Goal: Task Accomplishment & Management: Use online tool/utility

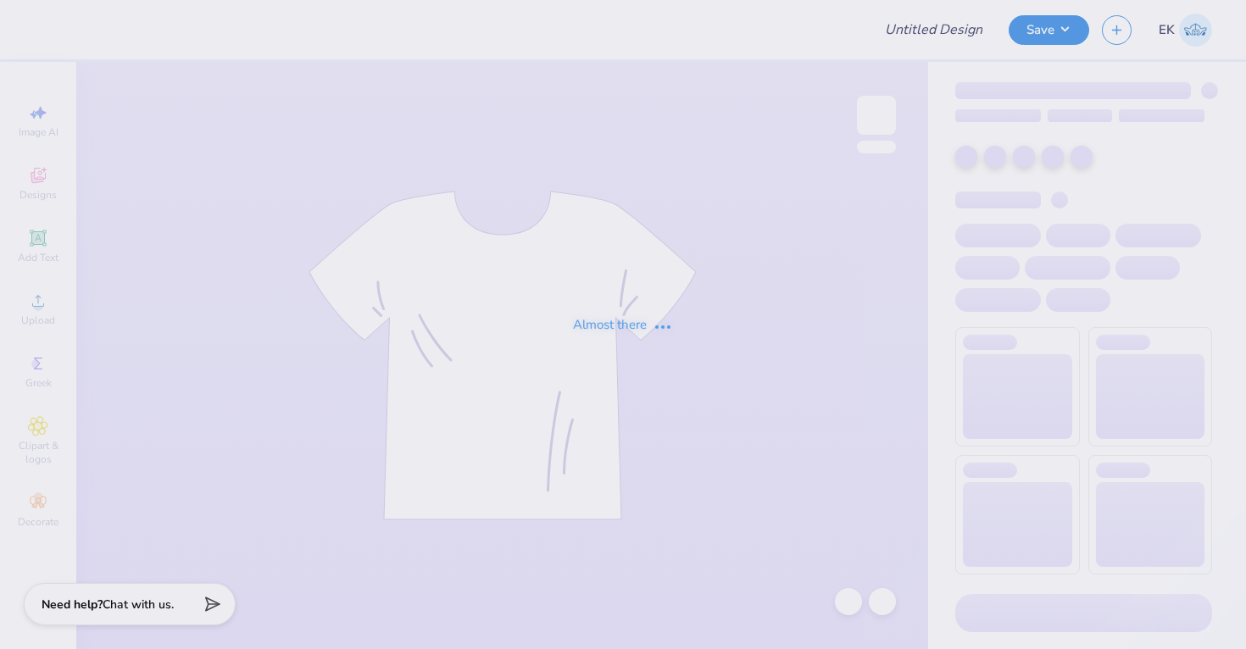
type input "Panhellenic Fall Recruitment Merch 2025"
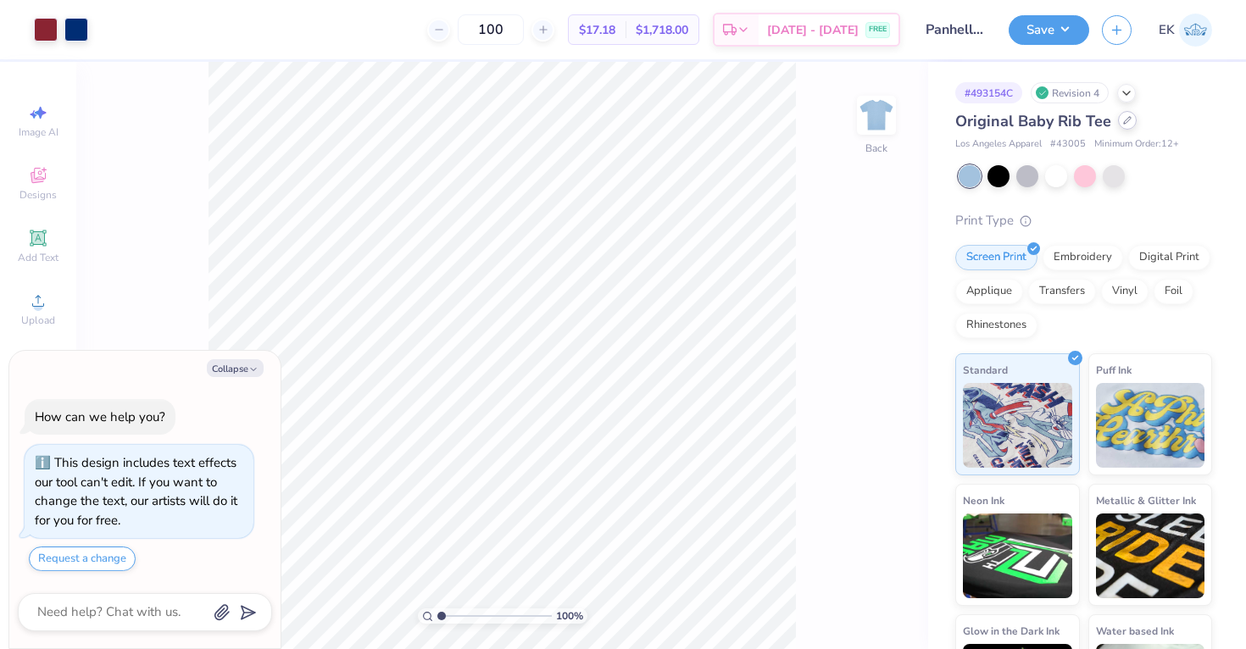
click at [1125, 125] on div at bounding box center [1127, 120] width 19 height 19
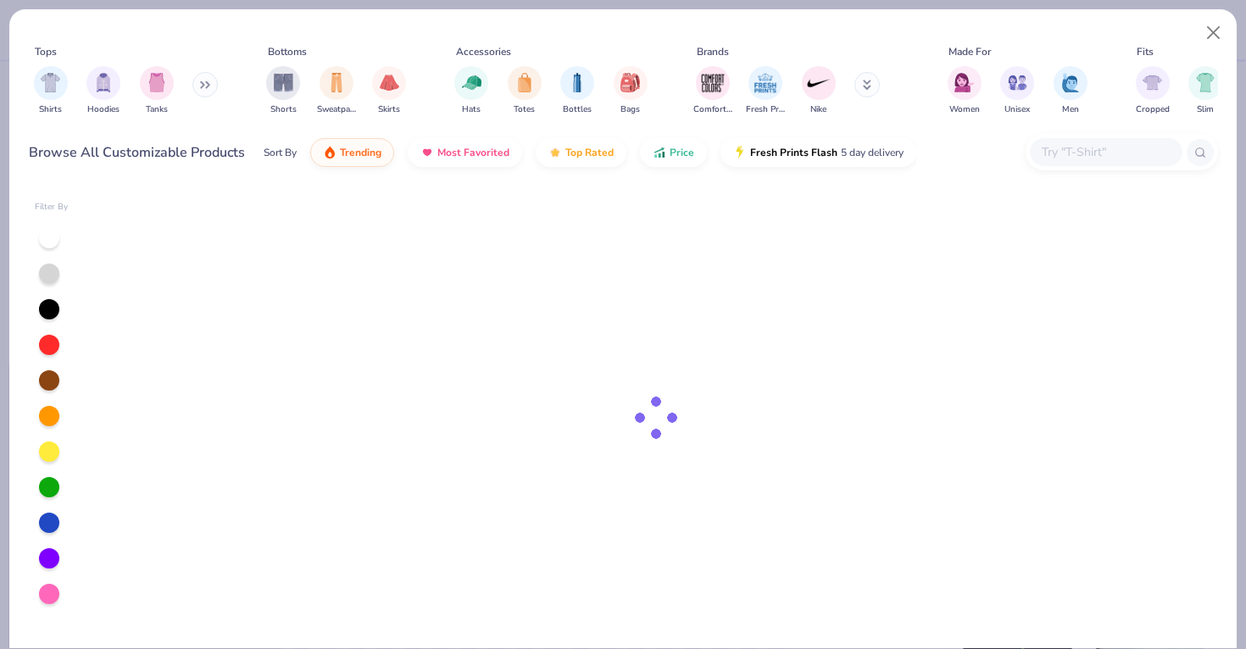
type textarea "x"
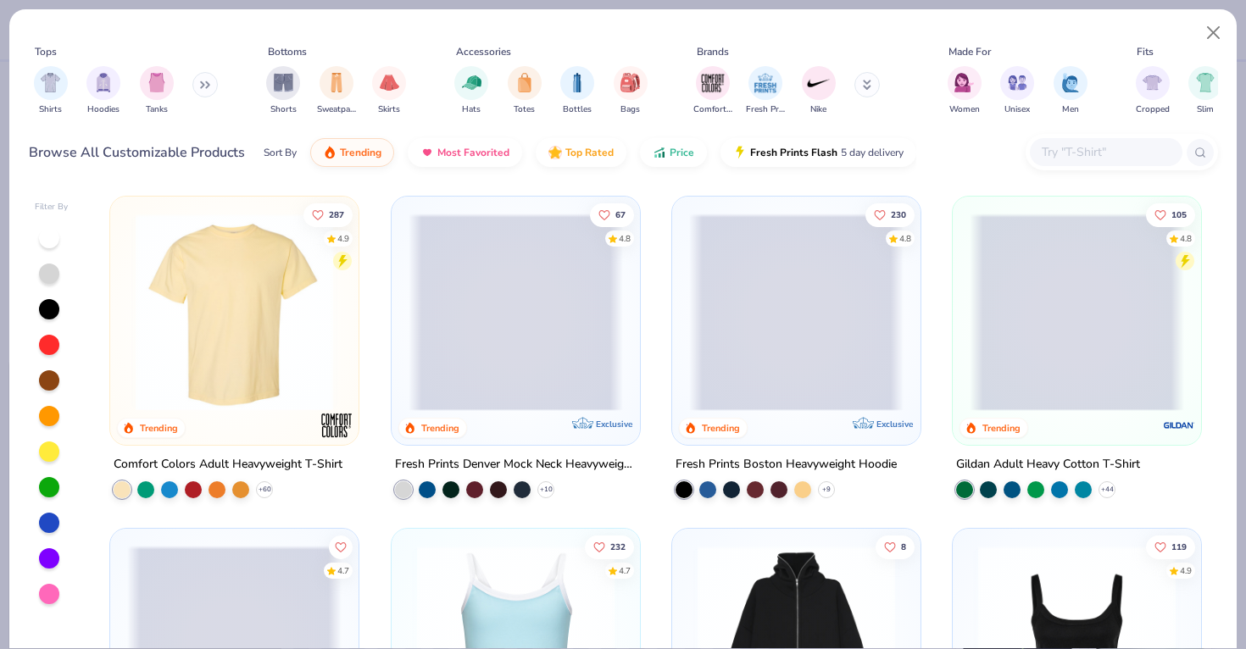
click at [1073, 152] on input "text" at bounding box center [1105, 151] width 131 height 19
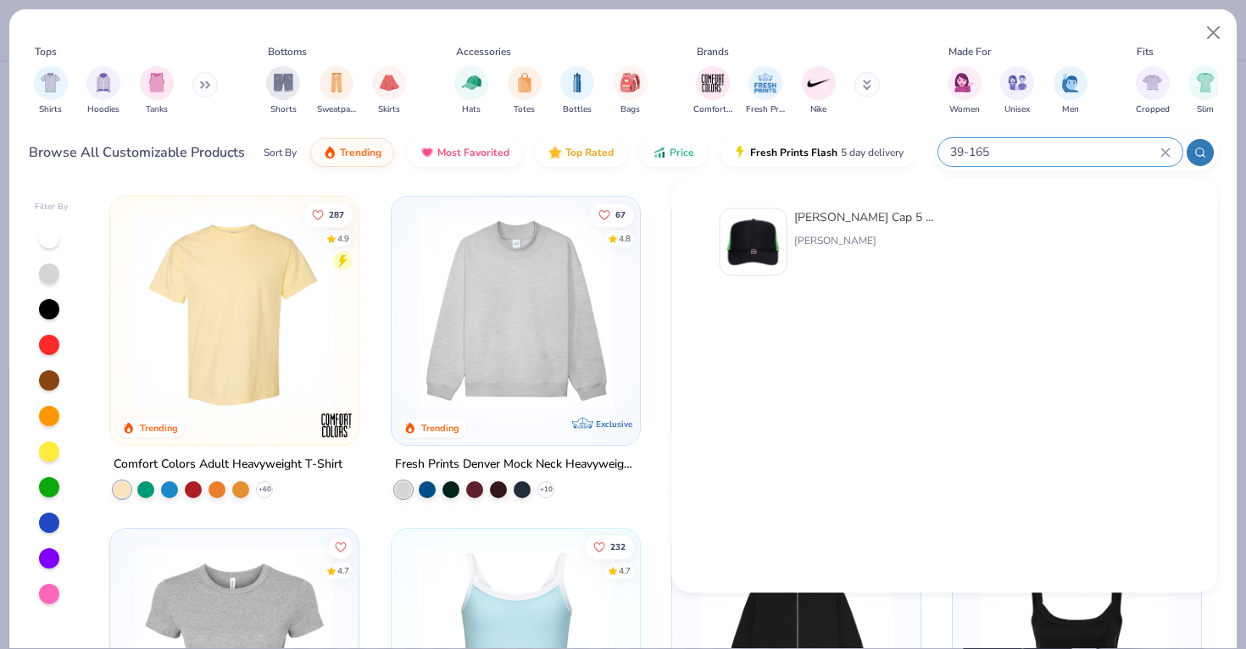
type input "39-165"
click at [813, 242] on div "[PERSON_NAME]" at bounding box center [865, 240] width 142 height 15
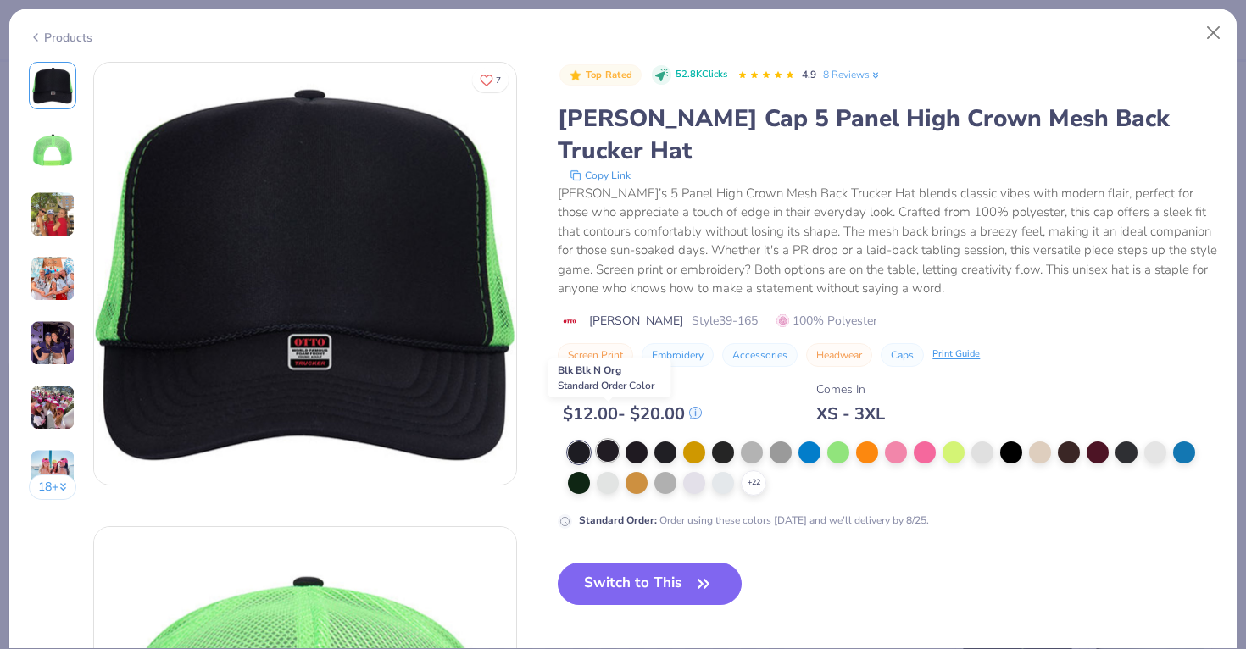
click at [609, 440] on div at bounding box center [608, 451] width 22 height 22
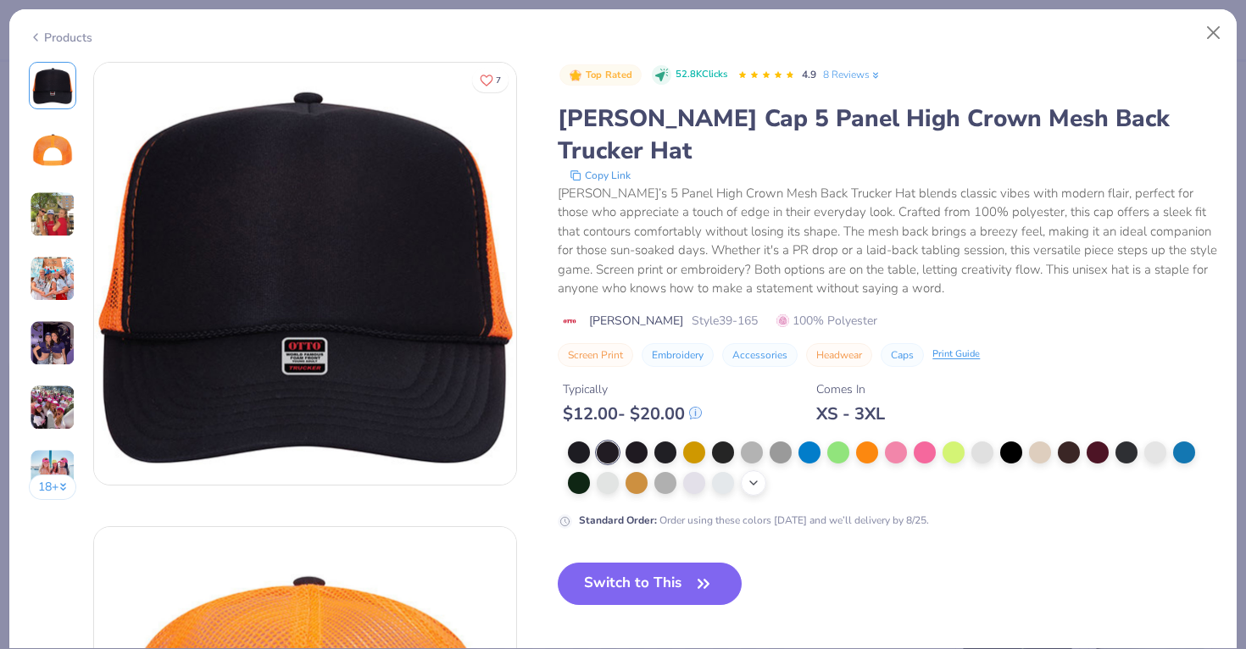
click at [753, 476] on icon at bounding box center [754, 483] width 14 height 14
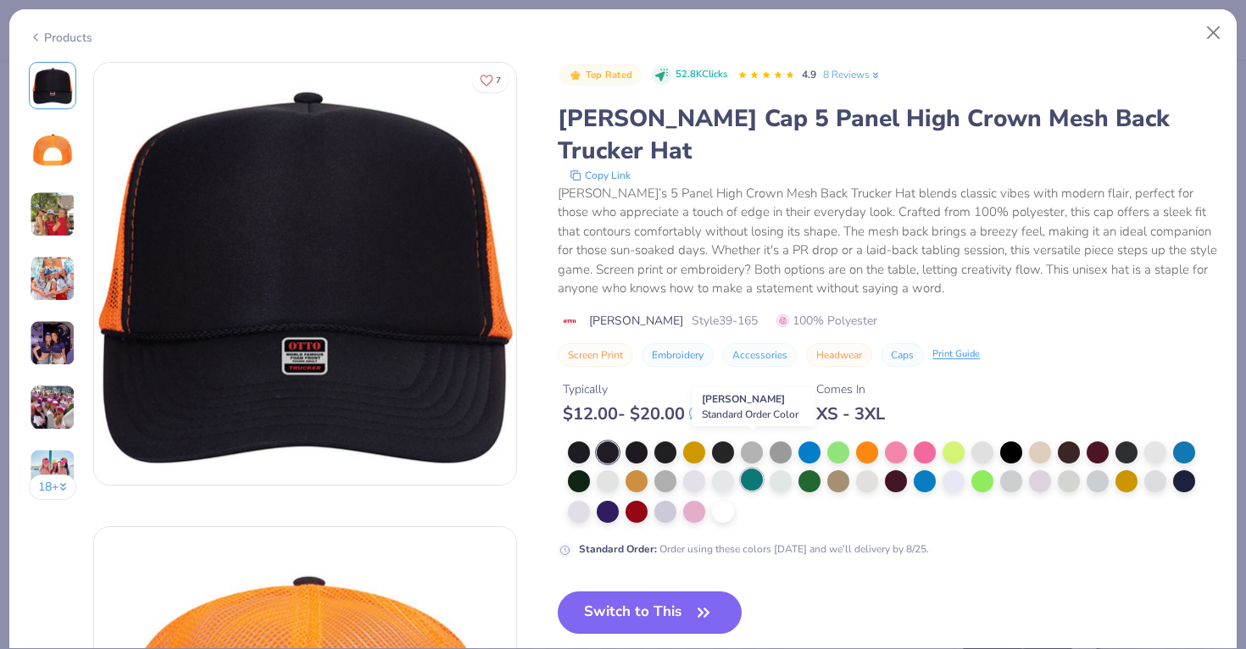
click at [753, 469] on div at bounding box center [752, 480] width 22 height 22
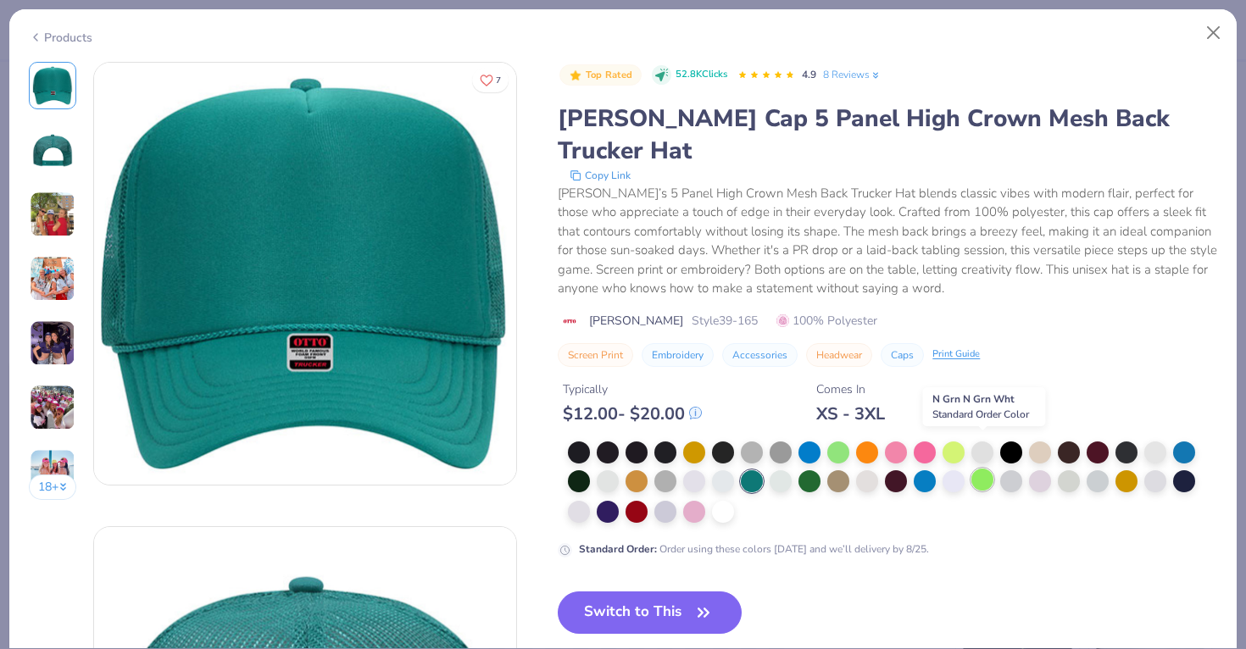
click at [984, 469] on div at bounding box center [982, 480] width 22 height 22
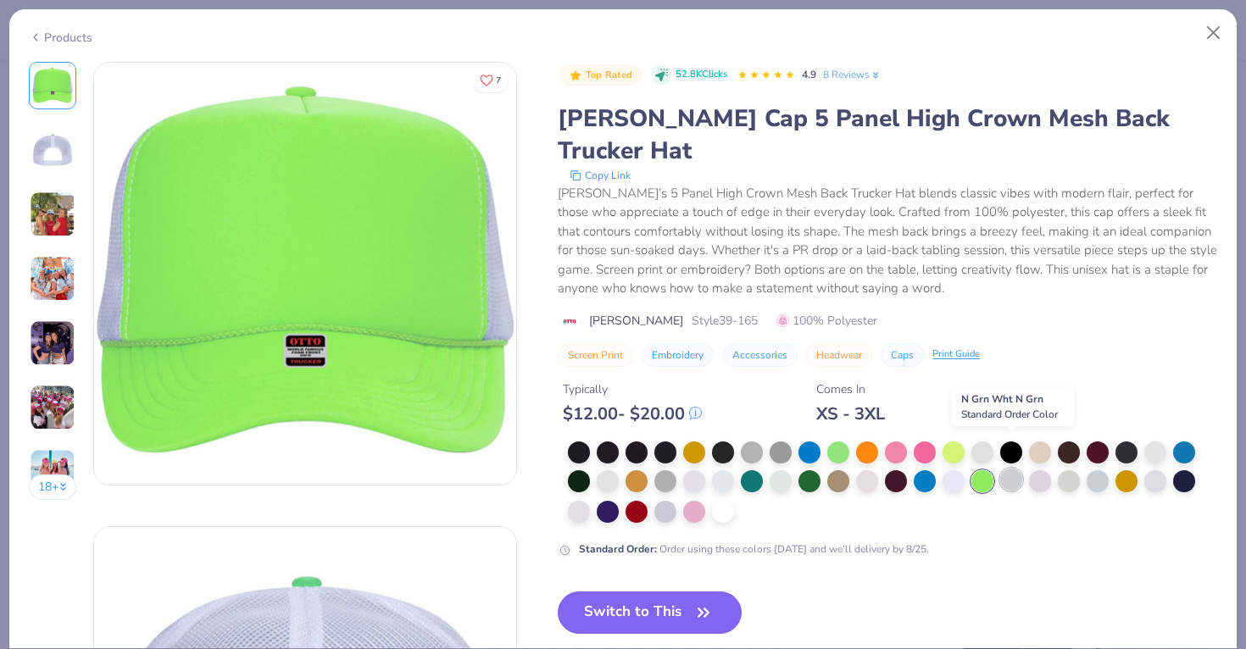
click at [1014, 469] on div at bounding box center [1011, 480] width 22 height 22
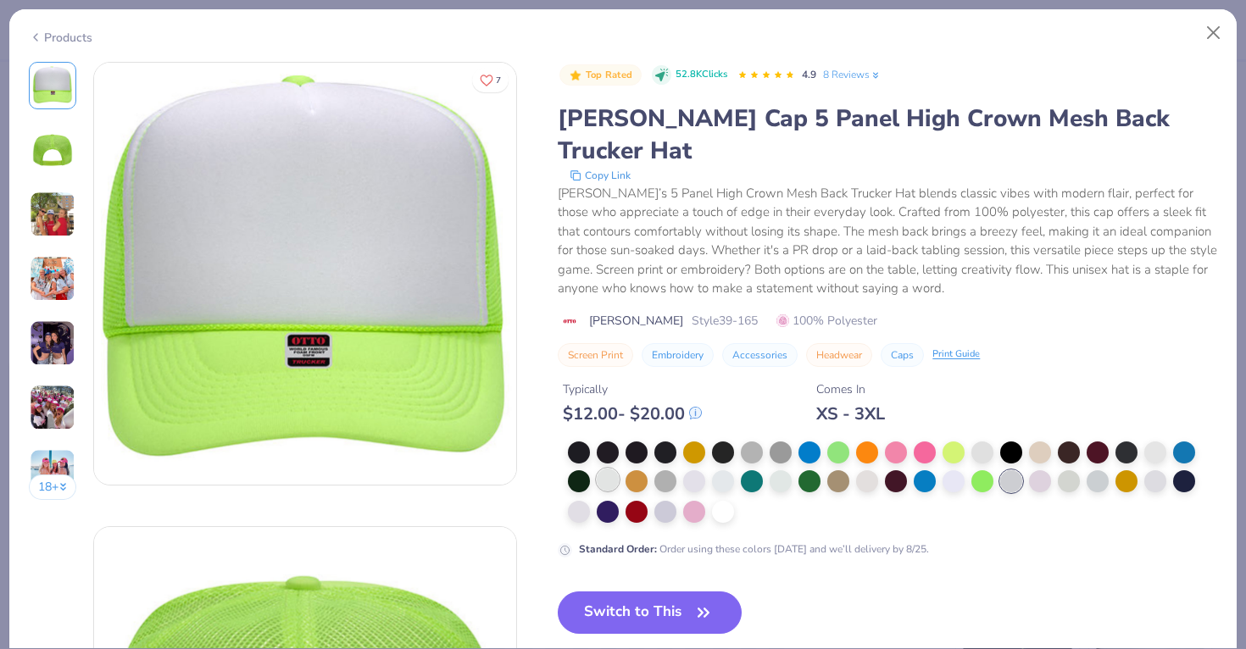
click at [608, 469] on div at bounding box center [608, 480] width 22 height 22
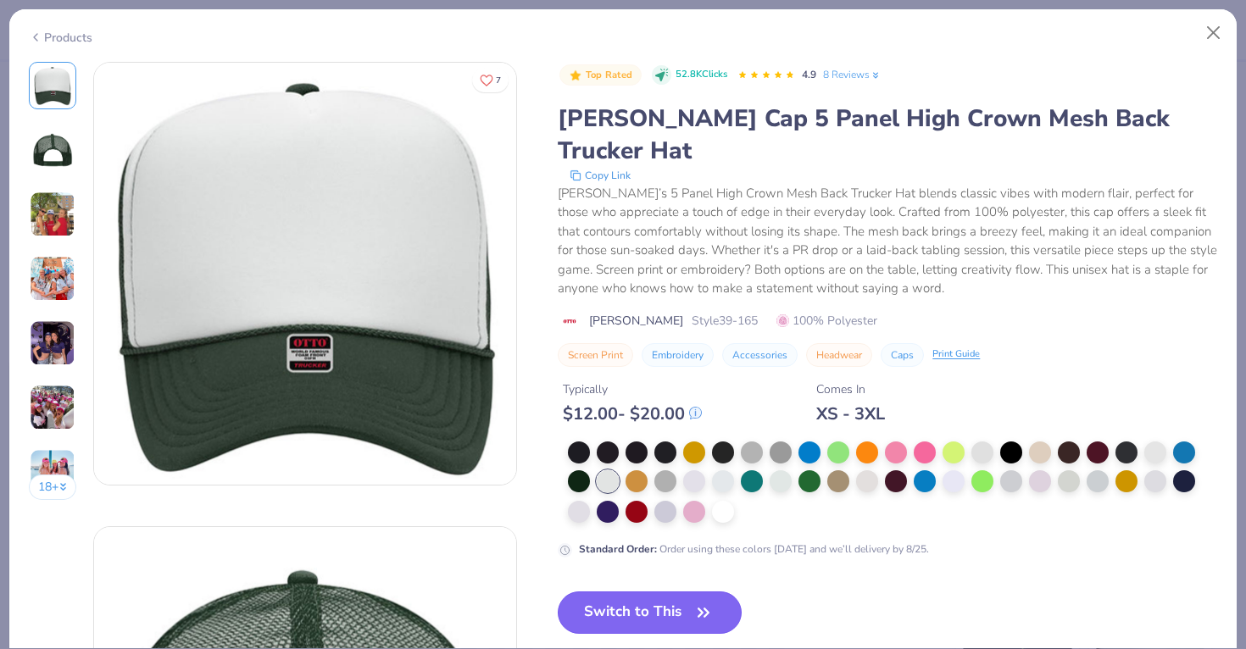
drag, startPoint x: 614, startPoint y: 573, endPoint x: 609, endPoint y: 581, distance: 9.2
click at [614, 592] on button "Switch to This" at bounding box center [650, 613] width 184 height 42
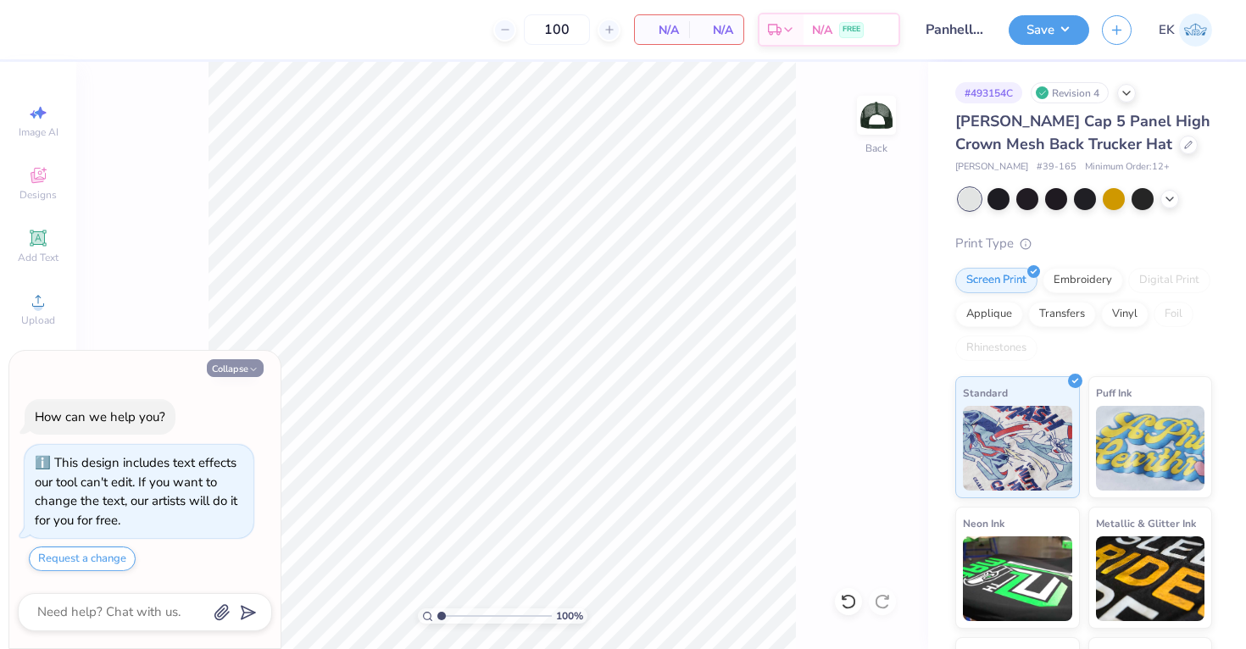
click at [255, 366] on icon "button" at bounding box center [253, 369] width 10 height 10
type textarea "x"
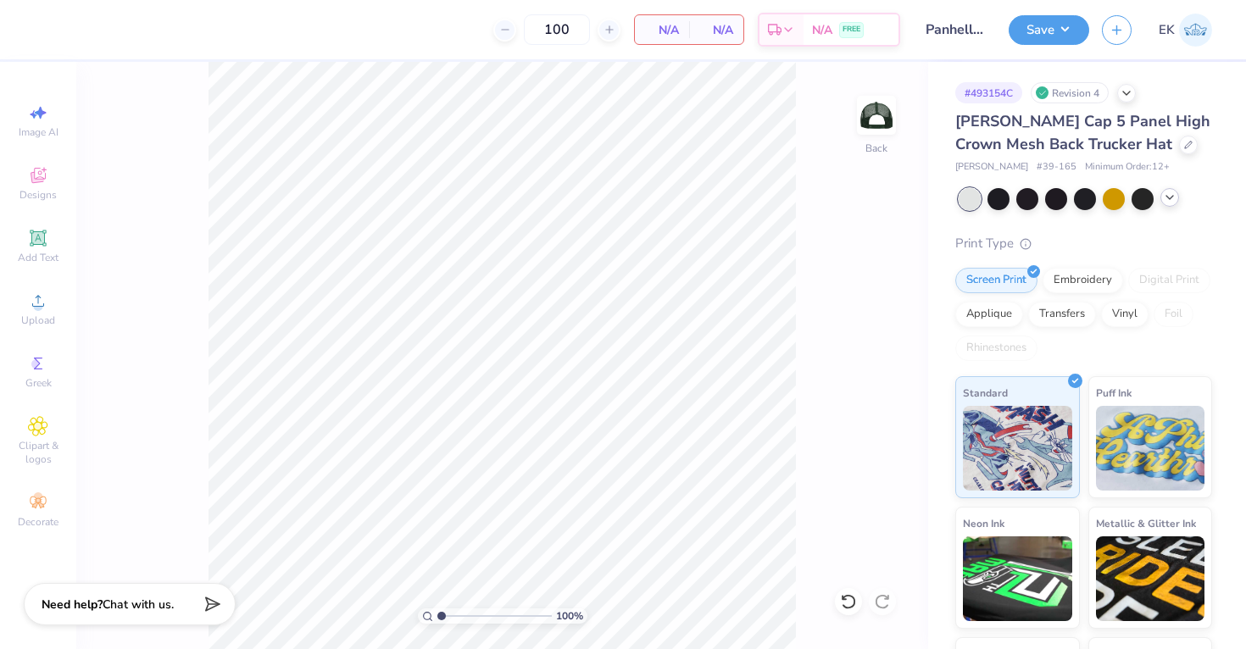
click at [1170, 203] on icon at bounding box center [1170, 198] width 14 height 14
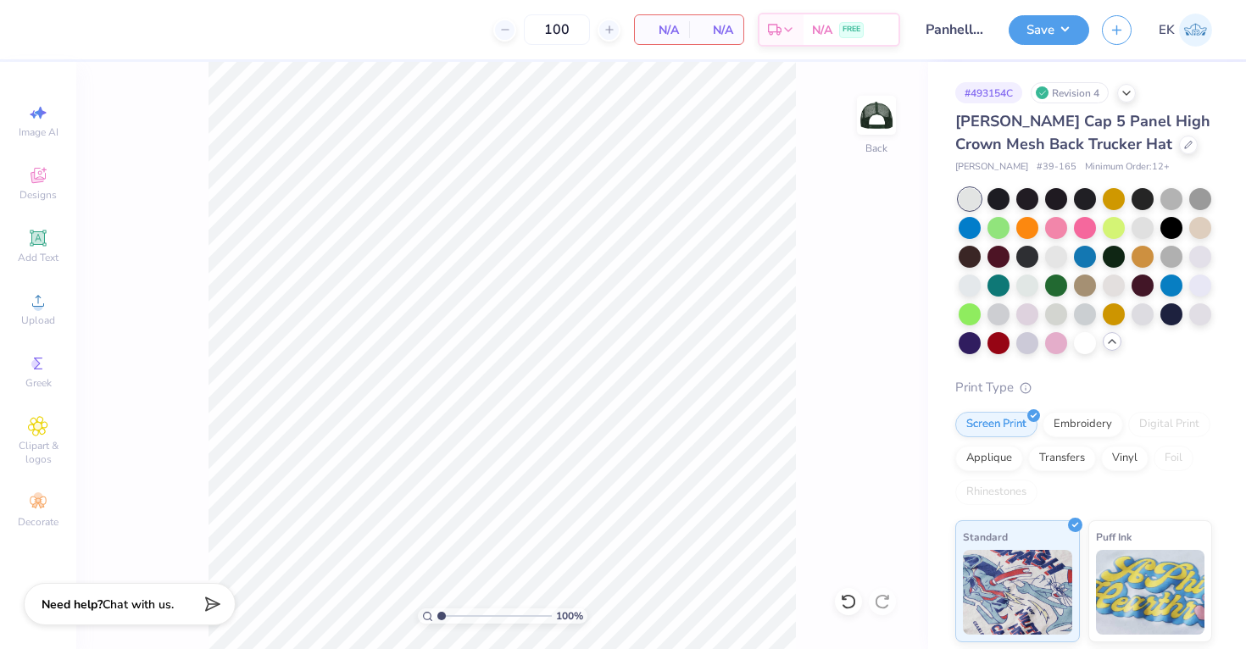
click at [1119, 349] on div at bounding box center [1085, 271] width 253 height 166
click at [1113, 347] on icon at bounding box center [1112, 342] width 14 height 14
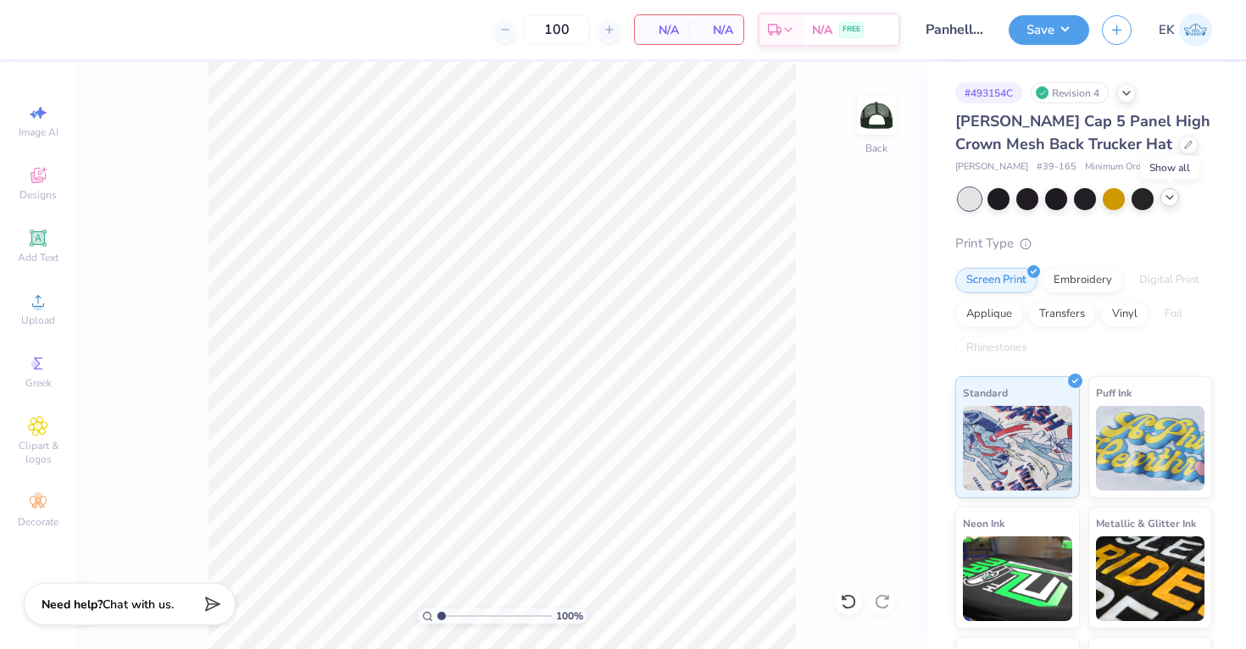
click at [1171, 195] on icon at bounding box center [1170, 198] width 14 height 14
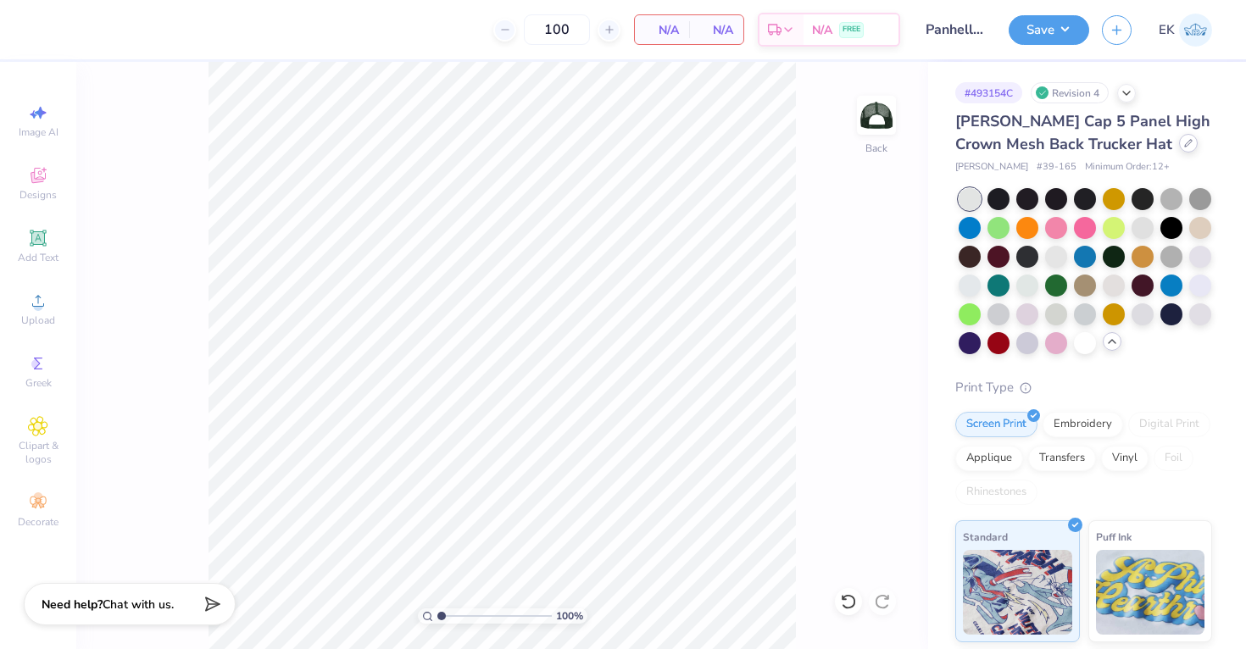
click at [1179, 149] on div at bounding box center [1188, 143] width 19 height 19
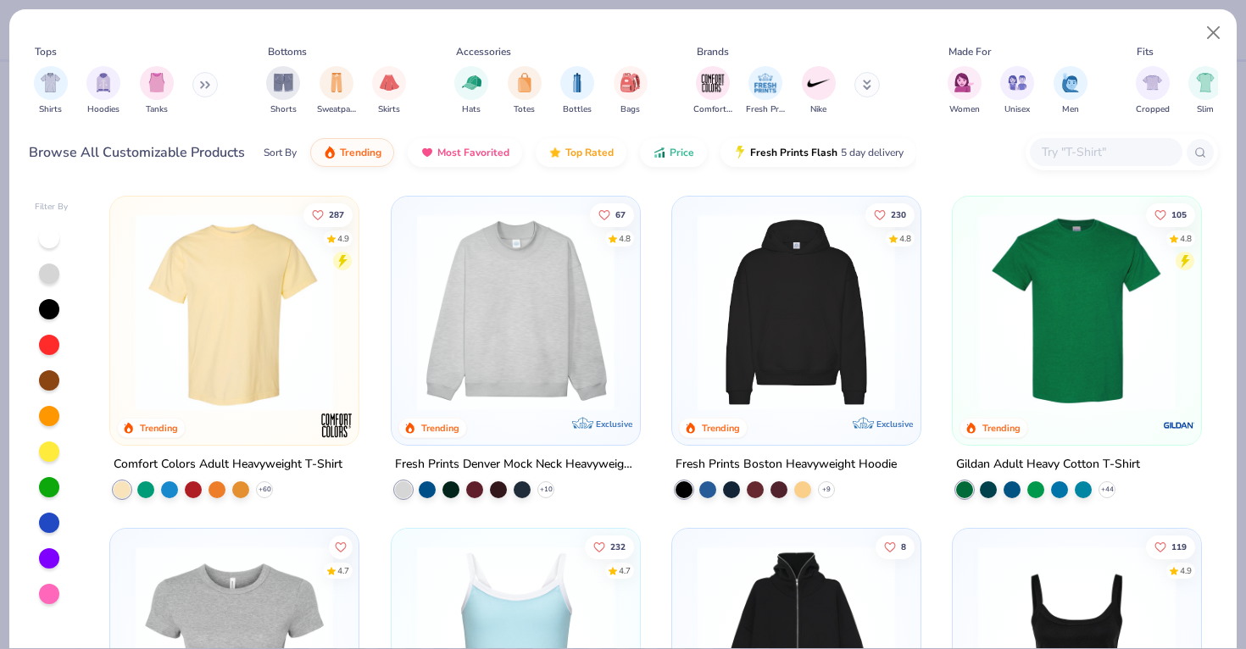
click at [1106, 154] on input "text" at bounding box center [1105, 151] width 131 height 19
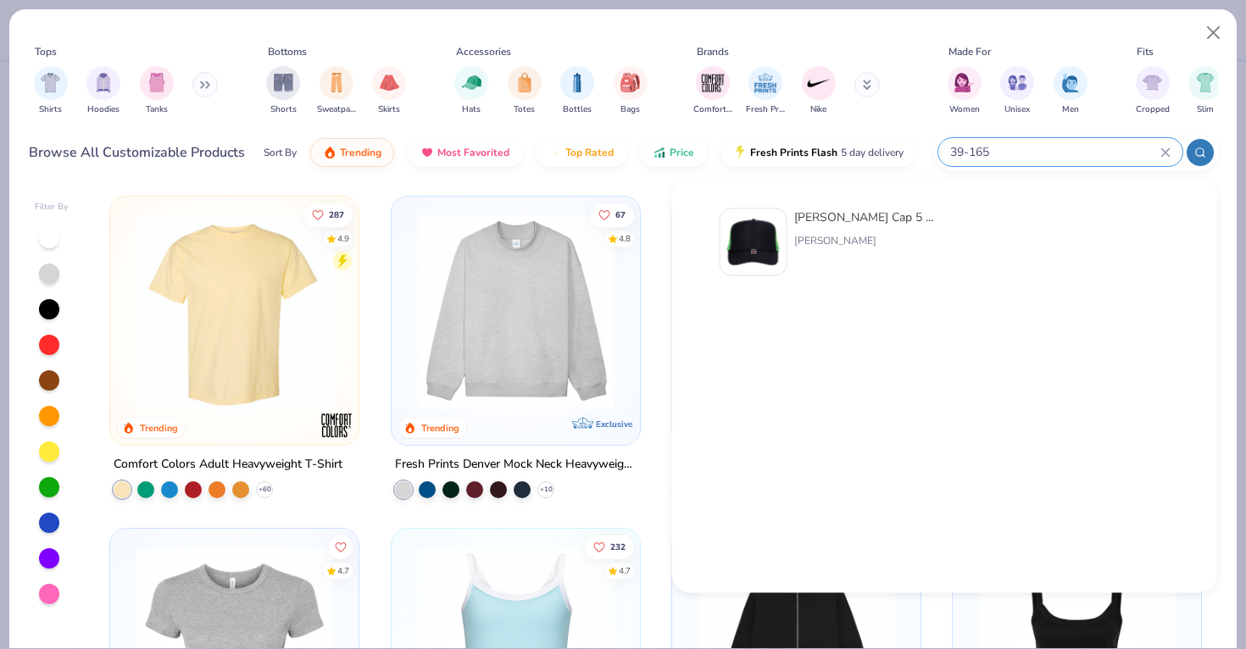
type input "39-165"
click at [773, 253] on img at bounding box center [753, 242] width 53 height 53
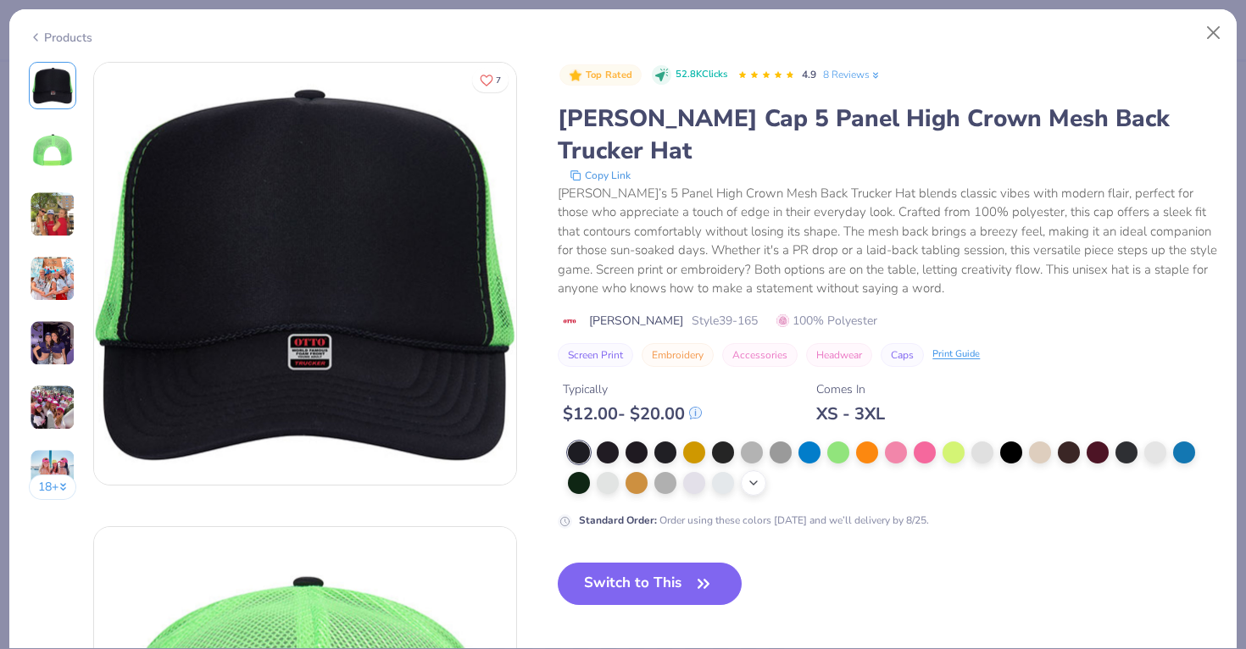
click at [759, 470] on div "+ 22" at bounding box center [753, 482] width 25 height 25
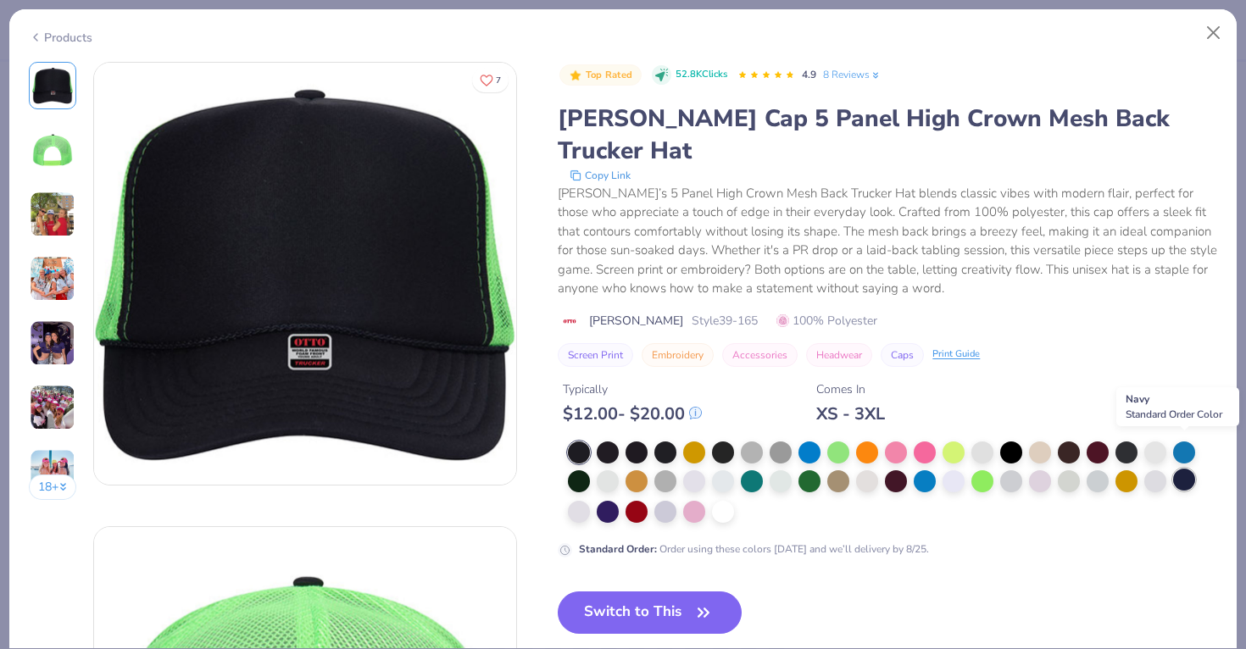
click at [1181, 469] on div at bounding box center [1184, 480] width 22 height 22
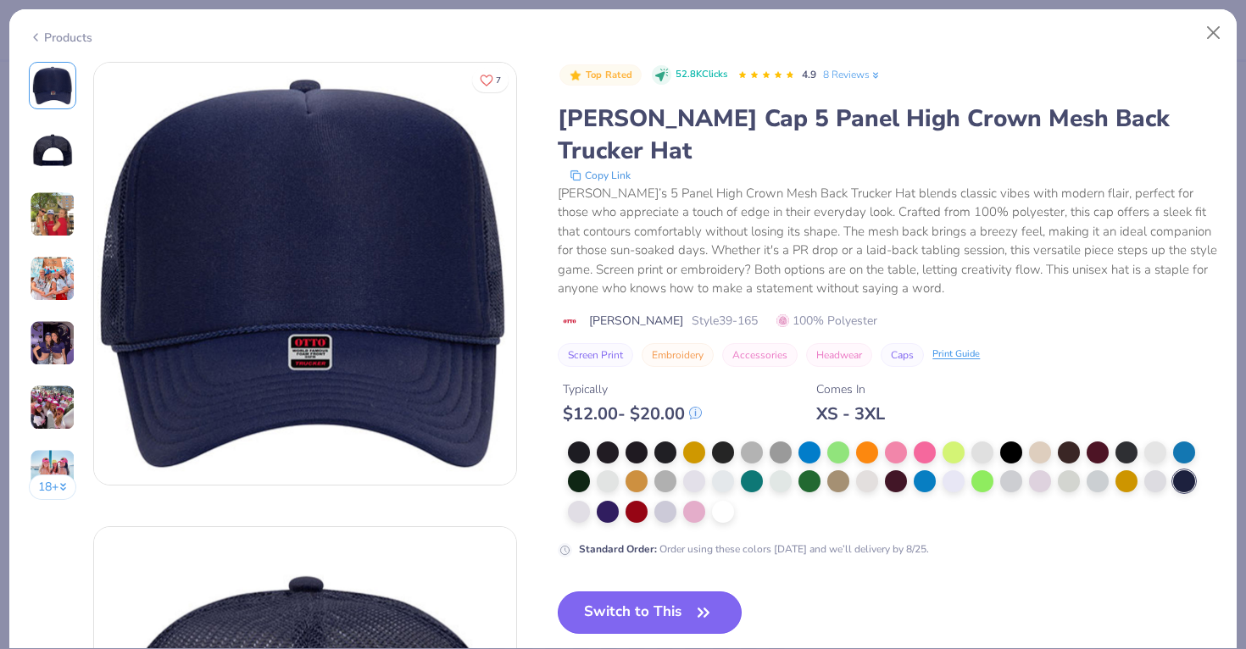
click at [675, 592] on button "Switch to This" at bounding box center [650, 613] width 184 height 42
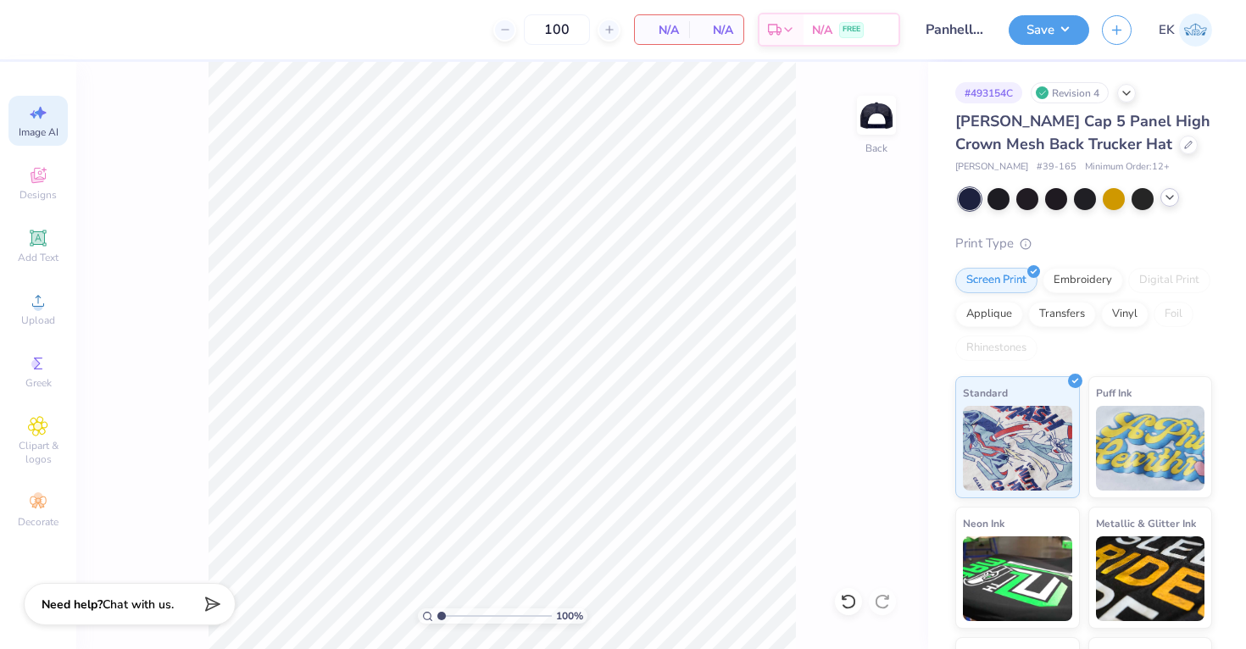
click at [31, 124] on div "Image AI" at bounding box center [37, 121] width 59 height 50
select select "4"
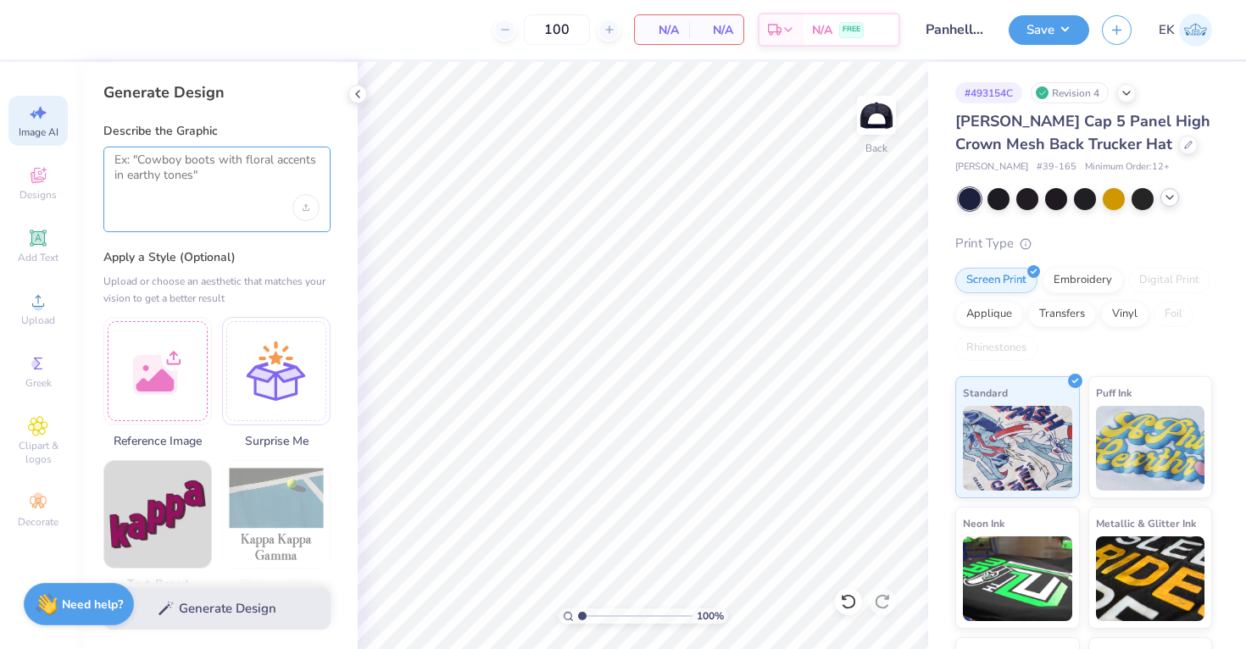
click at [278, 176] on textarea at bounding box center [216, 174] width 205 height 42
click at [298, 207] on div "Upload image" at bounding box center [305, 207] width 27 height 27
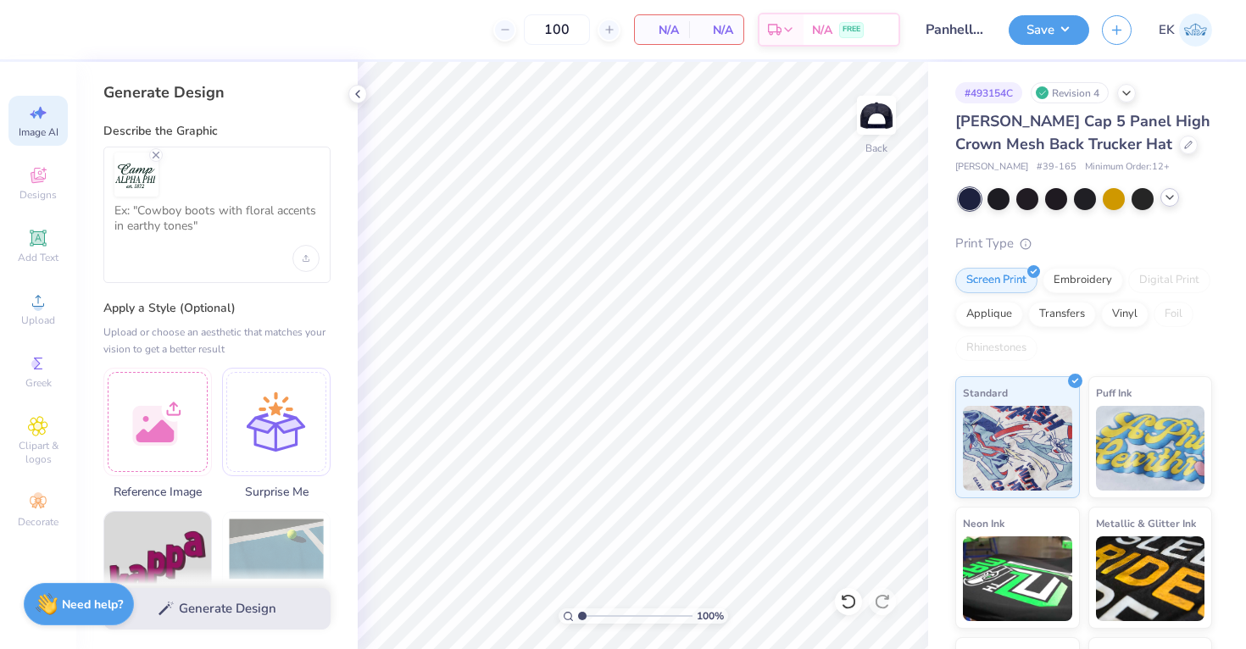
click at [185, 263] on div at bounding box center [216, 215] width 227 height 136
click at [175, 234] on textarea at bounding box center [216, 224] width 205 height 42
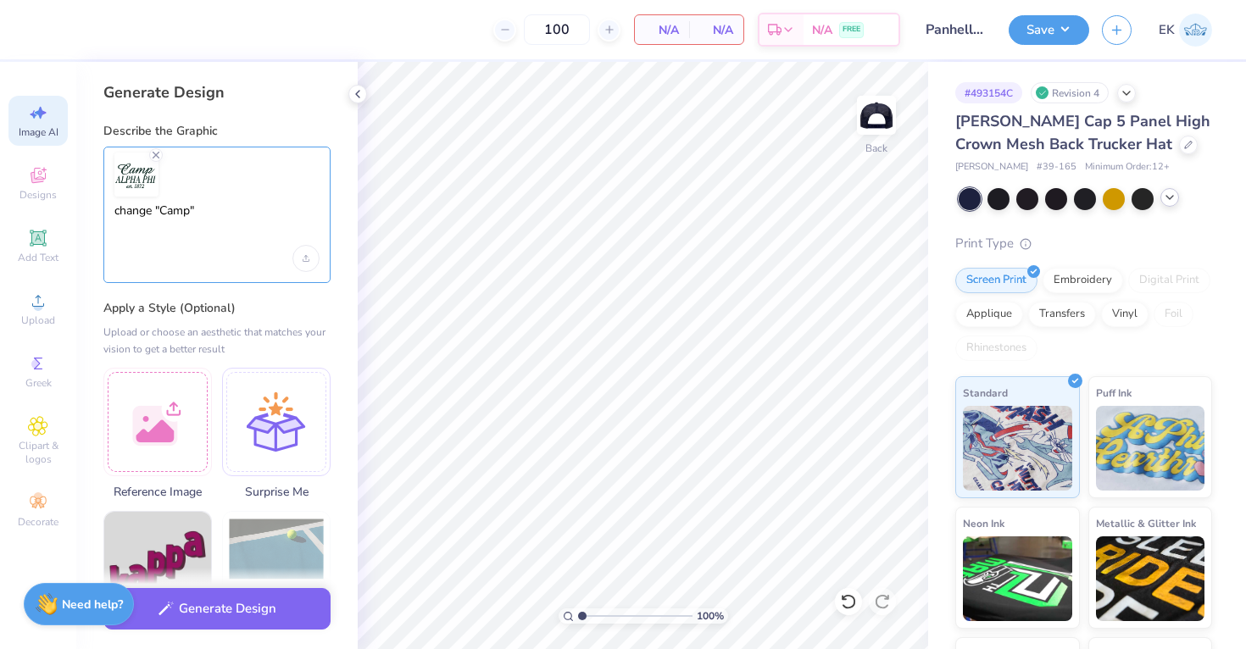
type textarea "change "Camp"
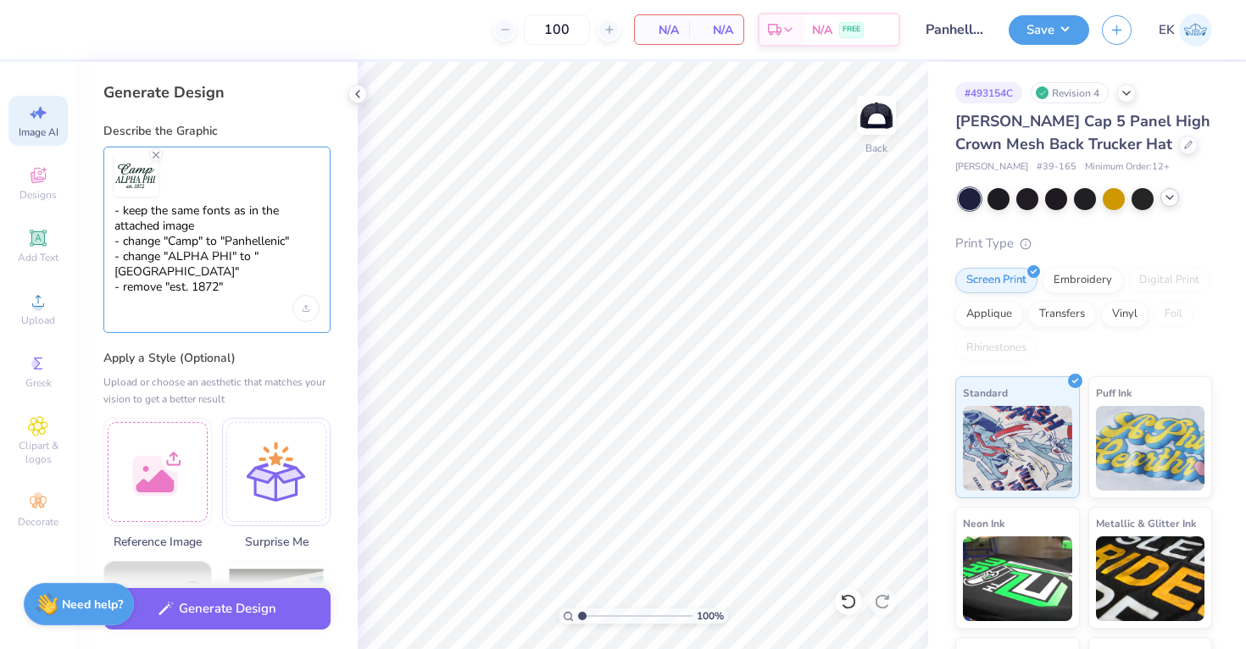
type textarea "- keep the same fonts as in the attached image - change "Camp" to "Panhellenic"…"
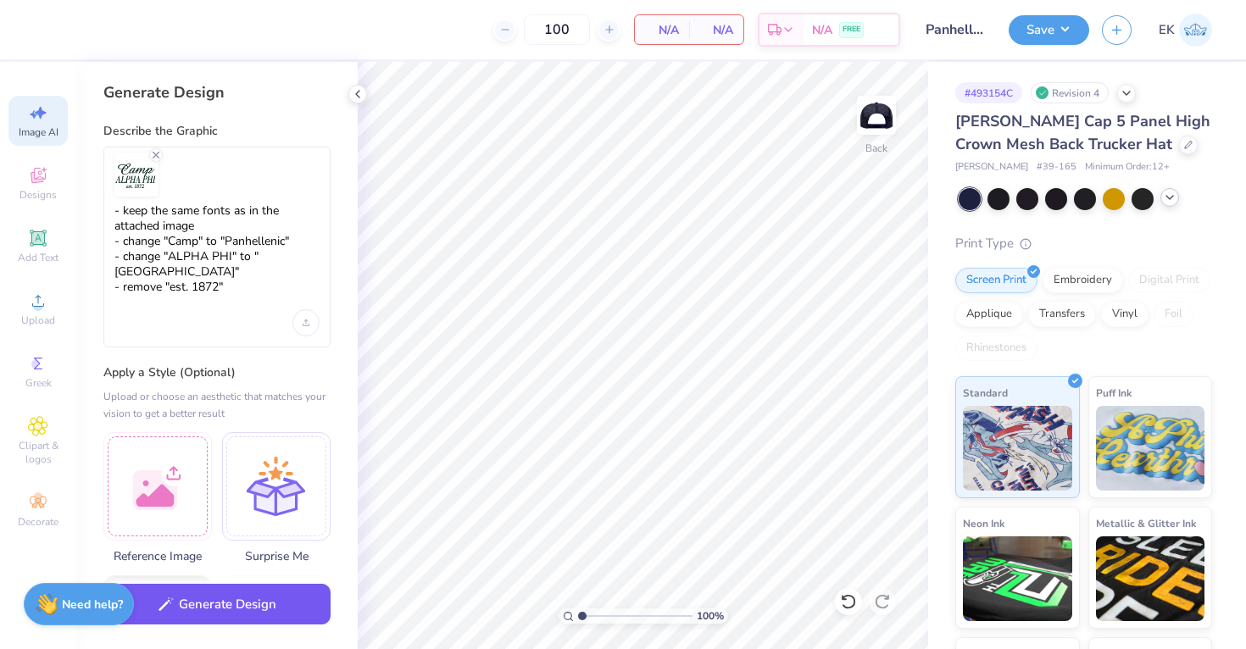
click at [234, 618] on button "Generate Design" at bounding box center [216, 605] width 227 height 42
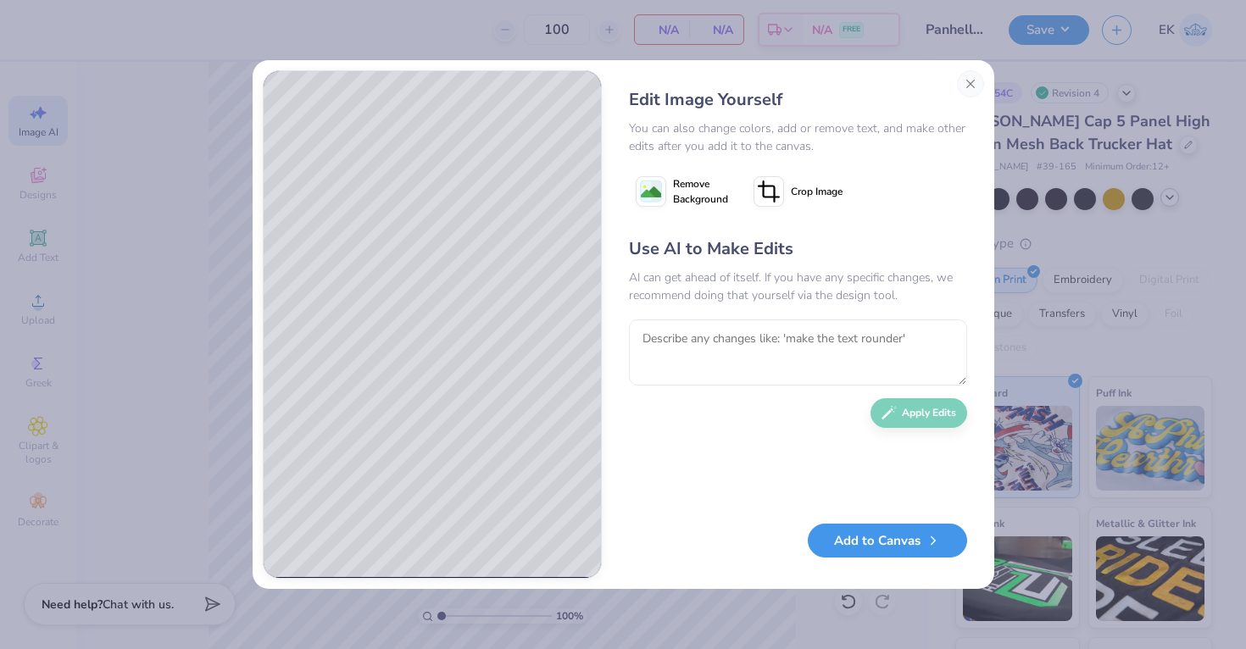
click at [872, 543] on button "Add to Canvas" at bounding box center [887, 541] width 159 height 35
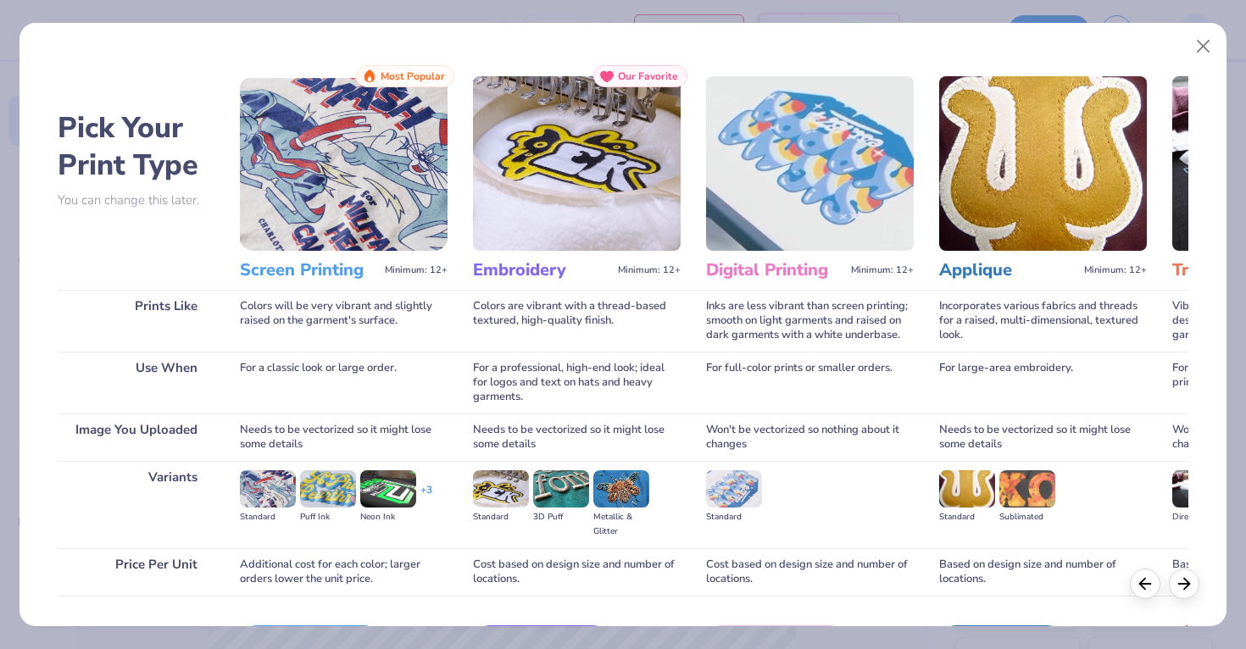
scroll to position [111, 0]
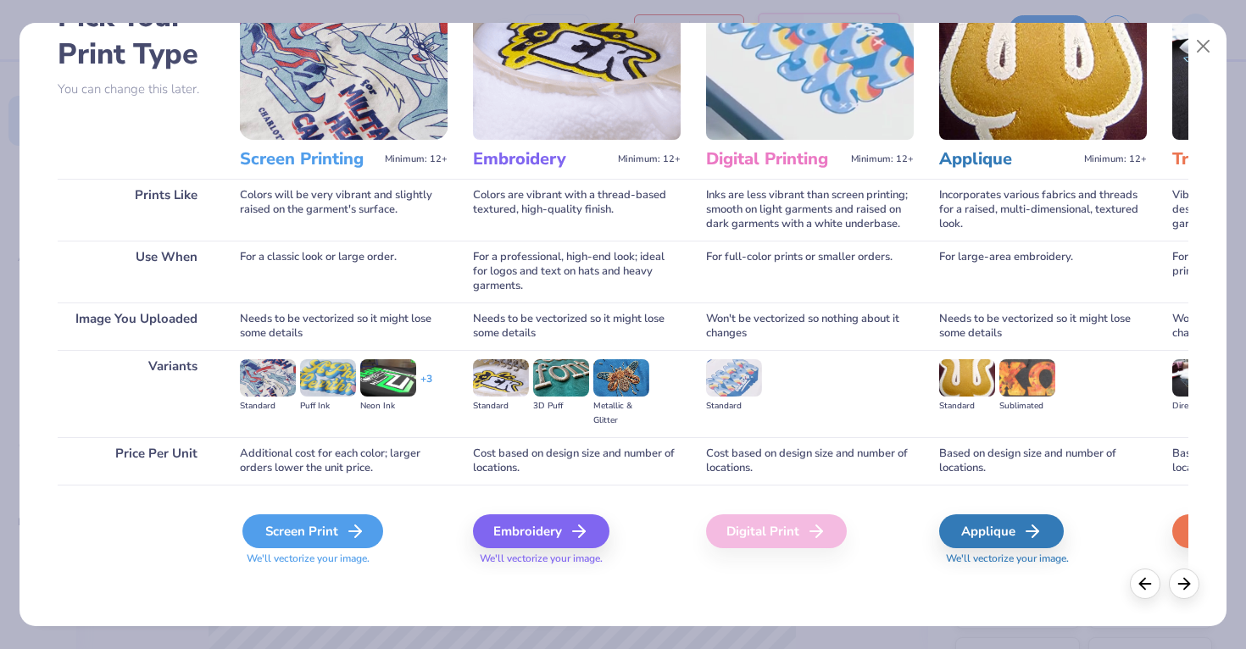
click at [335, 532] on div "Screen Print" at bounding box center [312, 531] width 141 height 34
click at [342, 532] on div "Screen Print" at bounding box center [312, 531] width 141 height 34
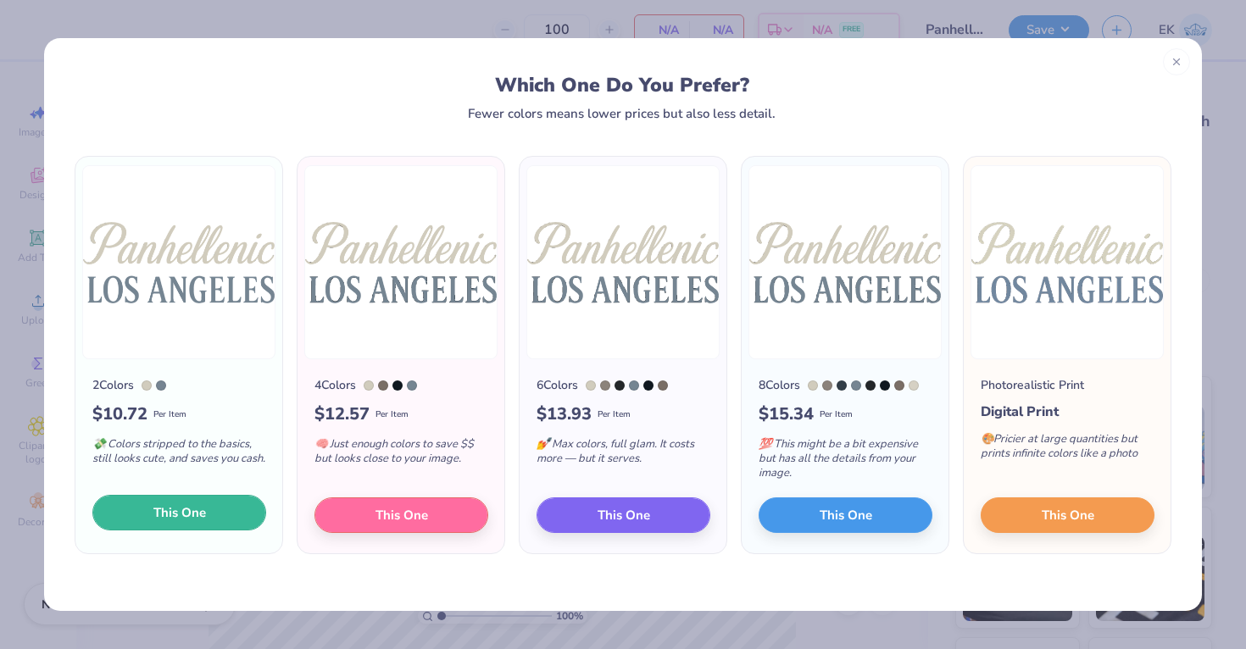
click at [157, 510] on span "This One" at bounding box center [179, 512] width 53 height 19
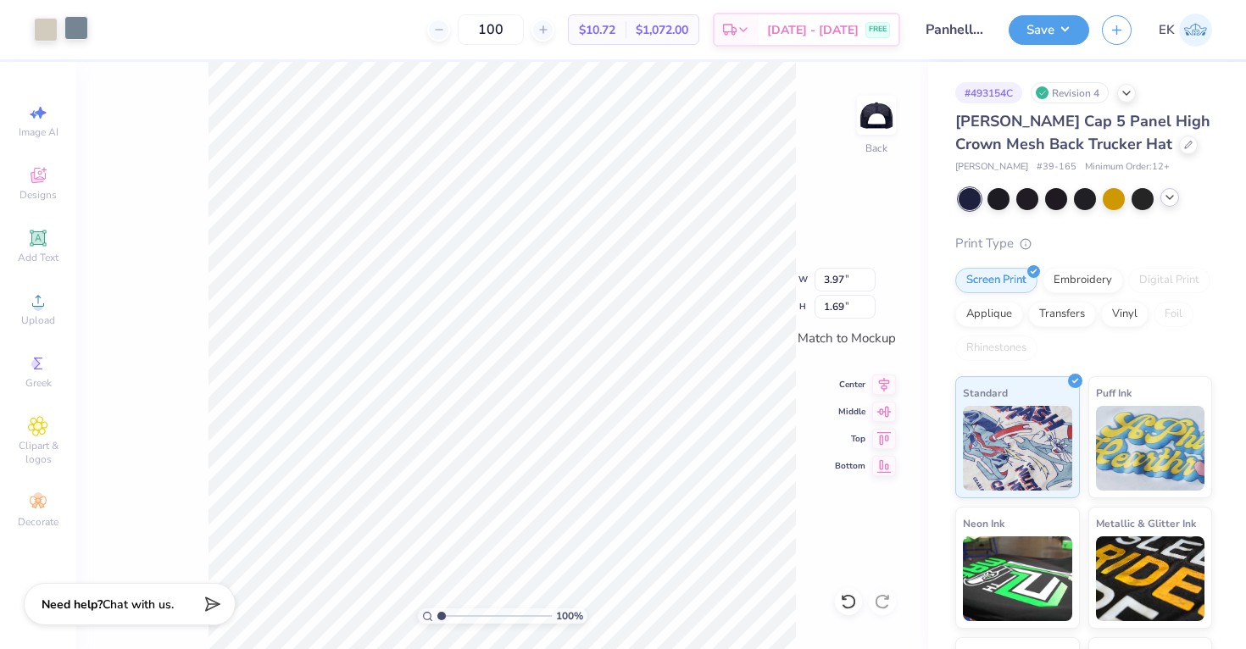
click at [80, 35] on div at bounding box center [76, 28] width 24 height 24
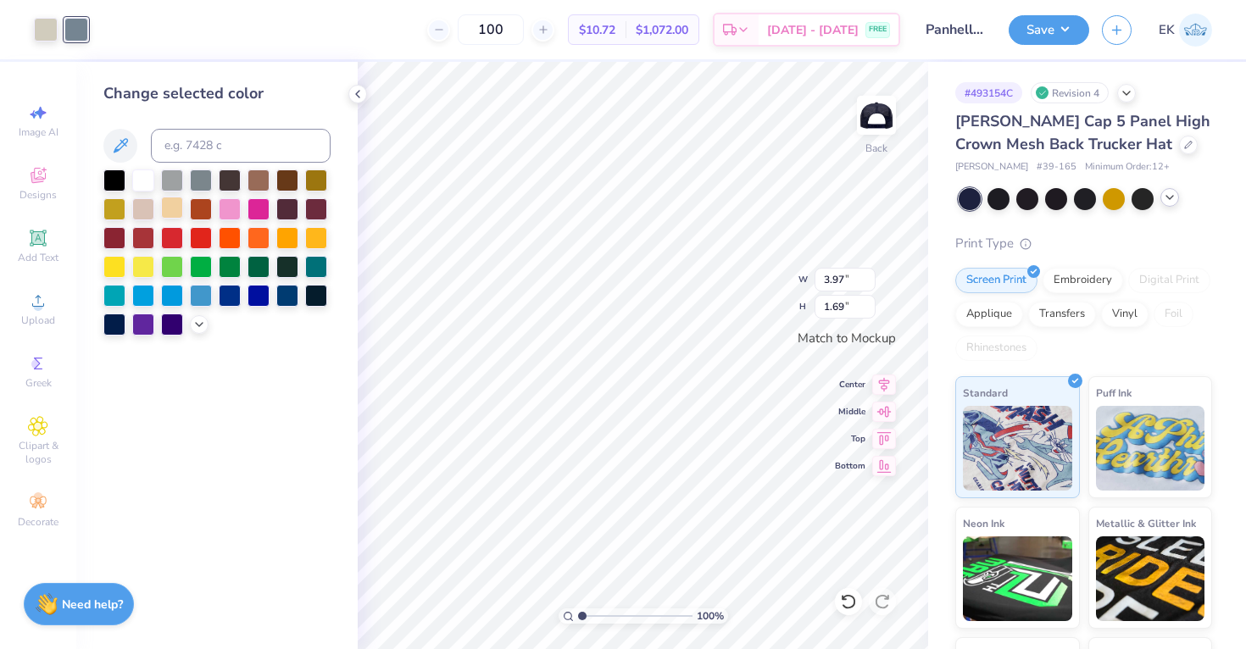
click at [164, 203] on div at bounding box center [172, 208] width 22 height 22
click at [141, 173] on div at bounding box center [143, 179] width 22 height 22
click at [52, 29] on div at bounding box center [46, 28] width 24 height 24
click at [145, 189] on div at bounding box center [143, 179] width 22 height 22
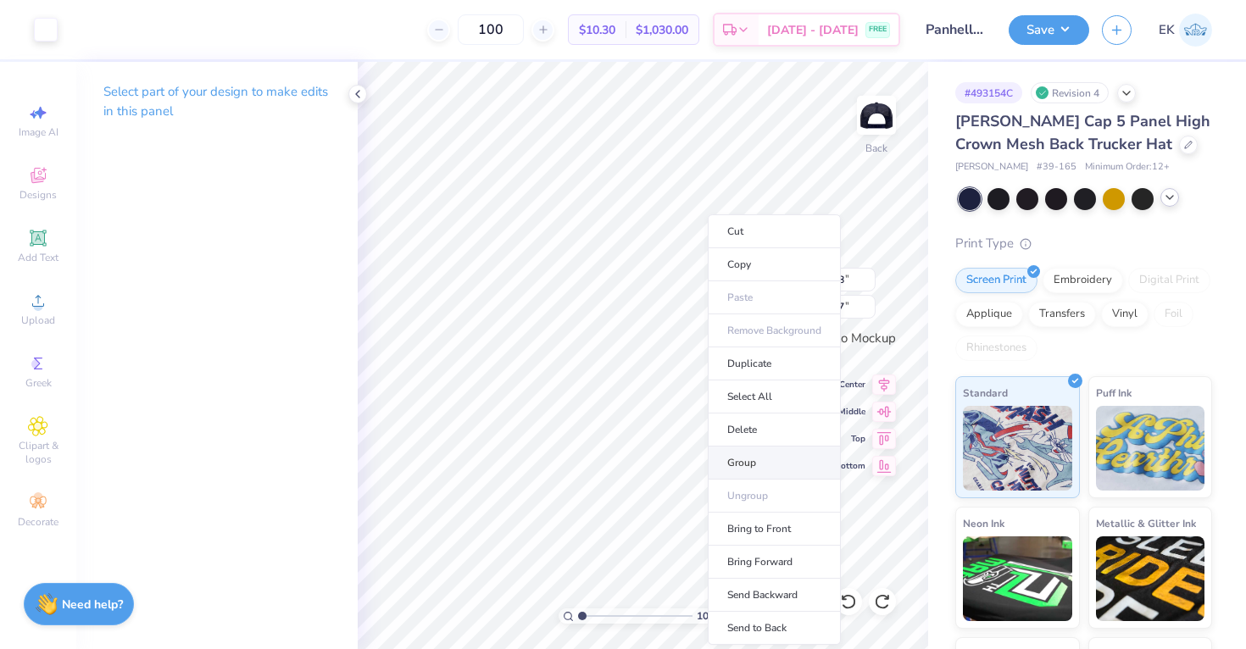
click at [752, 462] on li "Group" at bounding box center [774, 463] width 133 height 33
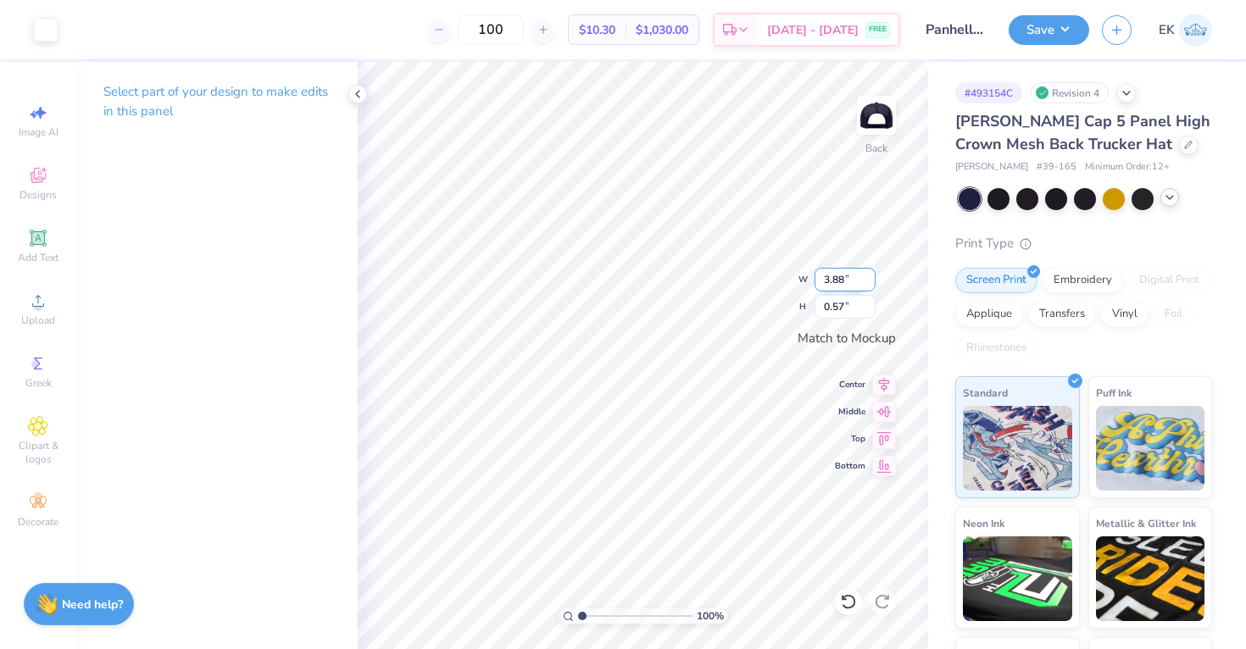
type input "3.97"
type input "0.88"
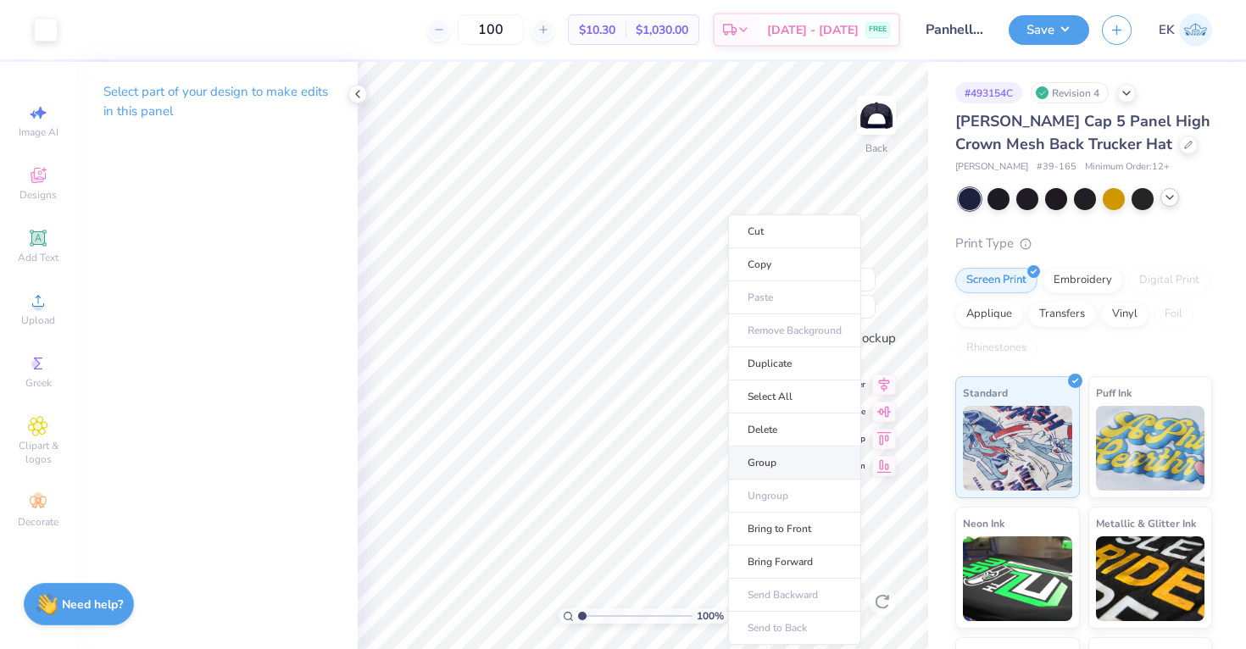
click at [785, 464] on li "Group" at bounding box center [794, 463] width 133 height 33
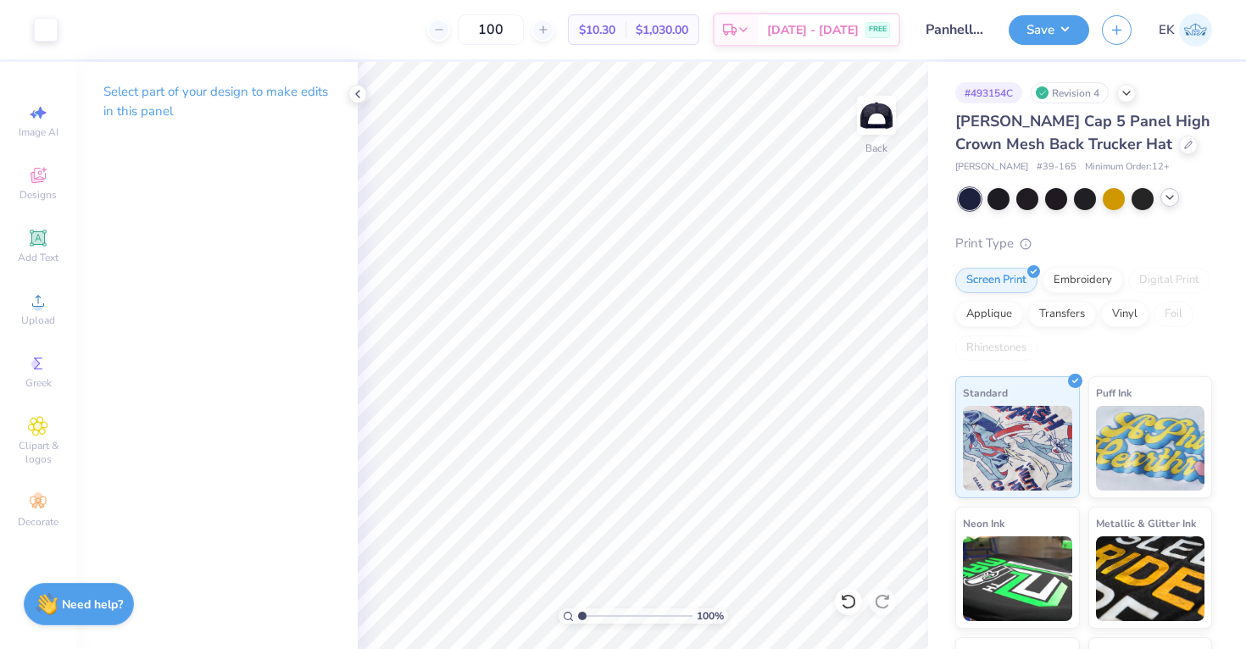
click at [330, 131] on div "Art colors 100 $10.30 Per Item $1,030.00 Total Est. Delivery Aug 23 - 26 FREE D…" at bounding box center [623, 324] width 1246 height 649
type input "3.60"
type input "0.53"
click at [46, 114] on icon at bounding box center [38, 113] width 20 height 20
select select "4"
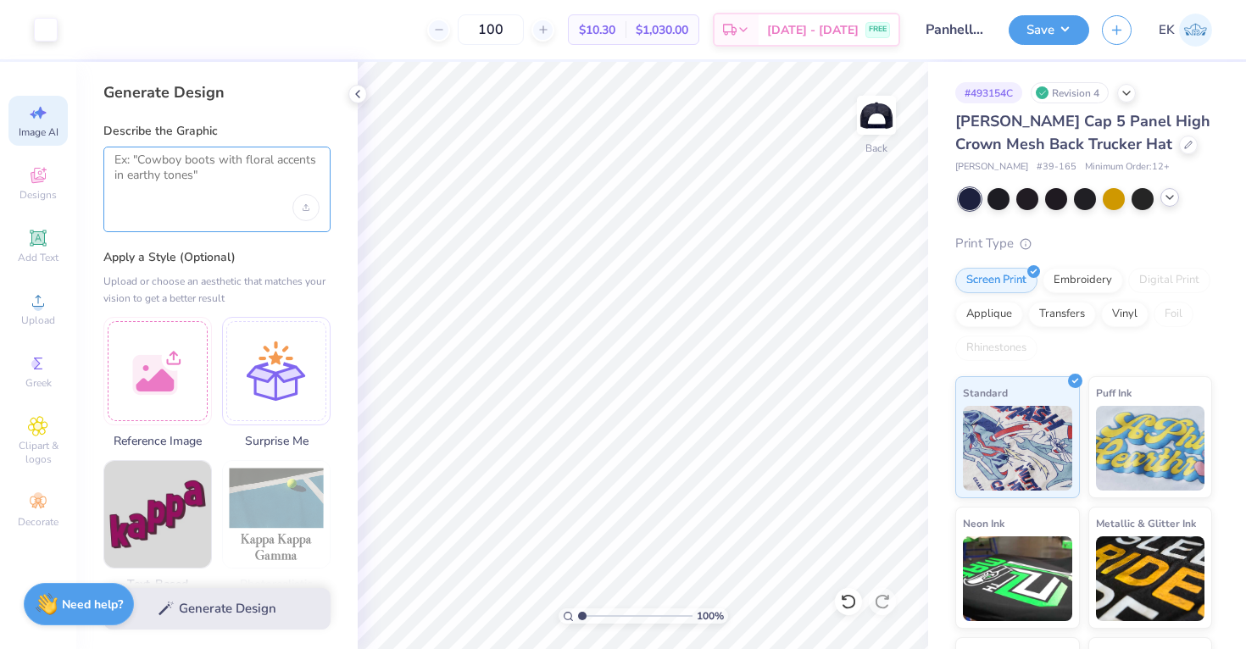
click at [203, 188] on textarea at bounding box center [216, 174] width 205 height 42
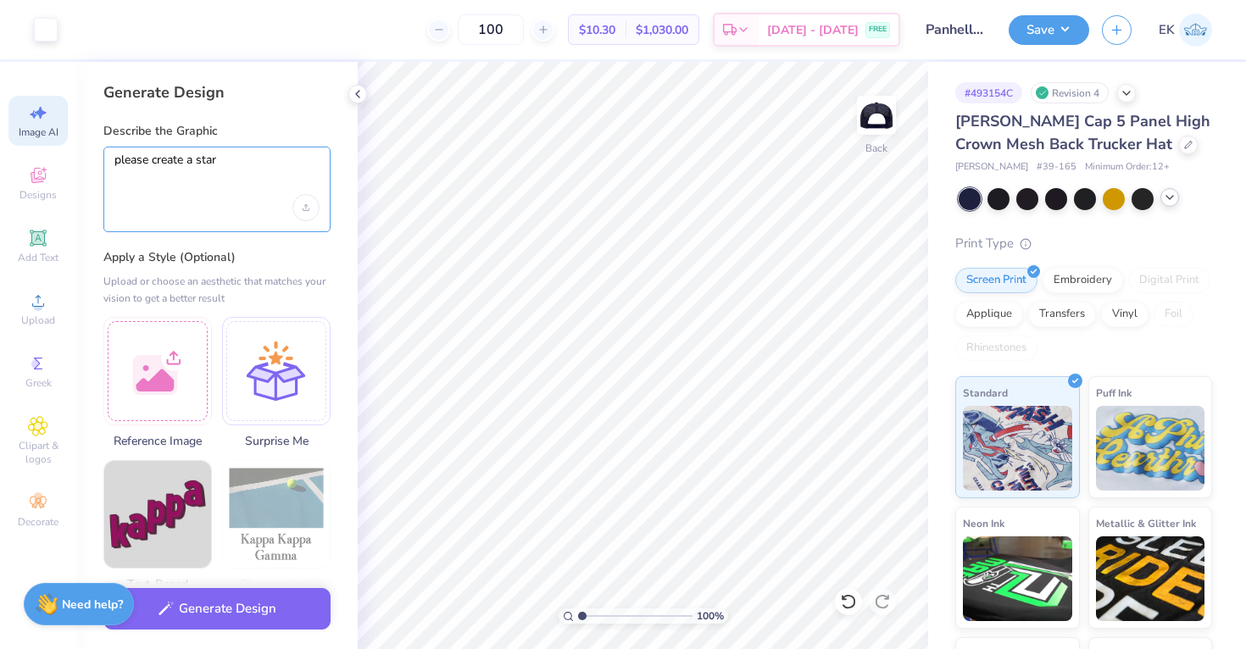
type textarea "please create a star"
click at [259, 609] on button "Generate Design" at bounding box center [216, 605] width 227 height 42
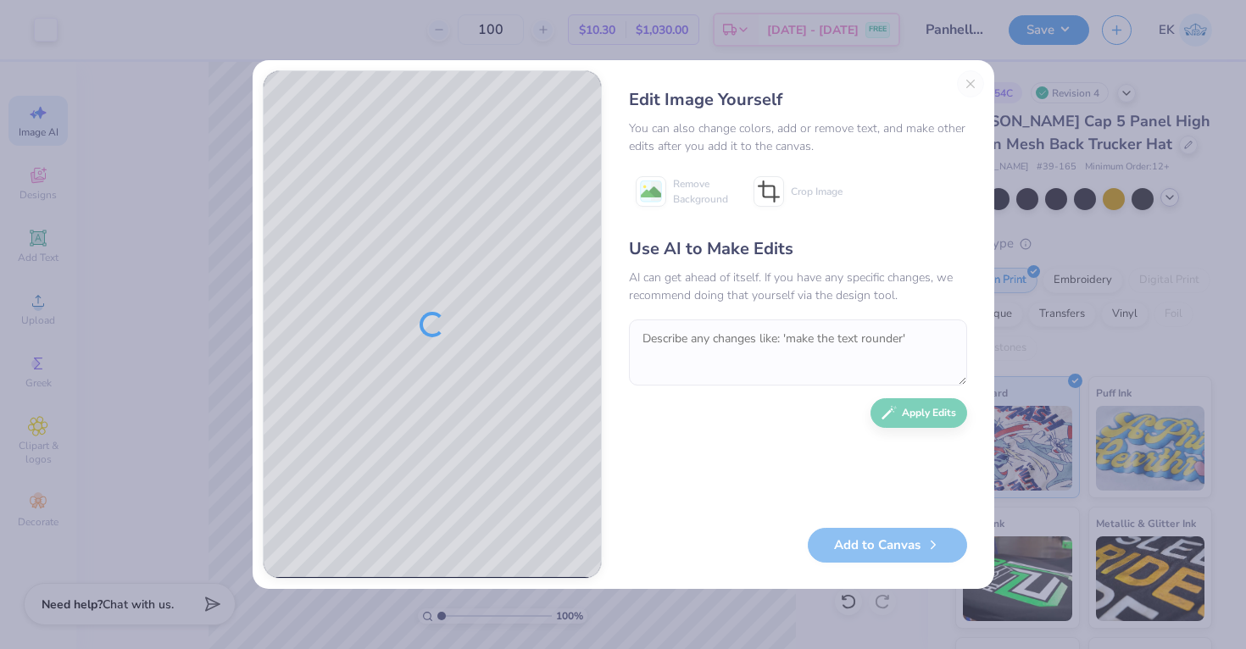
click at [965, 80] on div "Edit Image Yourself You can also change colors, add or remove text, and make ot…" at bounding box center [798, 324] width 372 height 509
click at [971, 85] on div "Edit Image Yourself You can also change colors, add or remove text, and make ot…" at bounding box center [798, 324] width 372 height 509
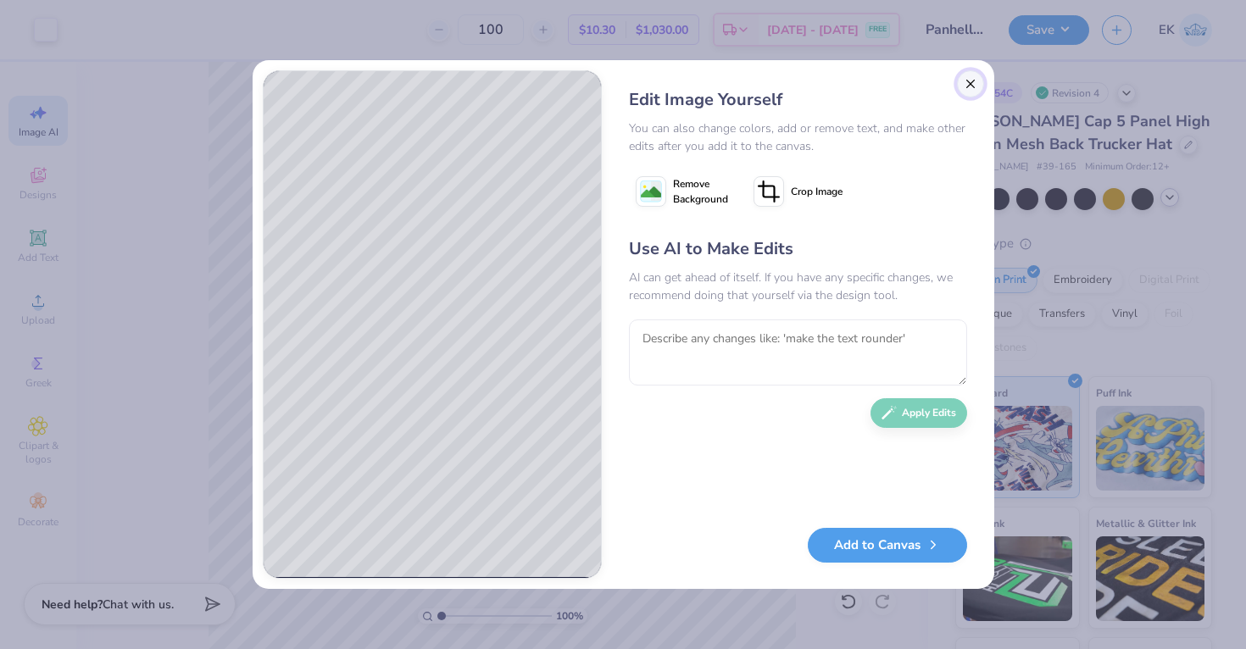
click at [973, 84] on button "Close" at bounding box center [970, 83] width 27 height 27
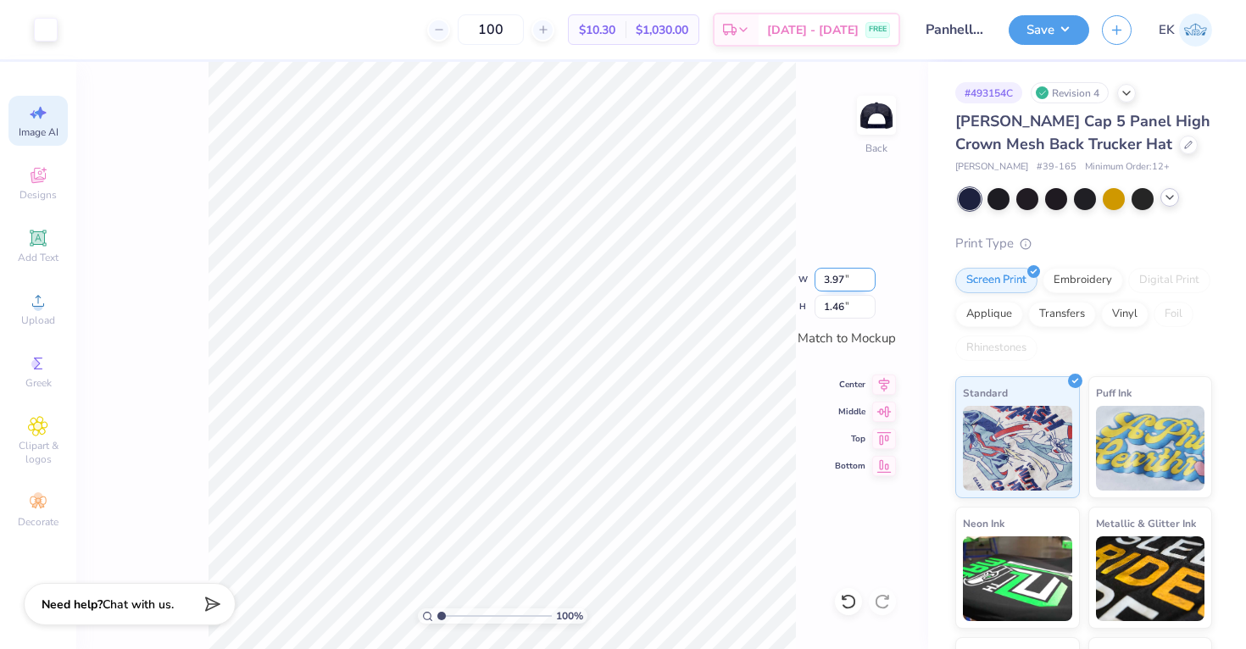
click at [830, 277] on input "3.97" at bounding box center [844, 280] width 61 height 24
type input "3.98"
type input "1.47"
click at [49, 303] on div "Upload" at bounding box center [37, 309] width 59 height 50
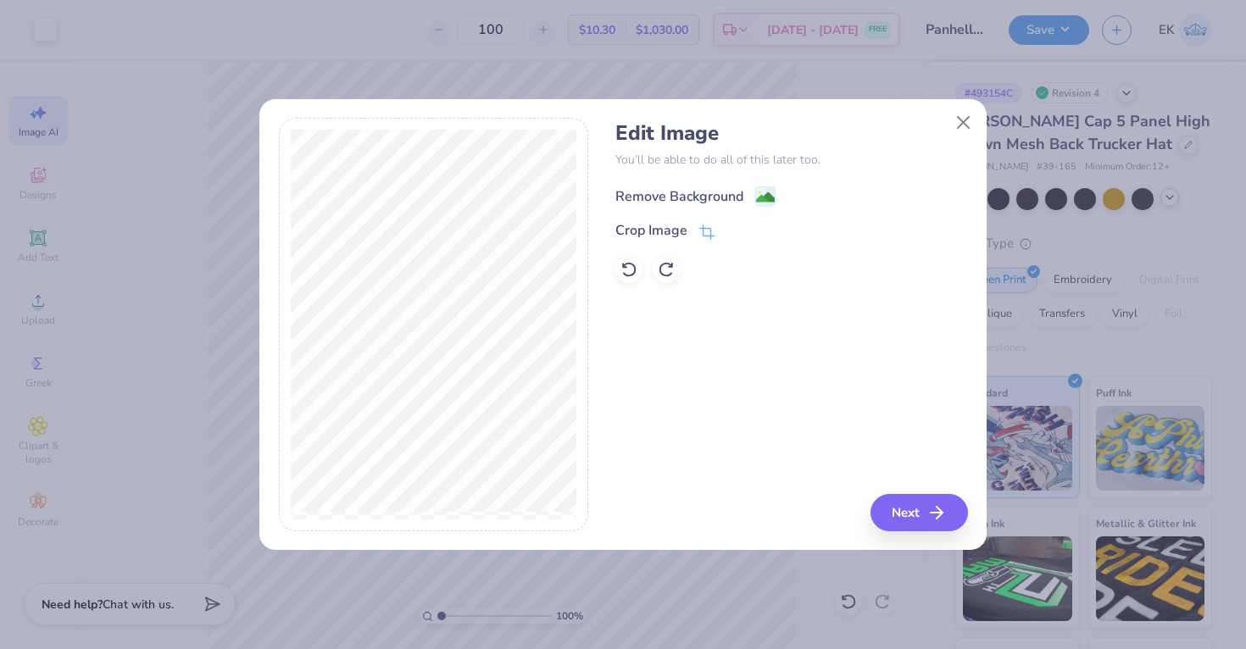
click at [764, 190] on image at bounding box center [765, 197] width 19 height 19
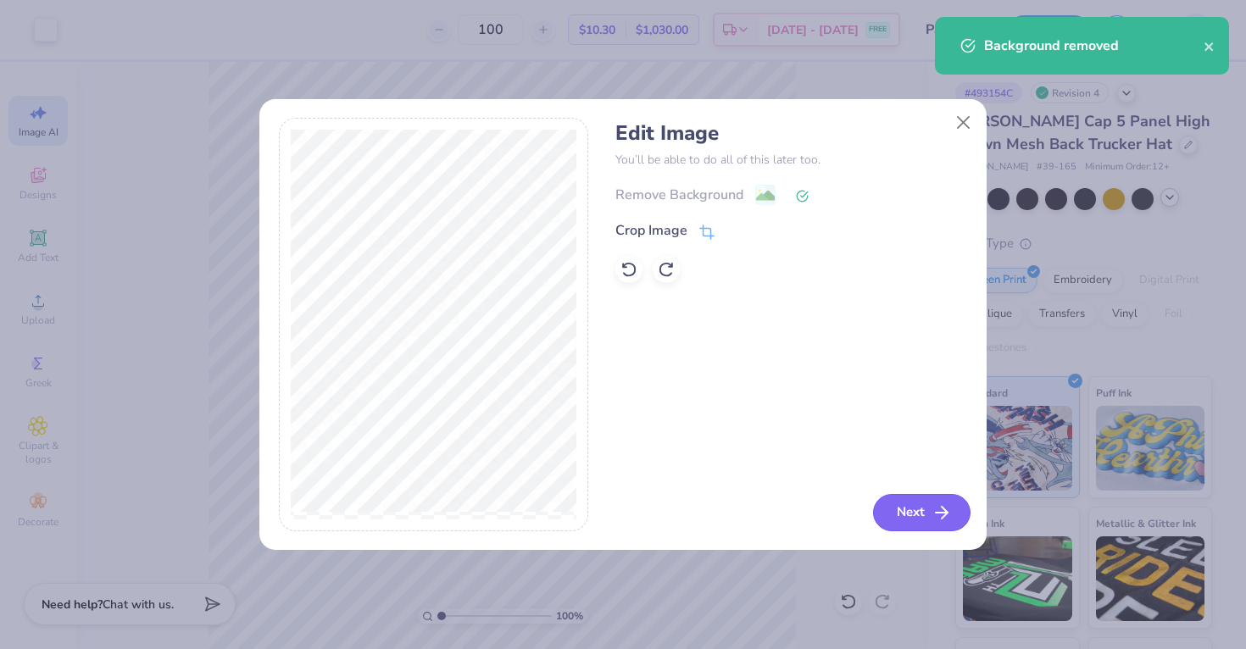
click at [915, 507] on button "Next" at bounding box center [921, 512] width 97 height 37
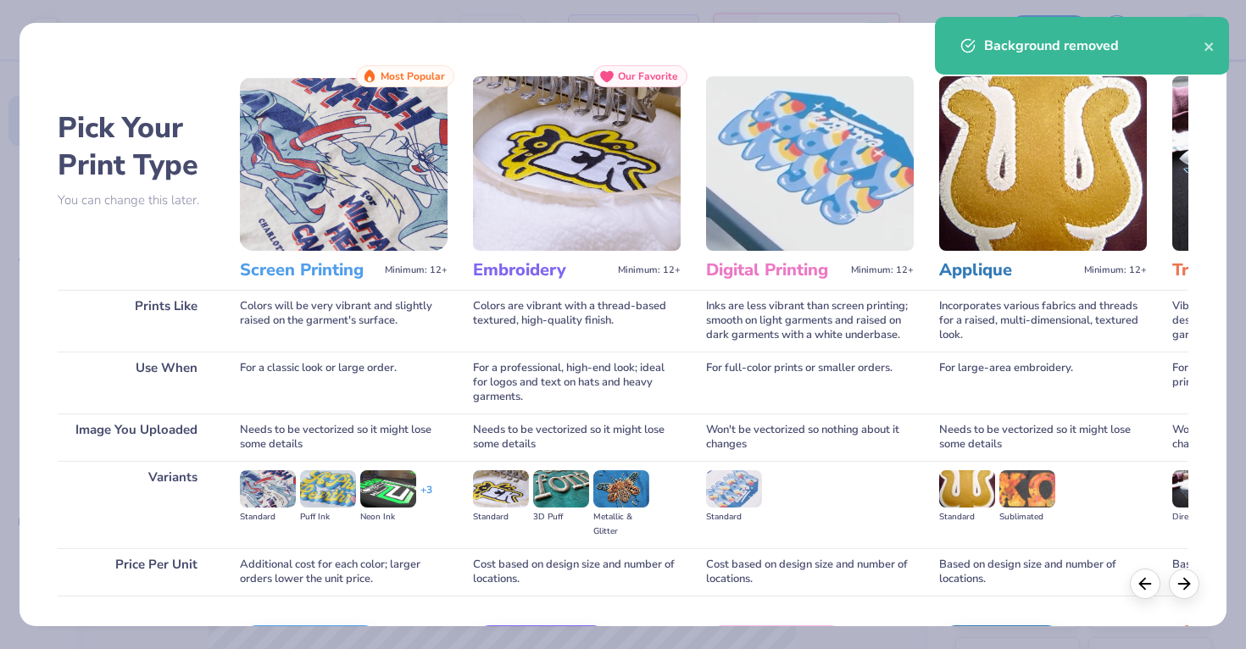
scroll to position [111, 0]
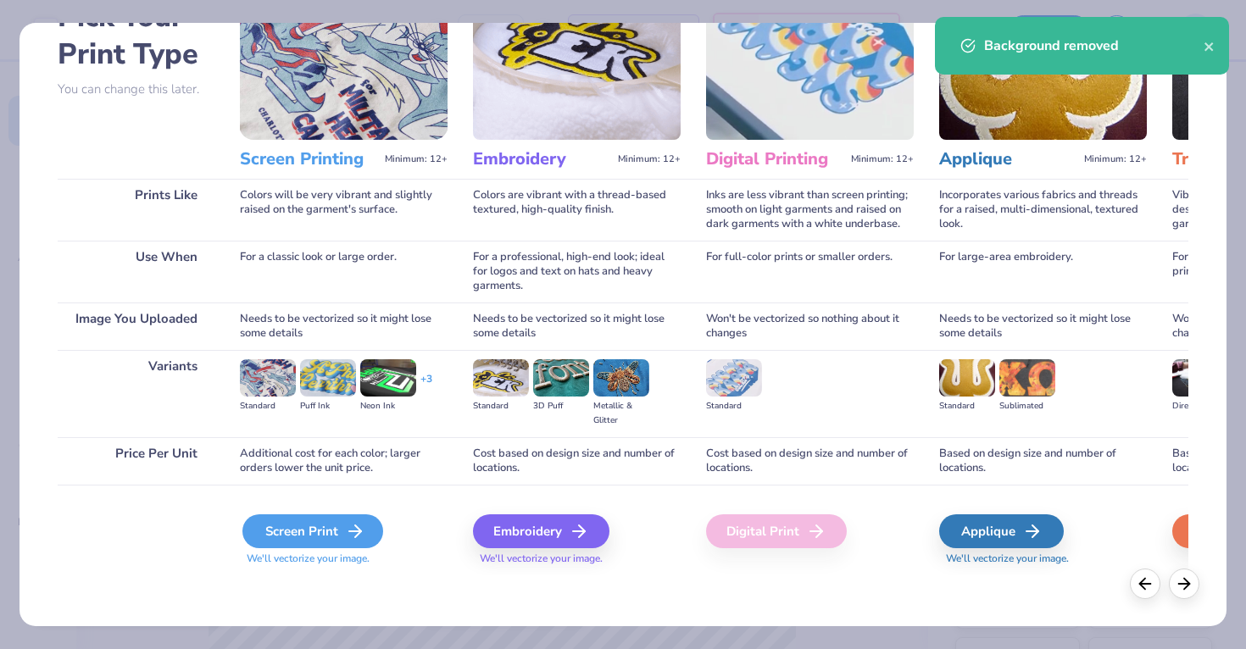
click at [355, 533] on icon at bounding box center [355, 531] width 20 height 20
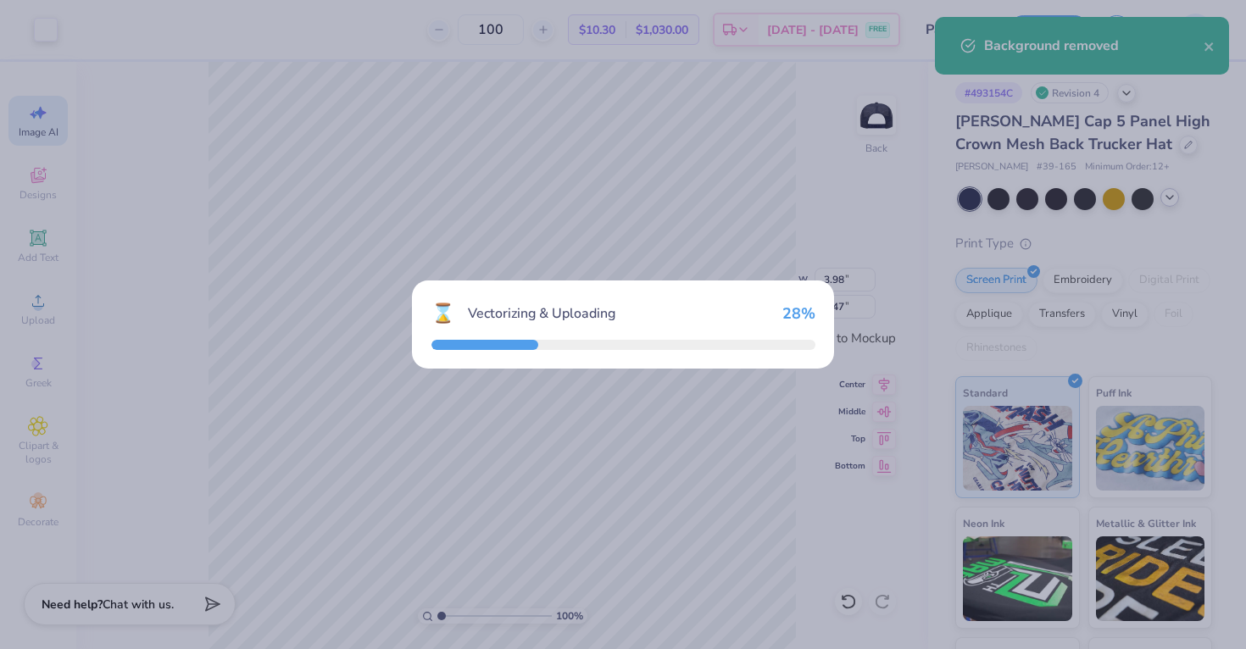
type input "2.05"
type input "1.98"
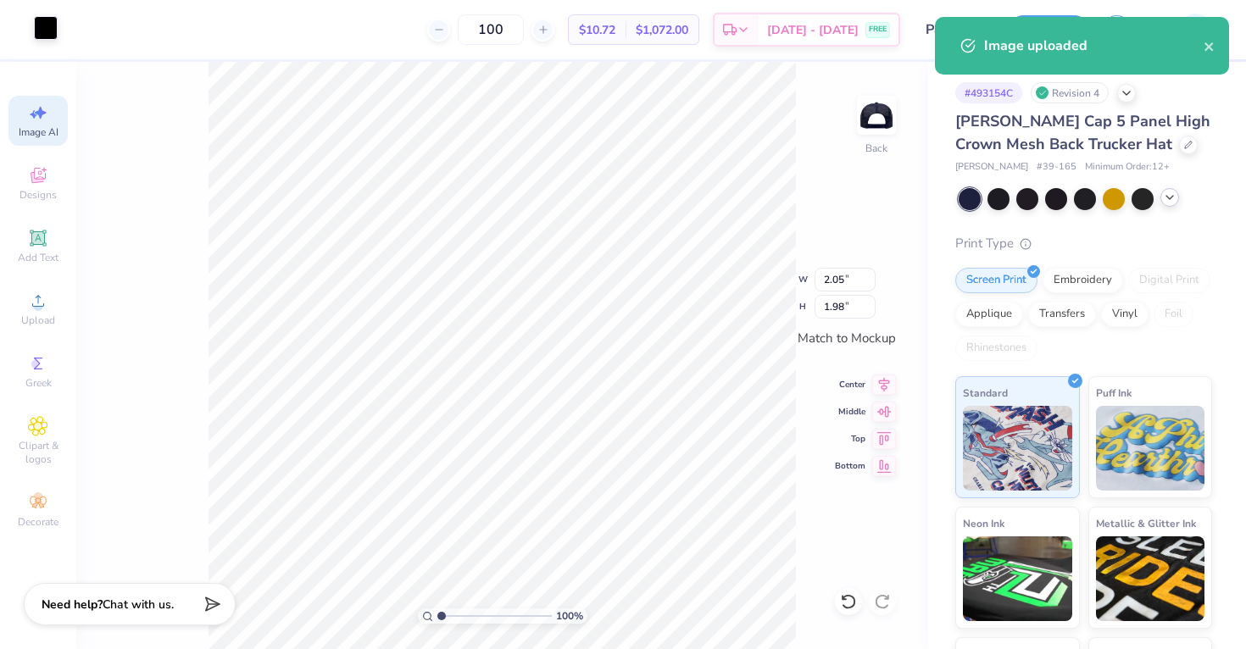
click at [50, 30] on div at bounding box center [46, 28] width 24 height 24
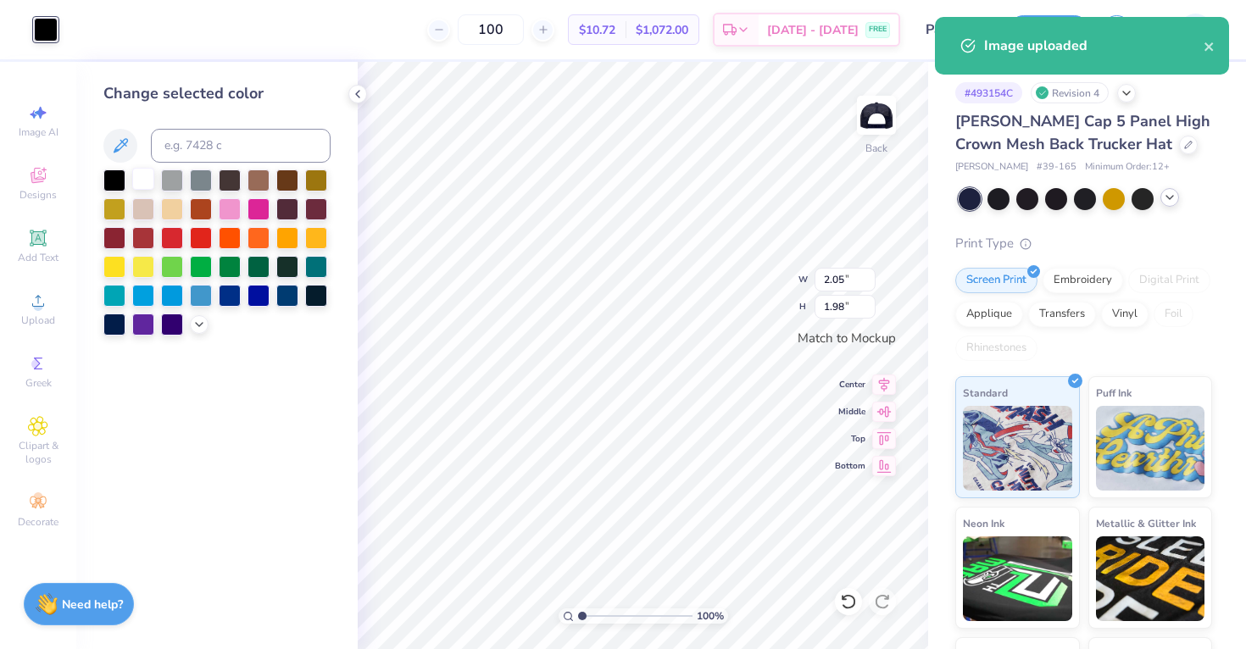
click at [147, 178] on div at bounding box center [143, 179] width 22 height 22
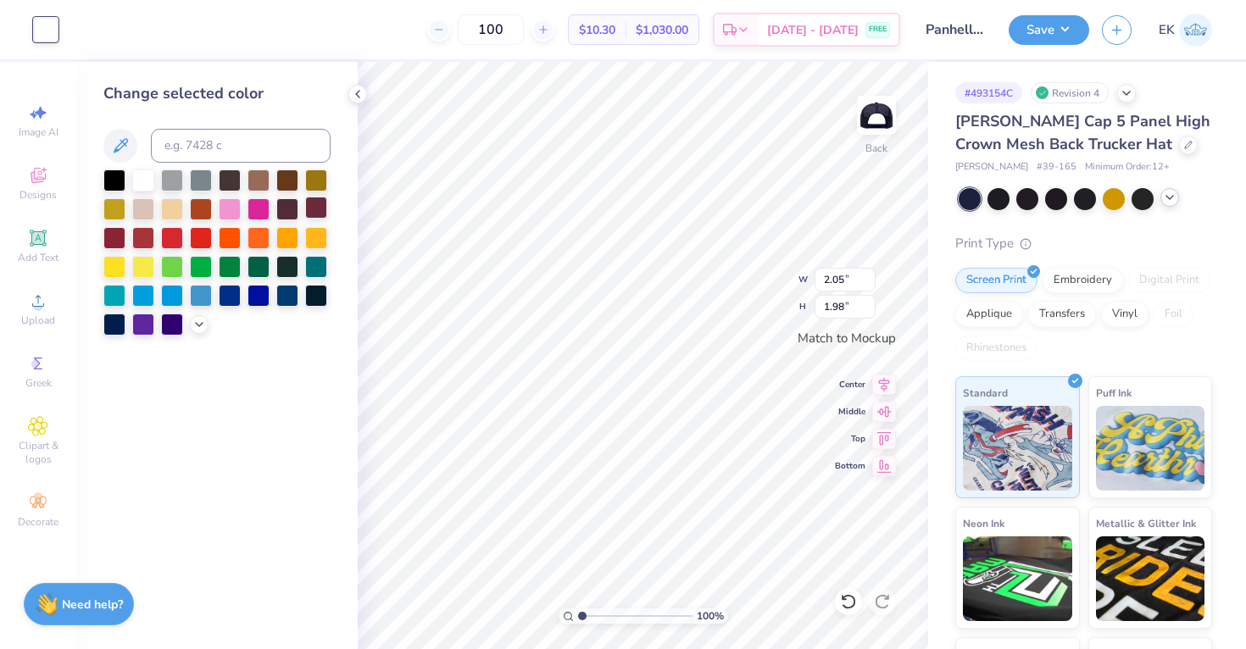
type input "0.52"
type input "0.50"
type input "0.36"
type input "0.35"
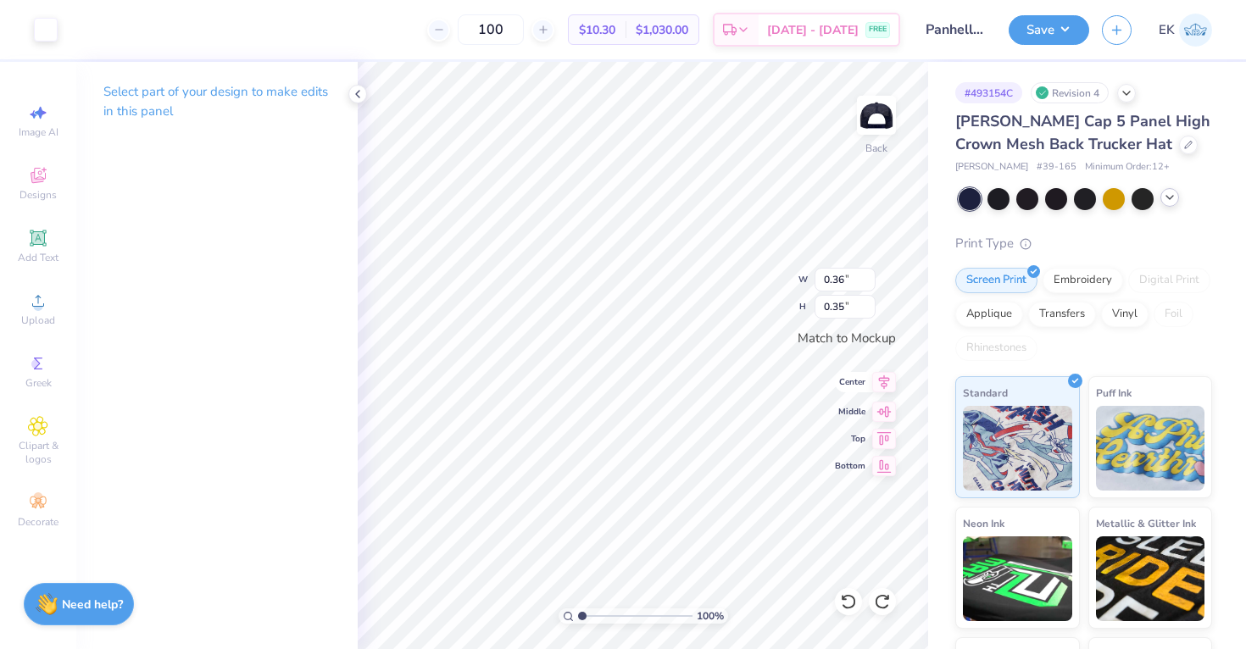
click at [885, 386] on icon at bounding box center [884, 382] width 11 height 14
click at [1046, 26] on button "Save" at bounding box center [1049, 28] width 81 height 30
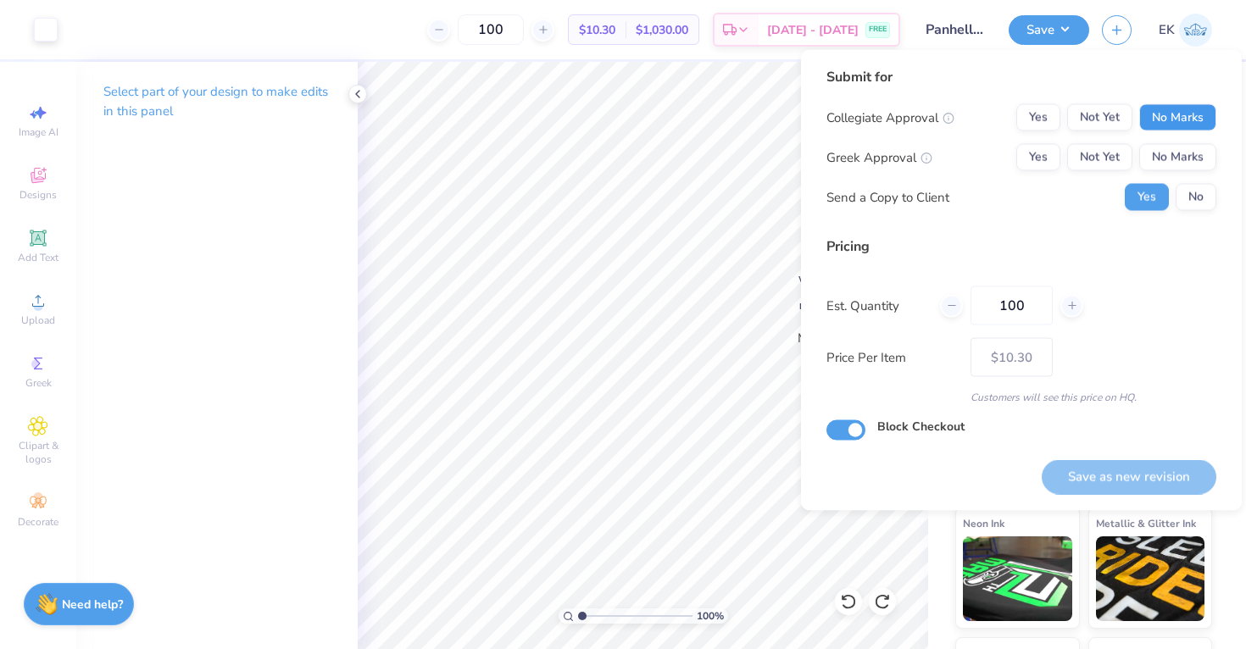
click at [1196, 127] on button "No Marks" at bounding box center [1177, 117] width 77 height 27
click at [1048, 152] on button "Yes" at bounding box center [1038, 157] width 44 height 27
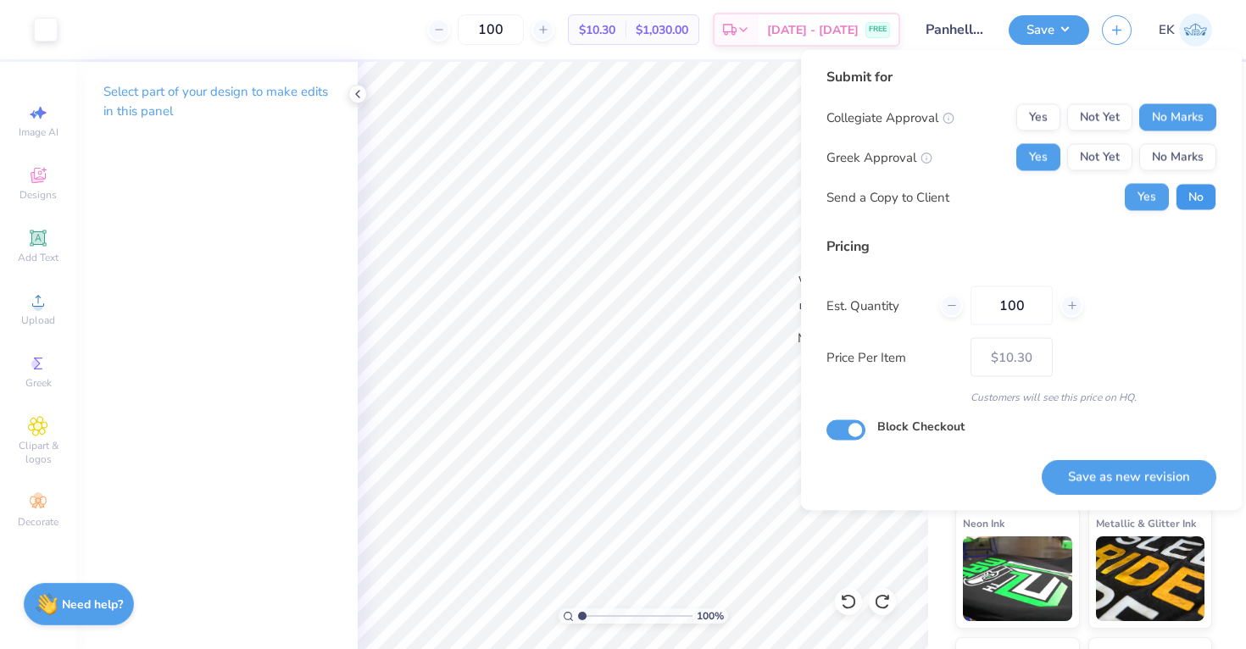
click at [1186, 193] on button "No" at bounding box center [1196, 197] width 41 height 27
click at [1109, 487] on button "Save as new revision" at bounding box center [1129, 476] width 175 height 35
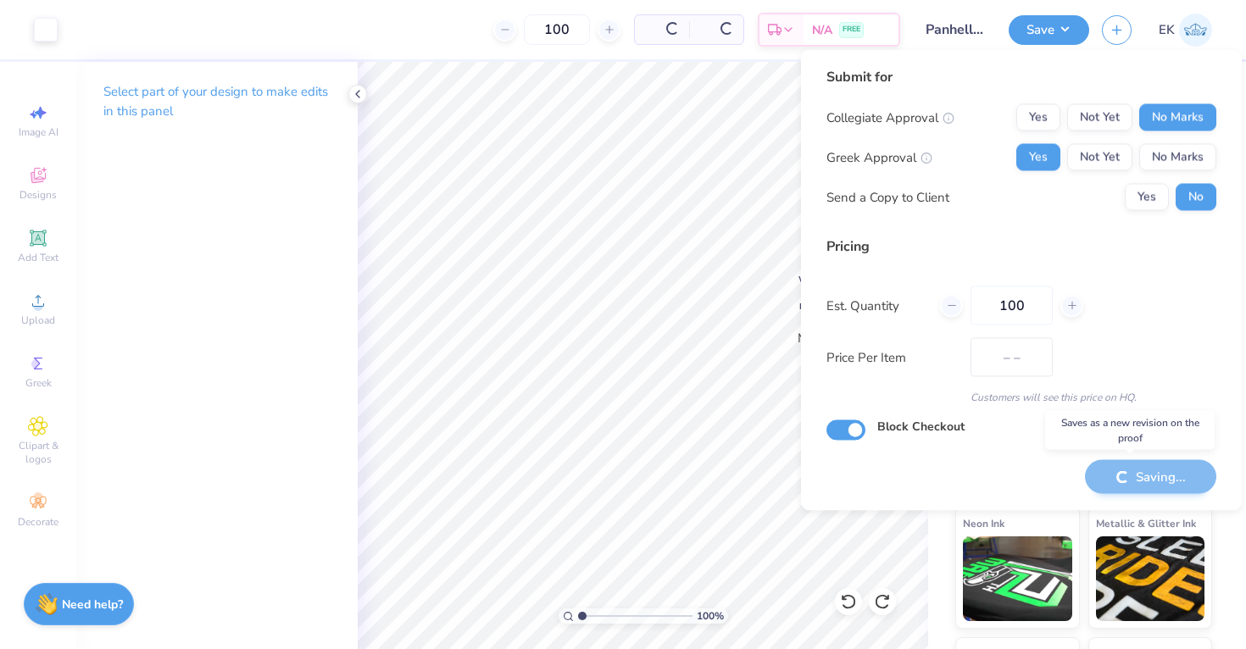
type input "$10.30"
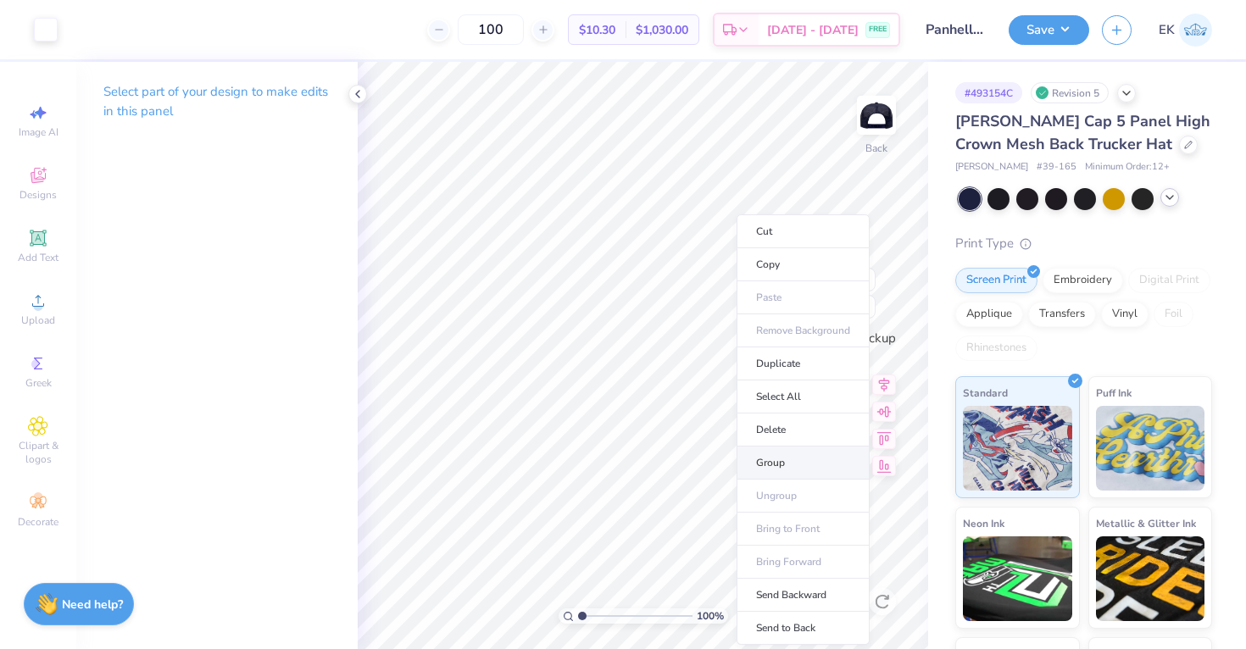
click at [782, 460] on li "Group" at bounding box center [803, 463] width 133 height 33
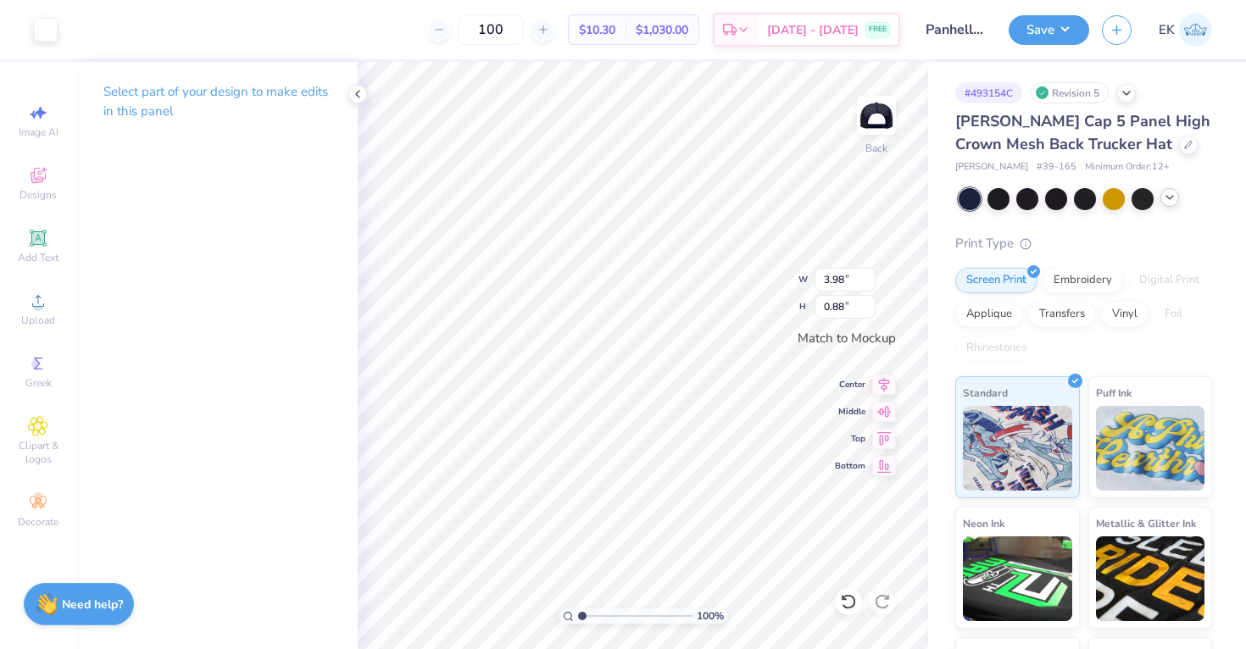
type input "0.36"
type input "0.35"
type input "0.37"
click at [882, 380] on icon at bounding box center [884, 382] width 24 height 20
click at [1063, 29] on button "Save" at bounding box center [1049, 28] width 81 height 30
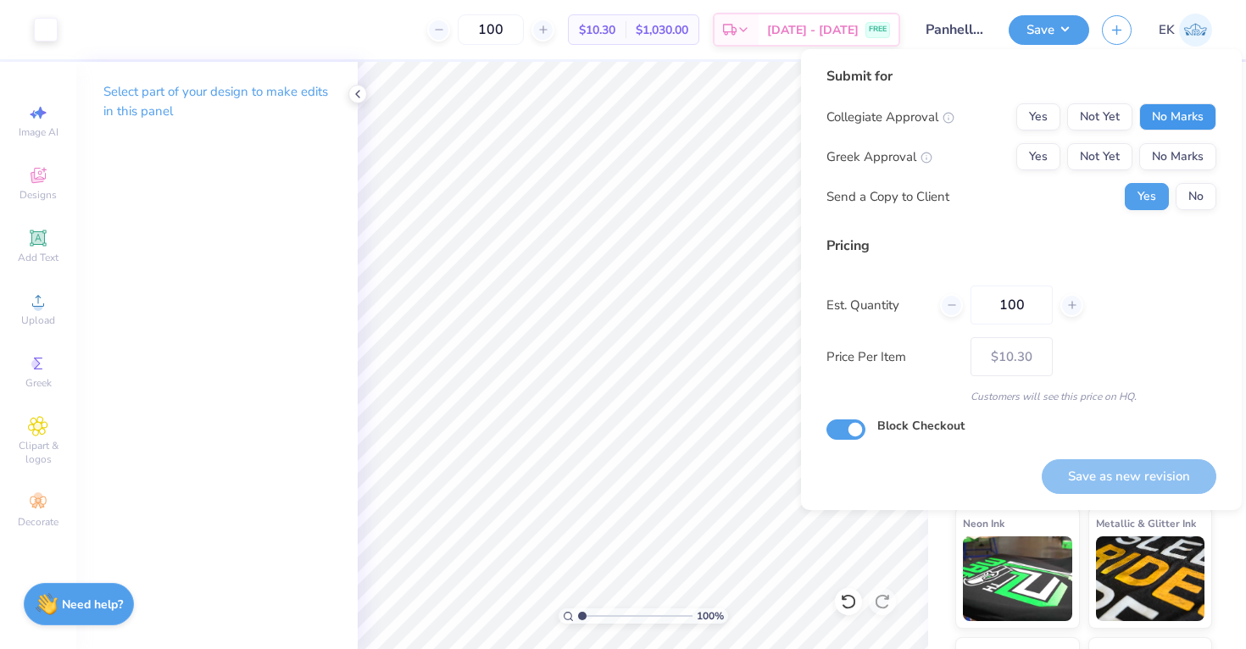
click at [1176, 113] on button "No Marks" at bounding box center [1177, 116] width 77 height 27
click at [1056, 147] on button "Yes" at bounding box center [1038, 156] width 44 height 27
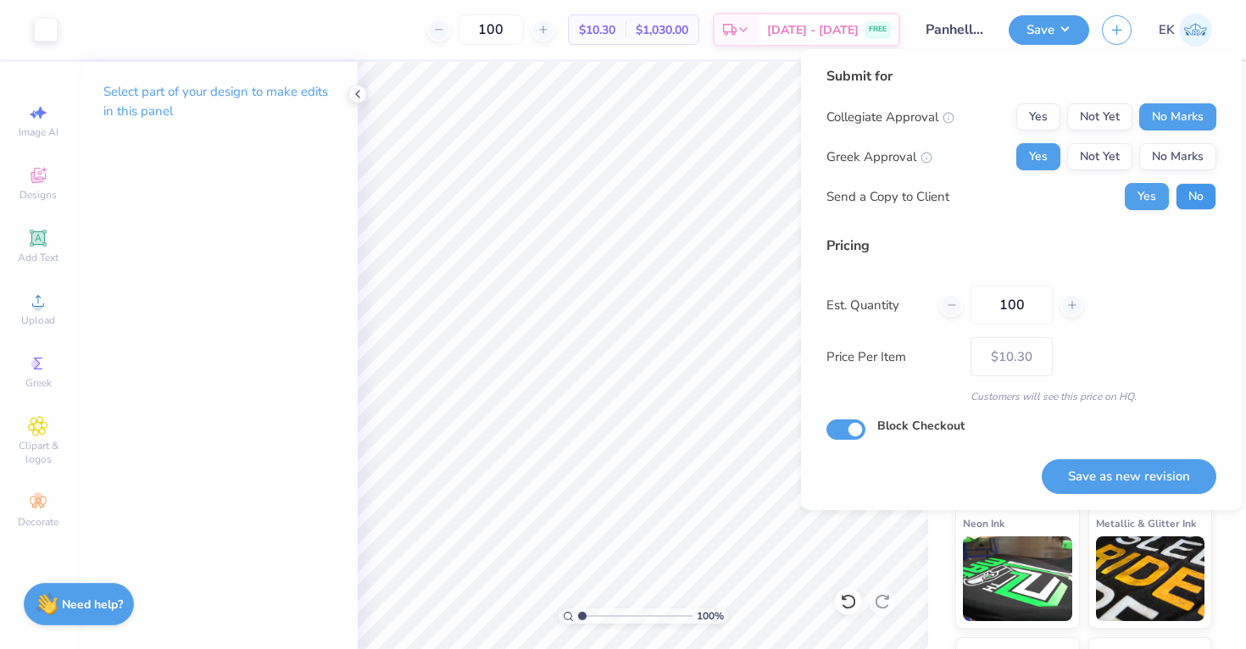
click at [1198, 187] on button "No" at bounding box center [1196, 196] width 41 height 27
click at [1120, 486] on button "Save as new revision" at bounding box center [1129, 476] width 175 height 35
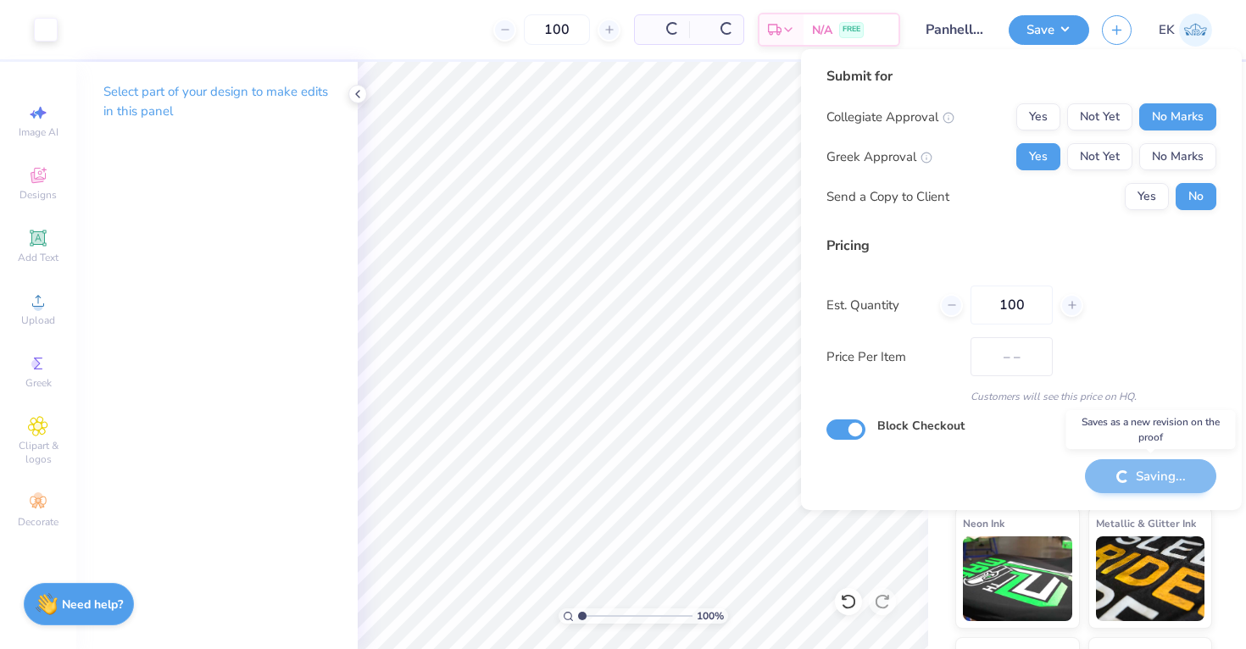
type input "$10.30"
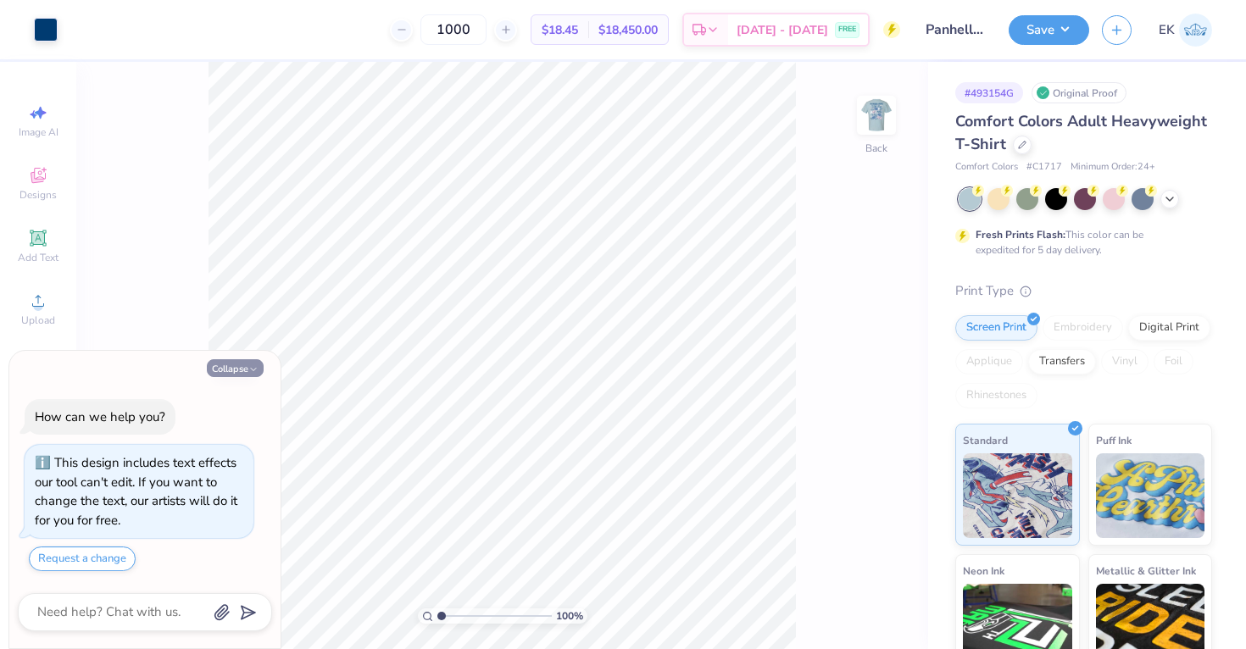
click at [253, 367] on icon "button" at bounding box center [253, 369] width 10 height 10
type textarea "x"
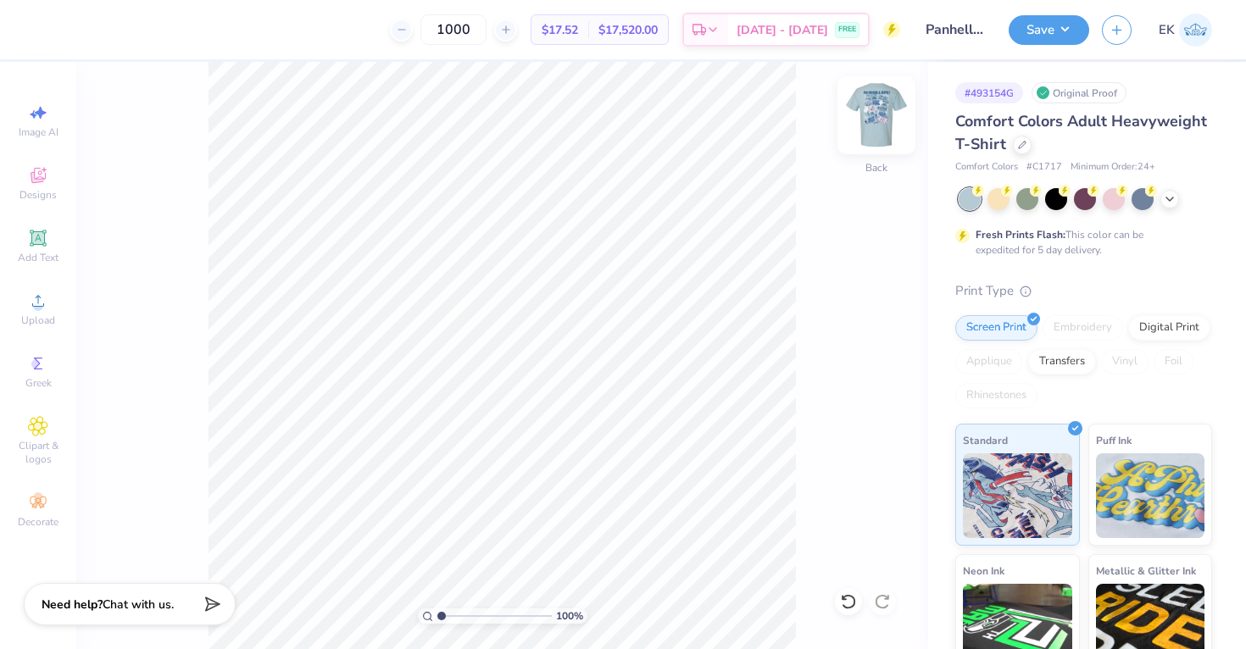
click at [866, 126] on img at bounding box center [876, 115] width 68 height 68
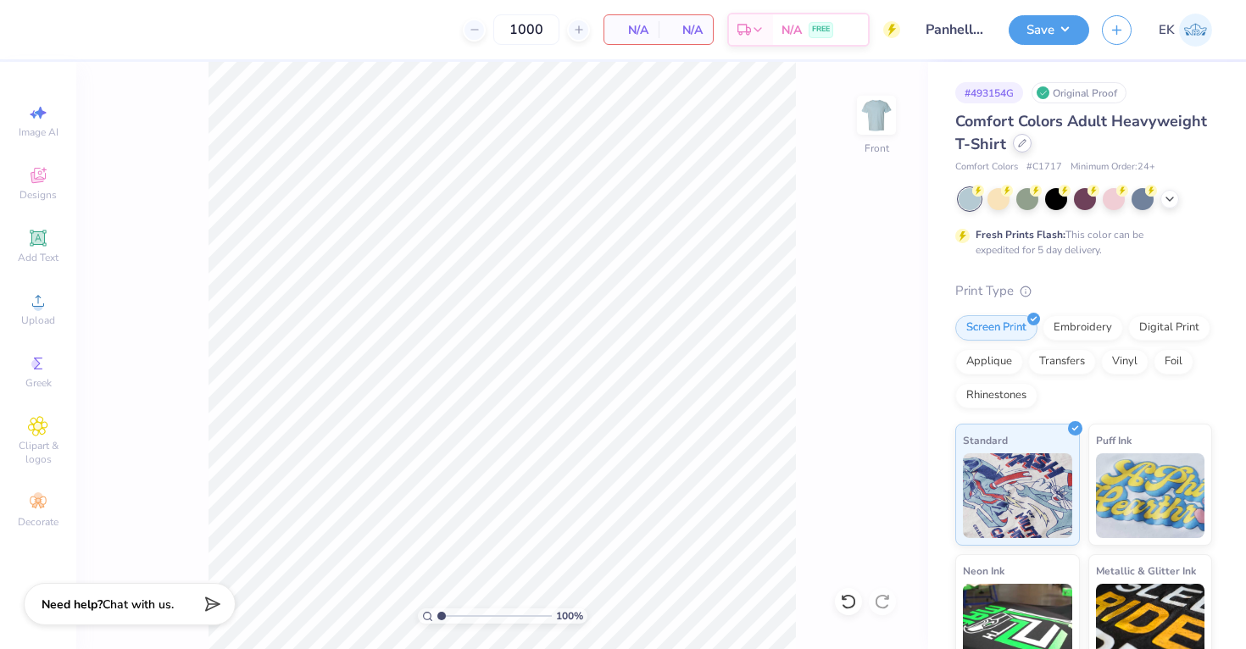
drag, startPoint x: 857, startPoint y: 105, endPoint x: 1023, endPoint y: 145, distance: 170.8
click at [859, 105] on img at bounding box center [876, 115] width 34 height 34
click at [1023, 145] on icon at bounding box center [1022, 143] width 8 height 8
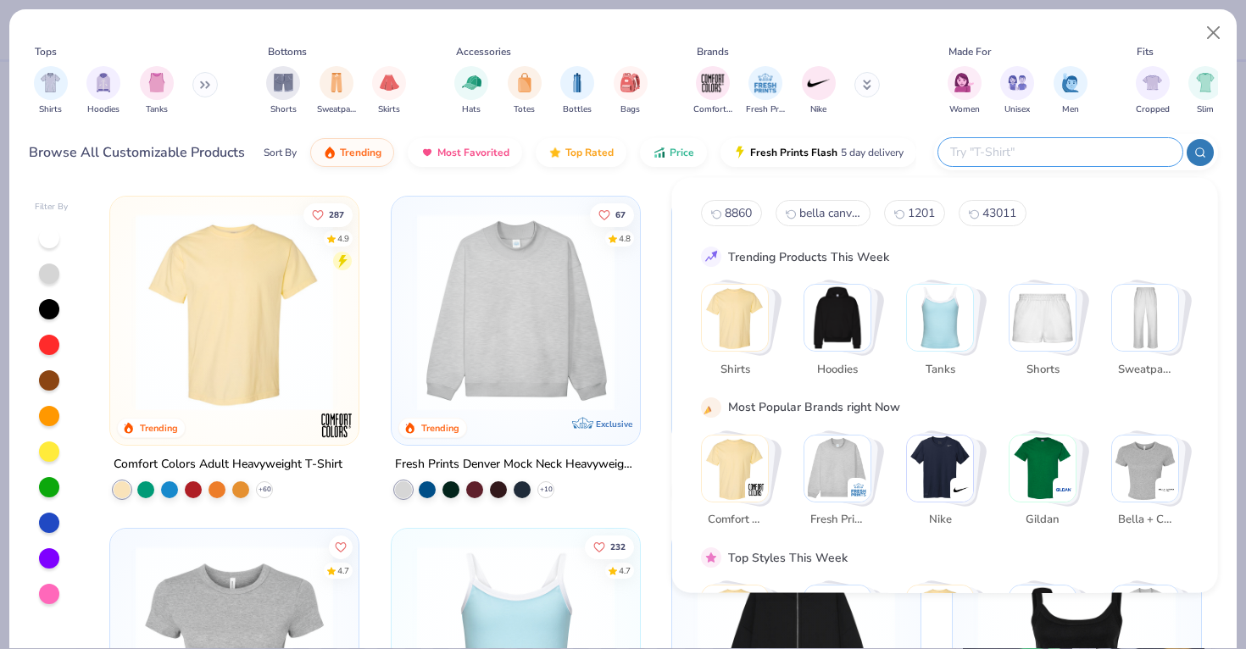
click at [1073, 153] on input "text" at bounding box center [1059, 151] width 222 height 19
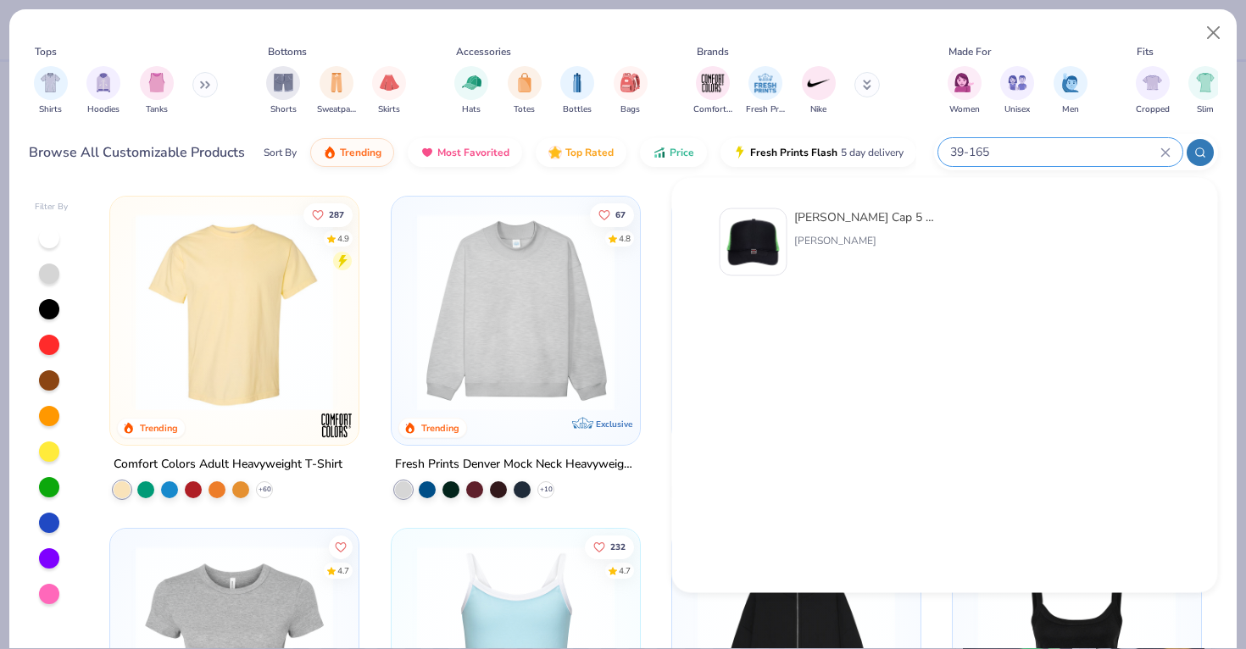
type input "39-165"
click at [755, 248] on img at bounding box center [753, 242] width 53 height 53
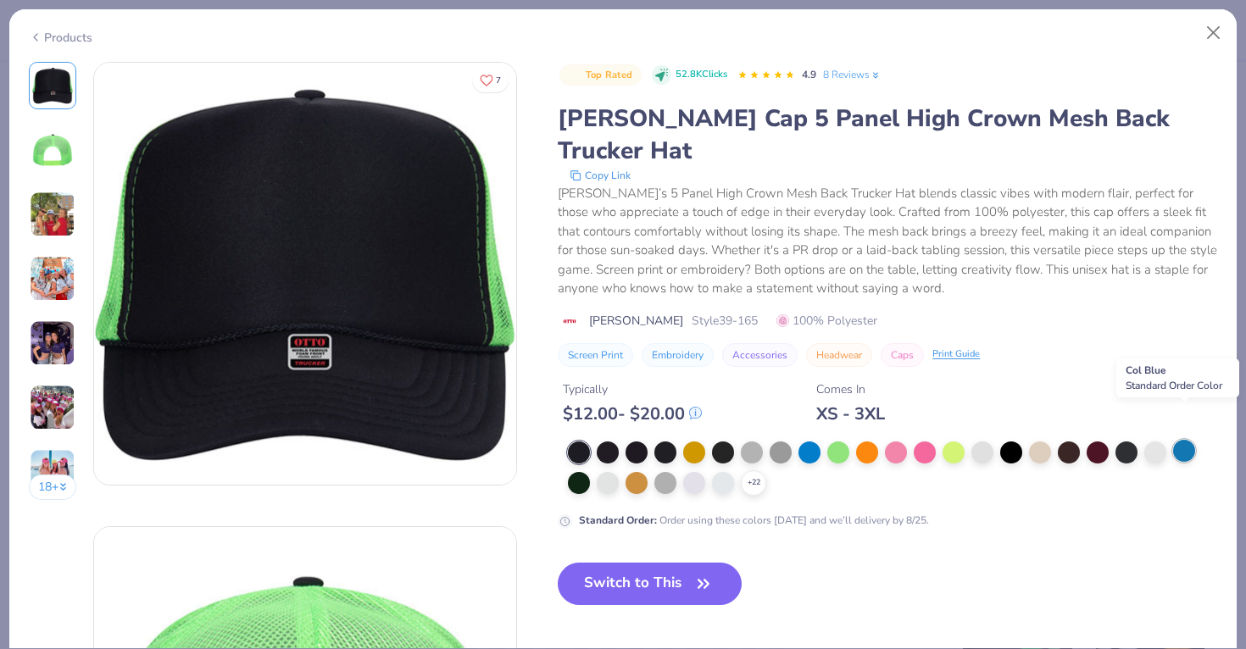
click at [1179, 440] on div at bounding box center [1184, 451] width 22 height 22
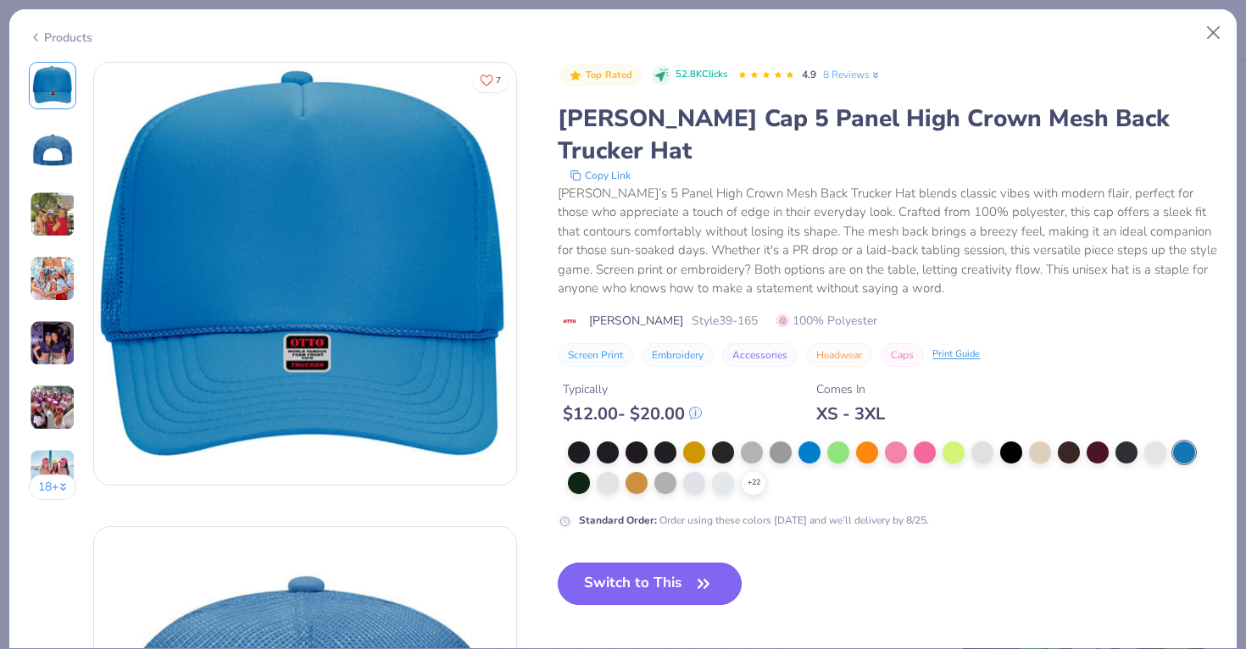
click at [637, 563] on button "Switch to This" at bounding box center [650, 584] width 184 height 42
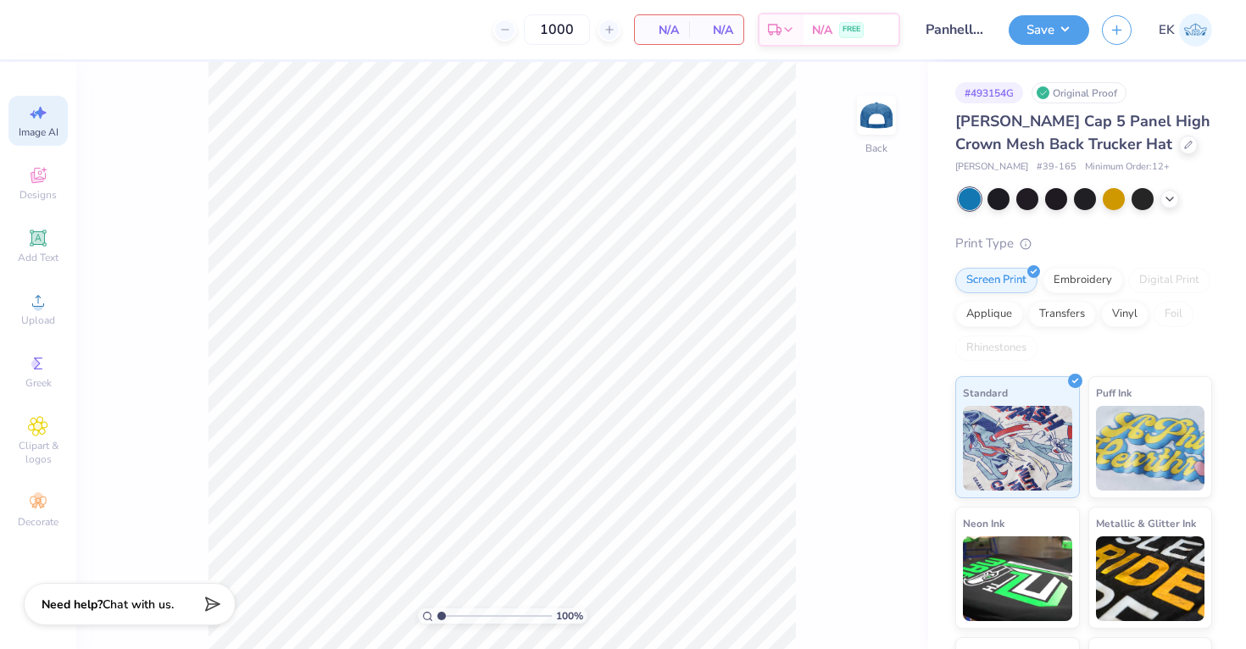
click at [41, 131] on span "Image AI" at bounding box center [39, 132] width 40 height 14
select select "4"
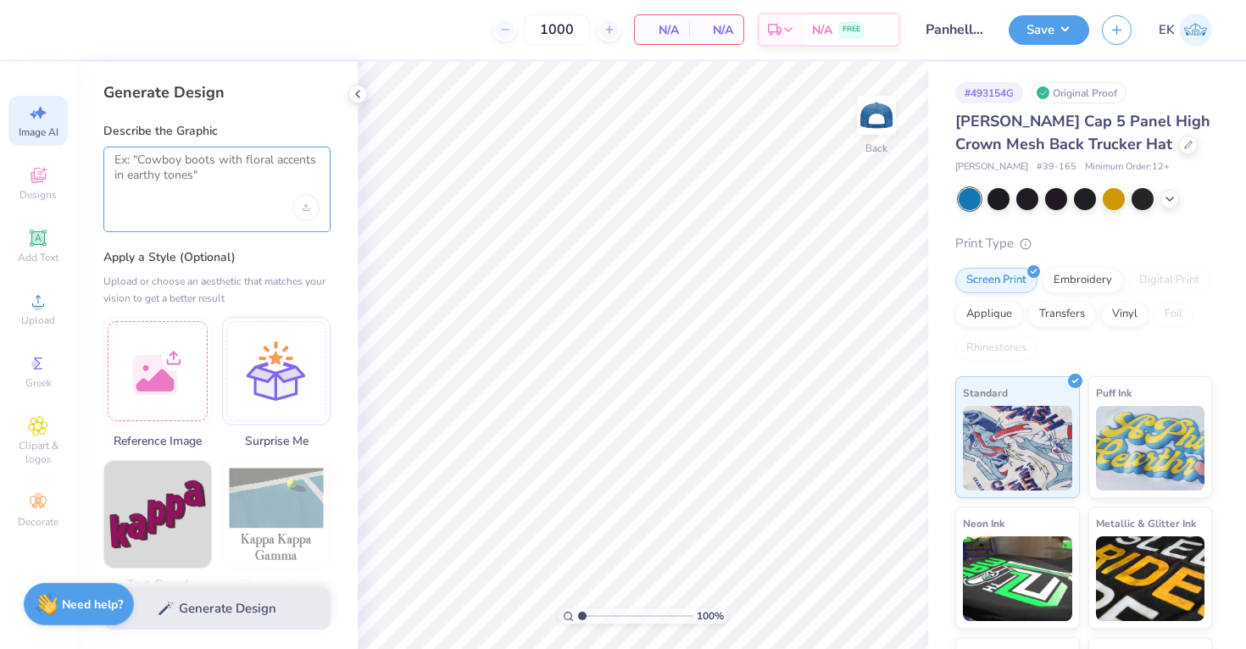
click at [260, 187] on textarea at bounding box center [216, 174] width 205 height 42
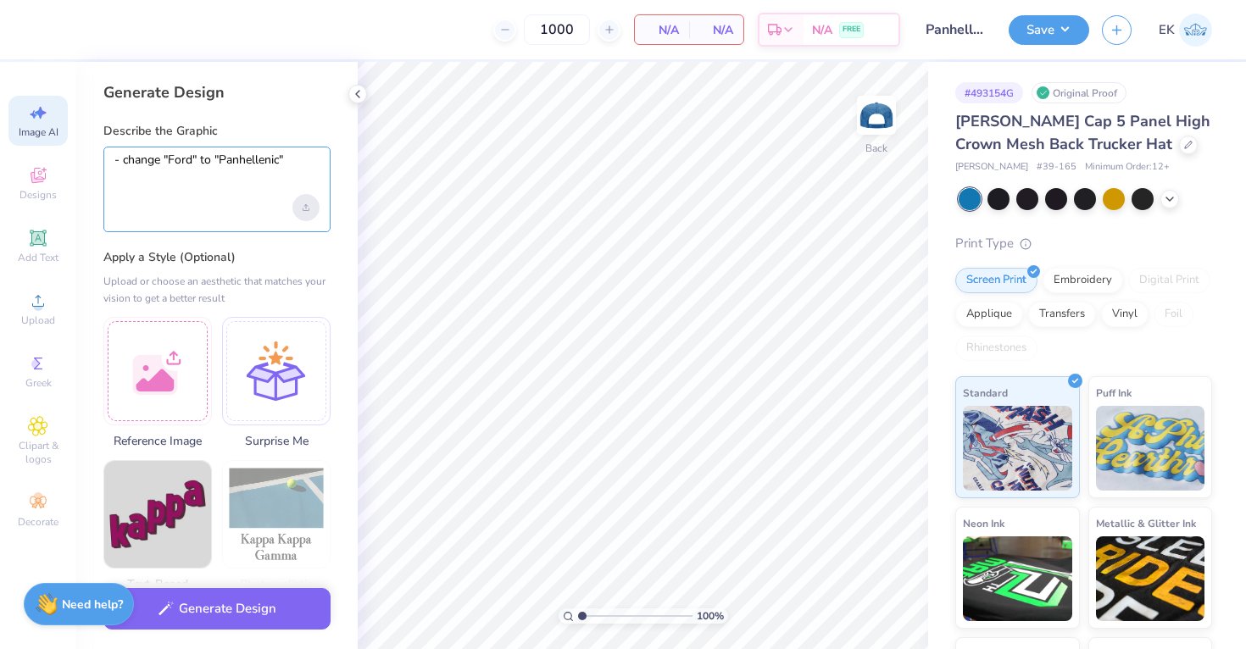
type textarea "- change "Ford" to "Panhellenic""
click at [311, 206] on div "Upload image" at bounding box center [305, 207] width 27 height 27
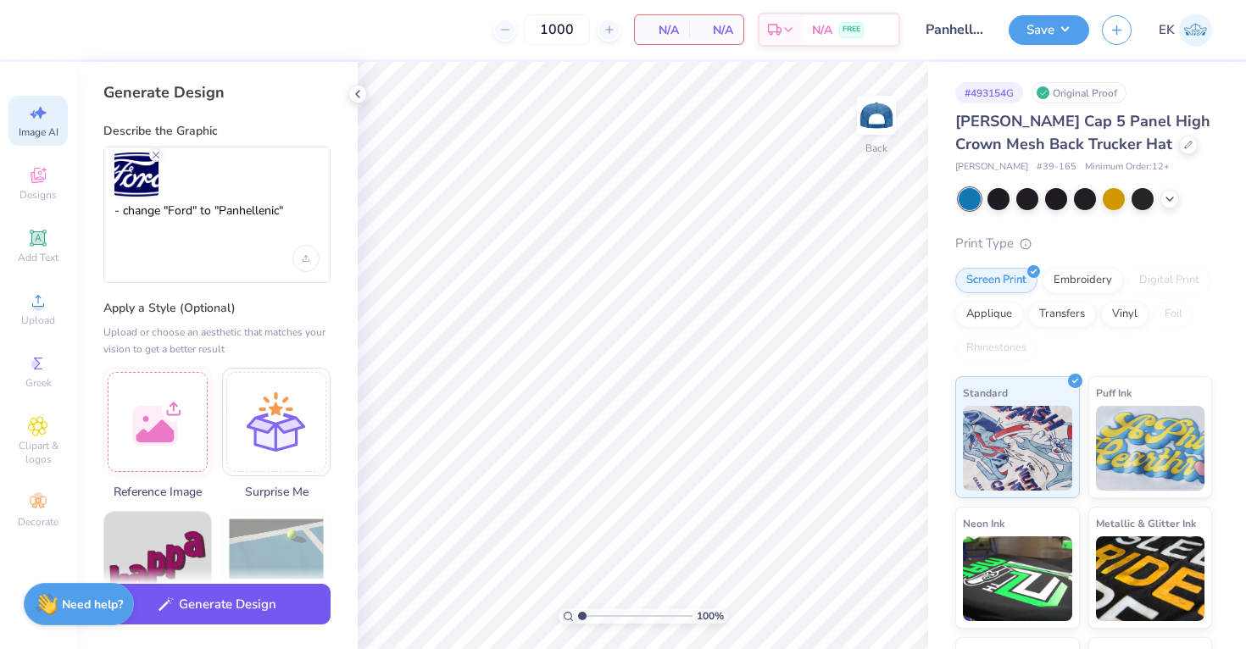
click at [219, 613] on button "Generate Design" at bounding box center [216, 605] width 227 height 42
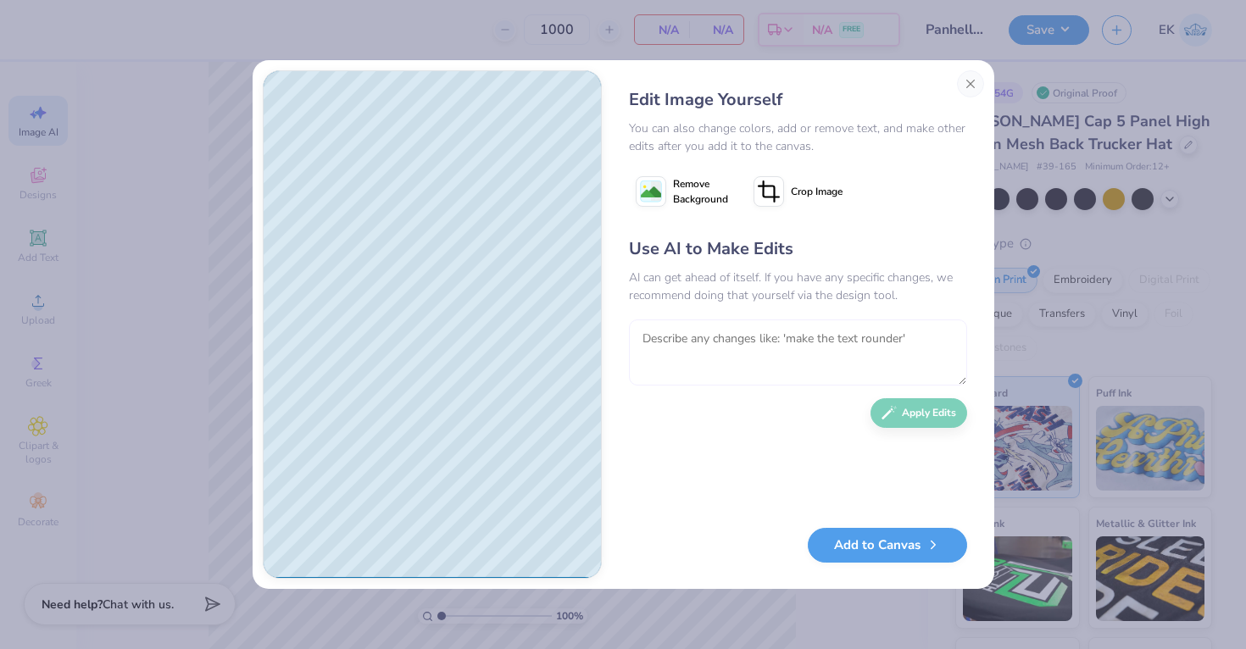
click at [703, 358] on textarea at bounding box center [798, 353] width 338 height 66
click at [587, 362] on div "Edit Image Yourself You can also change colors, add or remove text, and make ot…" at bounding box center [624, 324] width 742 height 529
type textarea "- please make the oval a bit thinner like the Ford logo"
click at [942, 424] on div "Use AI to Make Edits AI can get ahead of itself. If you have any specific chang…" at bounding box center [798, 373] width 338 height 275
click at [929, 412] on button "Apply Edits" at bounding box center [918, 409] width 97 height 30
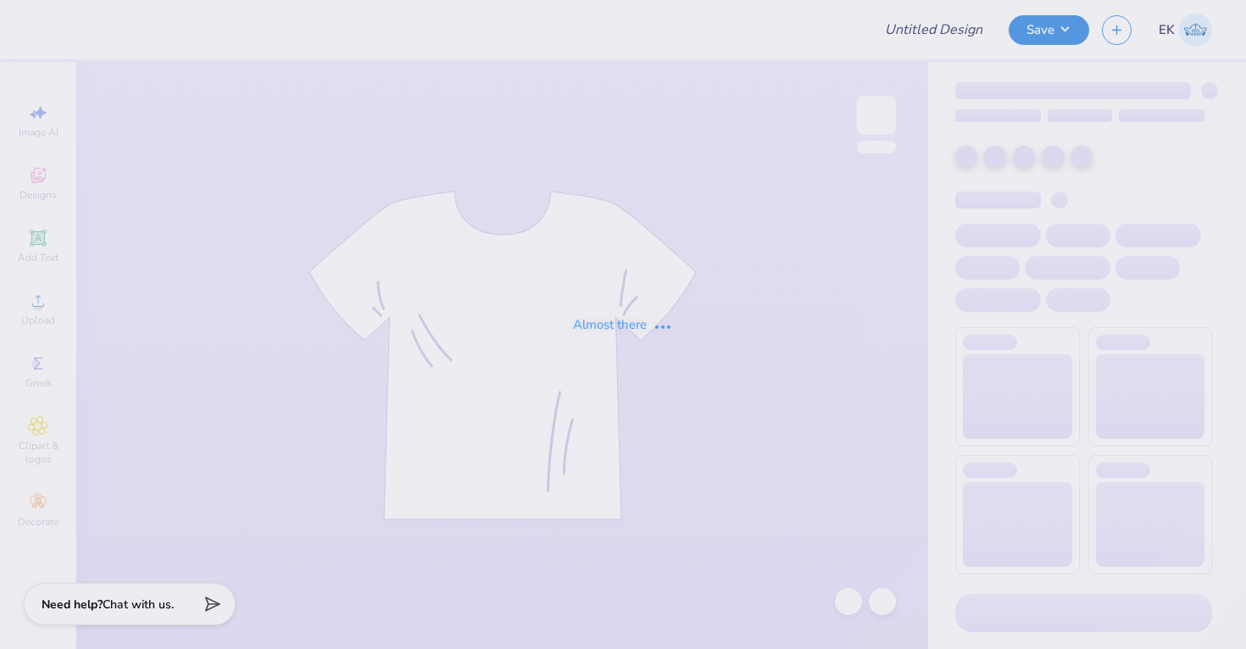
type input "Panhellenic Fall Recruitment Merch 2025"
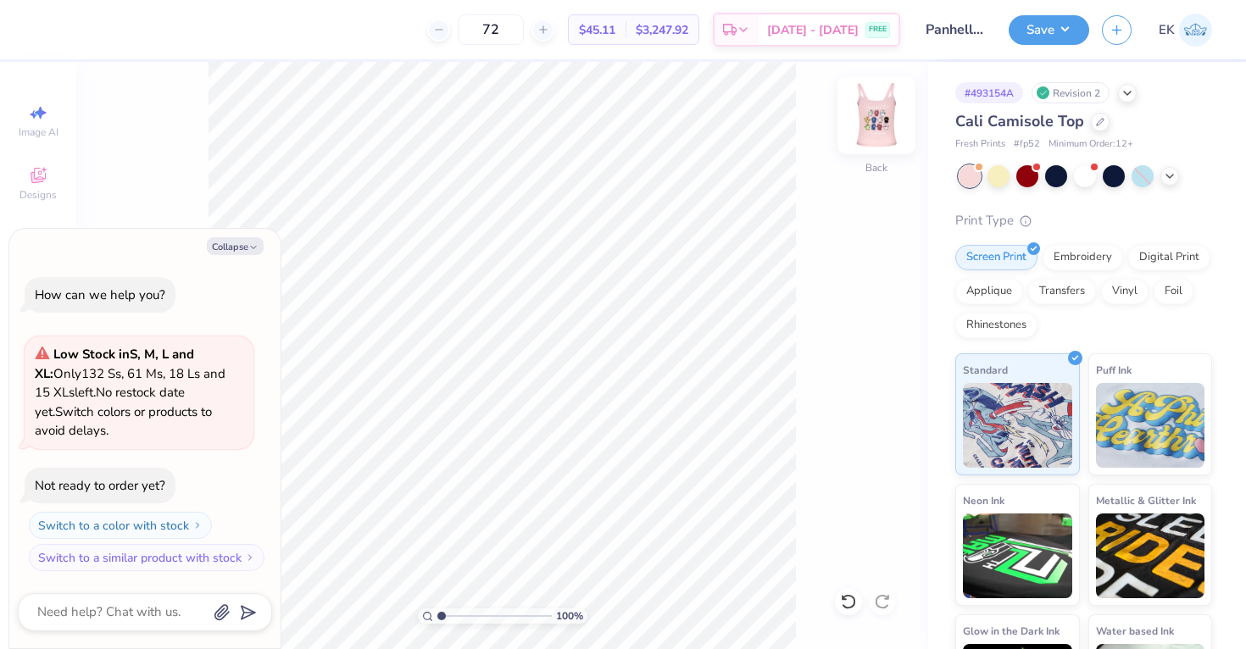
click at [866, 114] on img at bounding box center [876, 115] width 68 height 68
type textarea "x"
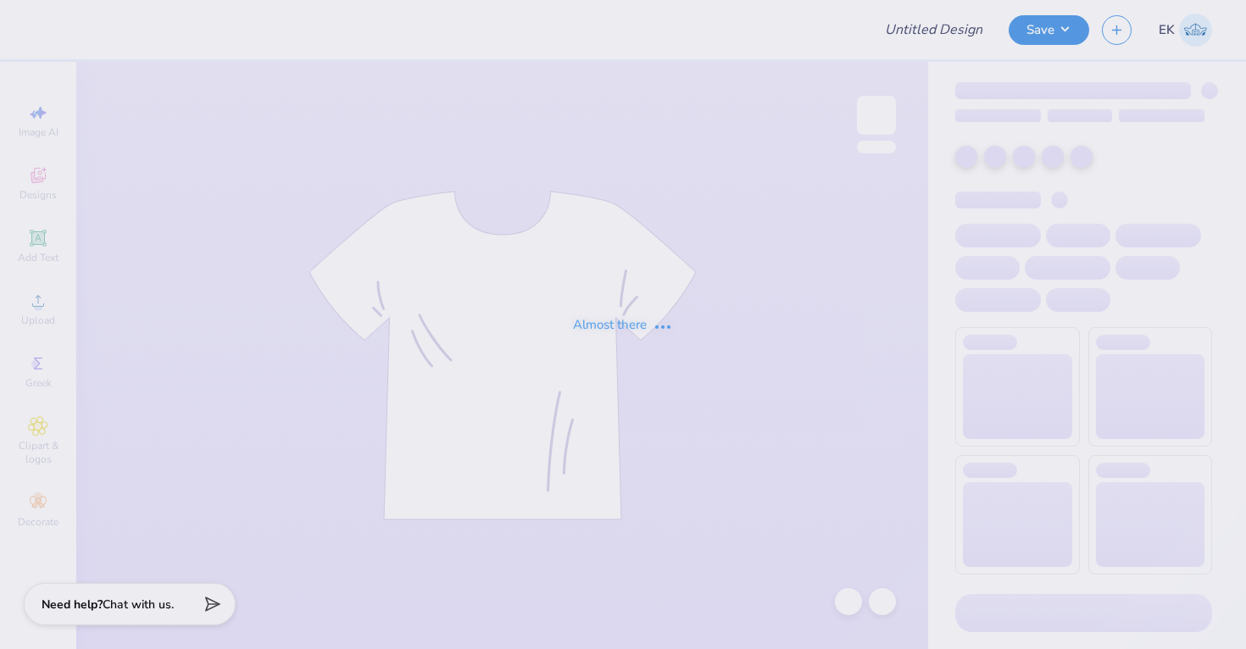
type input "Panhellenic Fall Recruitment Merch 2025"
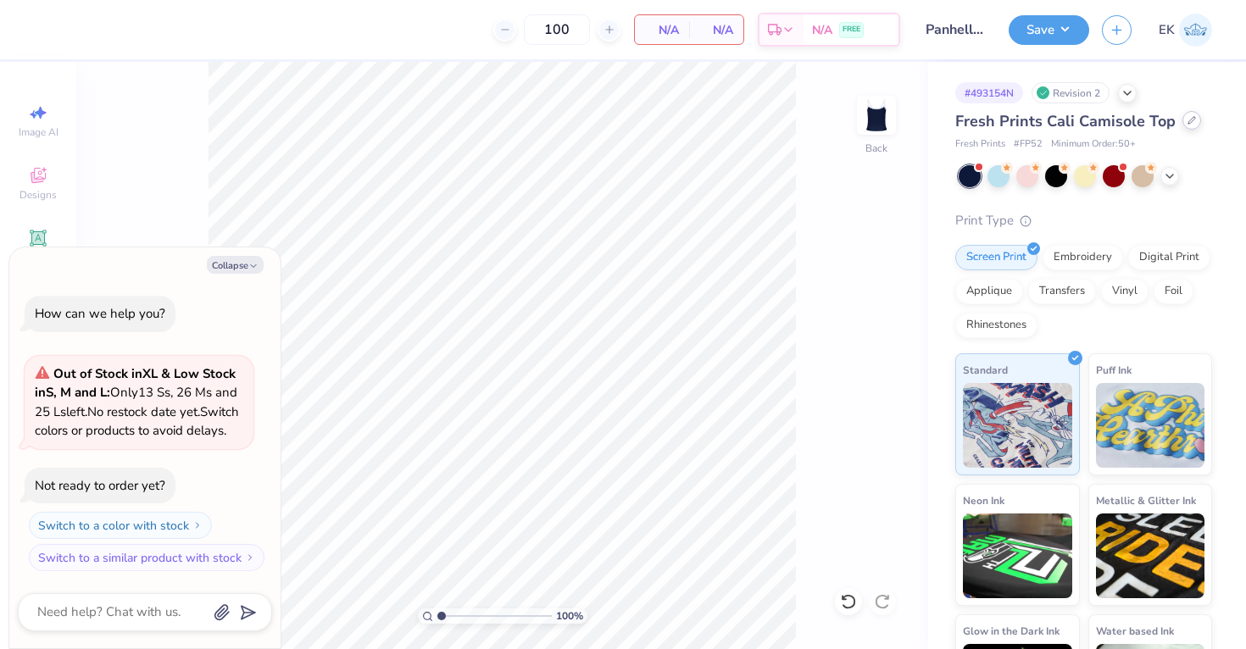
click at [1189, 116] on div at bounding box center [1191, 120] width 19 height 19
type textarea "x"
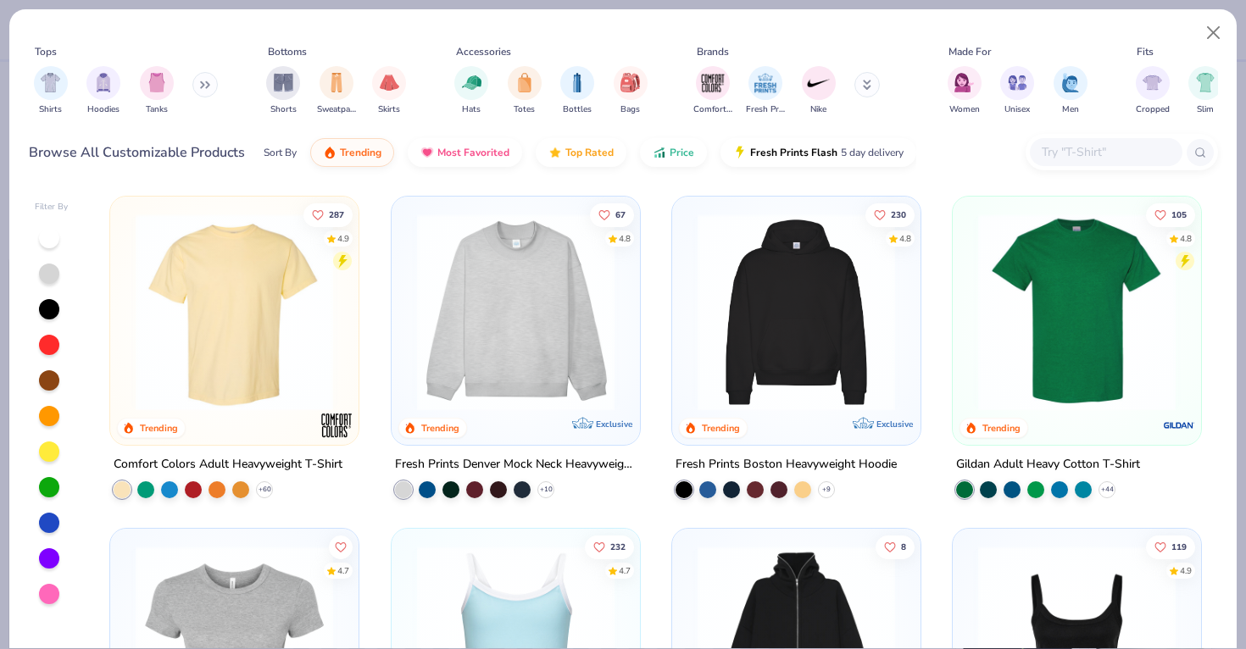
click at [1088, 158] on input "text" at bounding box center [1105, 151] width 131 height 19
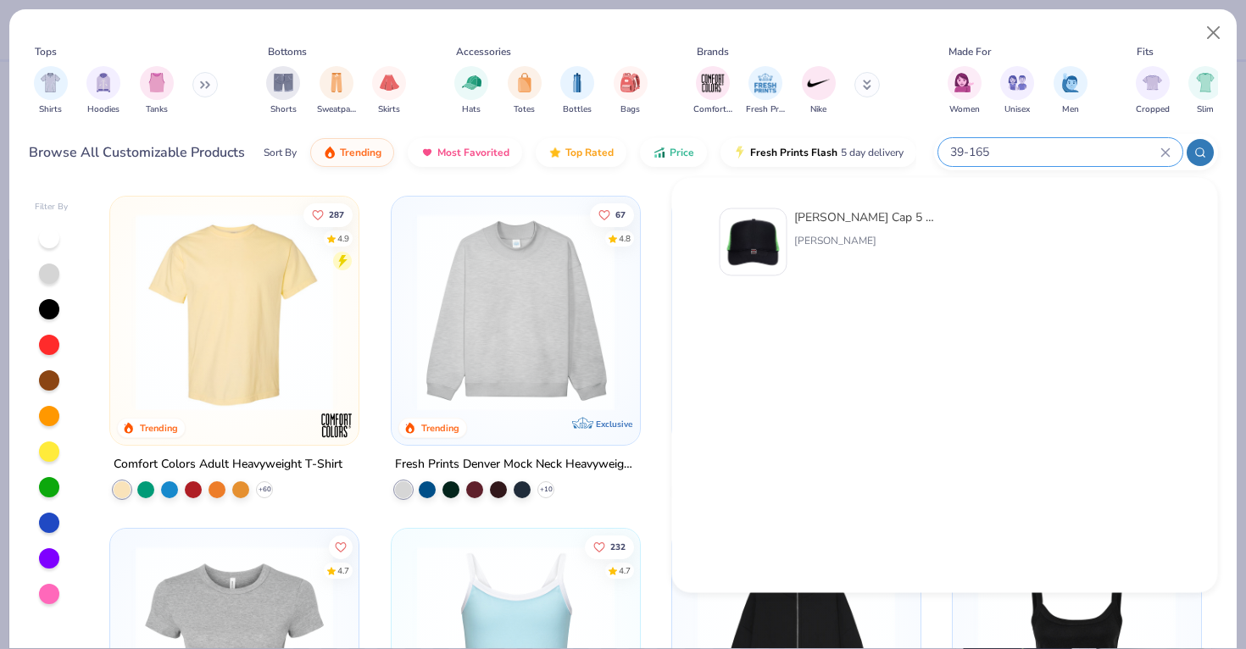
type input "39-165"
click at [772, 236] on img at bounding box center [753, 242] width 53 height 53
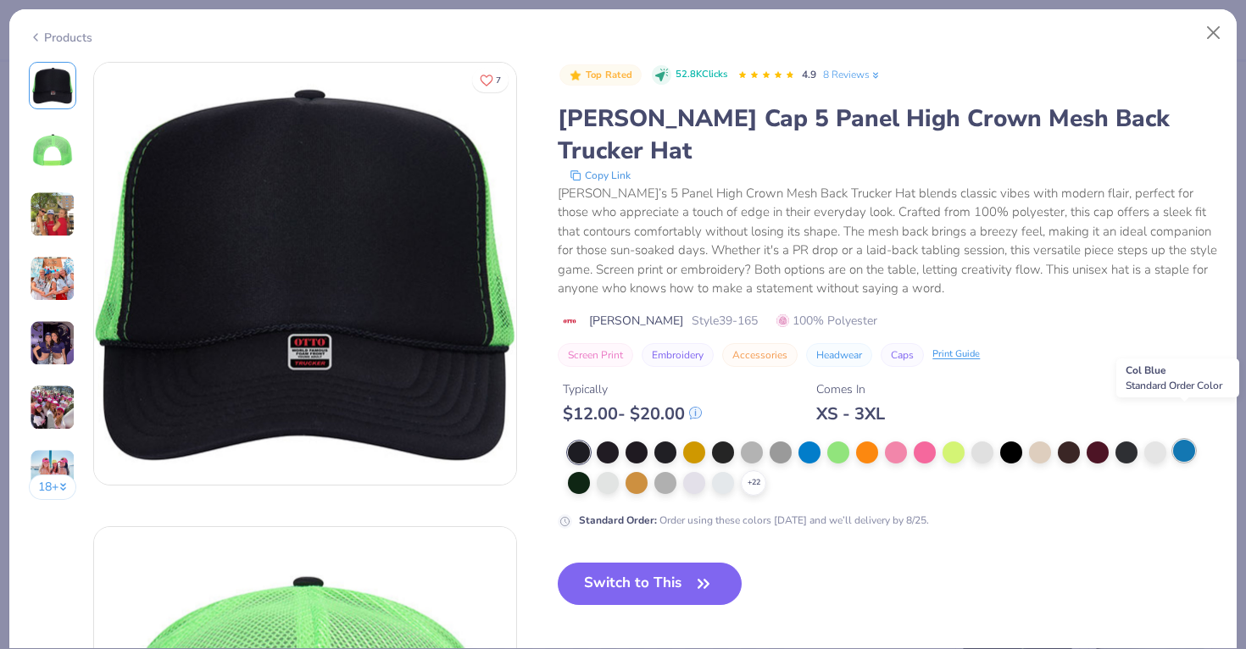
click at [1190, 440] on div at bounding box center [1184, 451] width 22 height 22
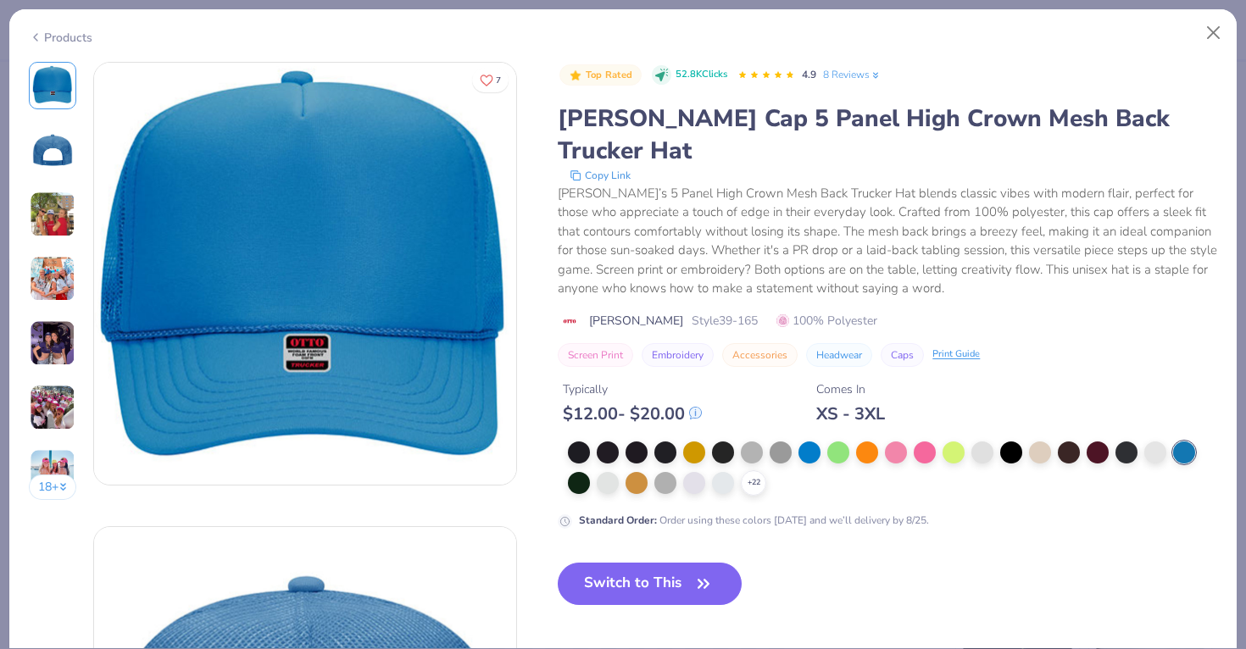
drag, startPoint x: 639, startPoint y: 540, endPoint x: 53, endPoint y: 57, distance: 759.9
click at [639, 563] on button "Switch to This" at bounding box center [650, 584] width 184 height 42
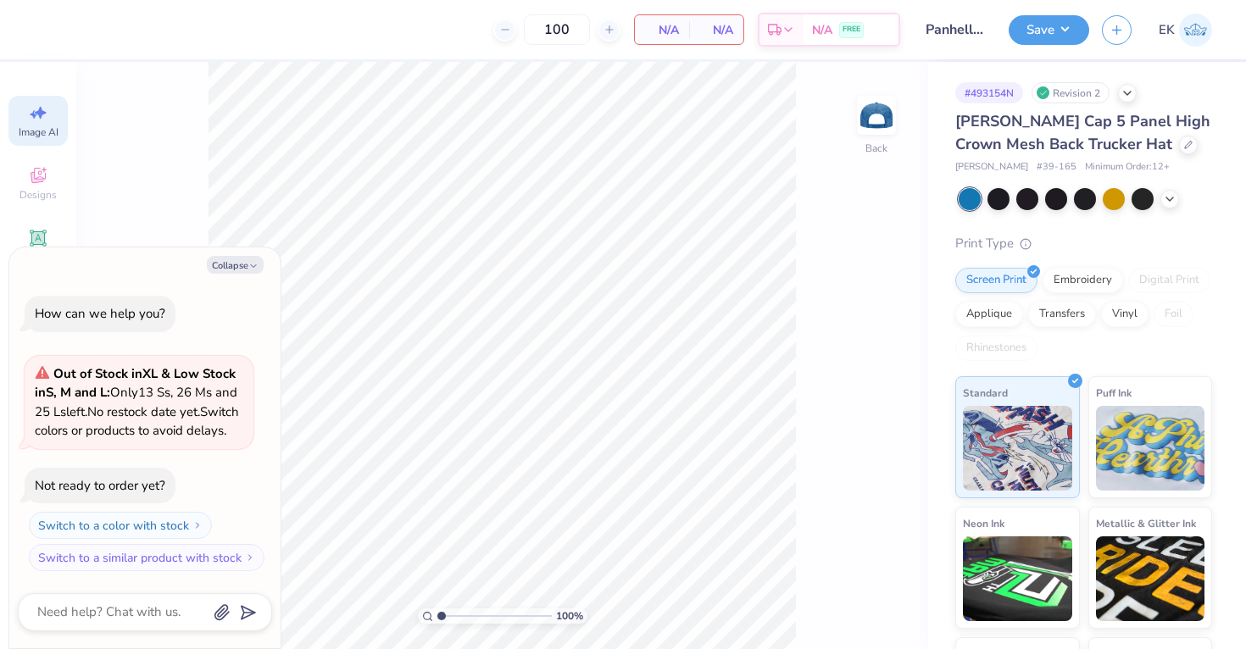
click at [38, 106] on icon at bounding box center [38, 113] width 20 height 20
type textarea "x"
select select "4"
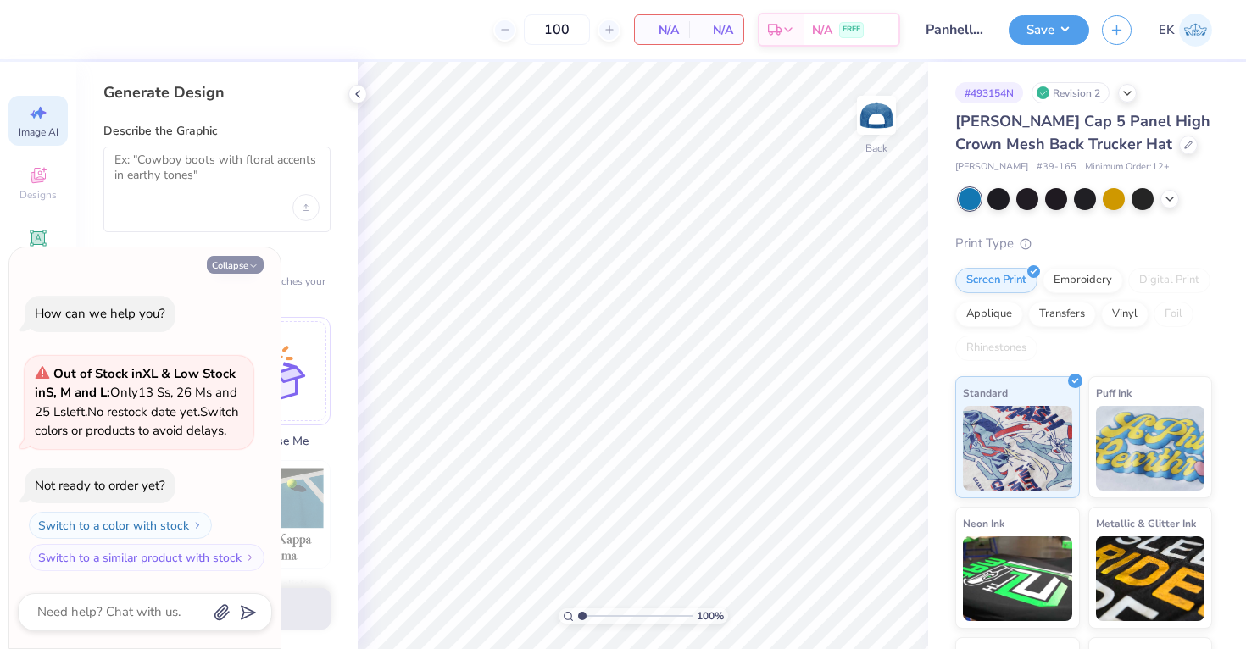
click at [238, 256] on button "Collapse" at bounding box center [235, 265] width 57 height 18
type textarea "x"
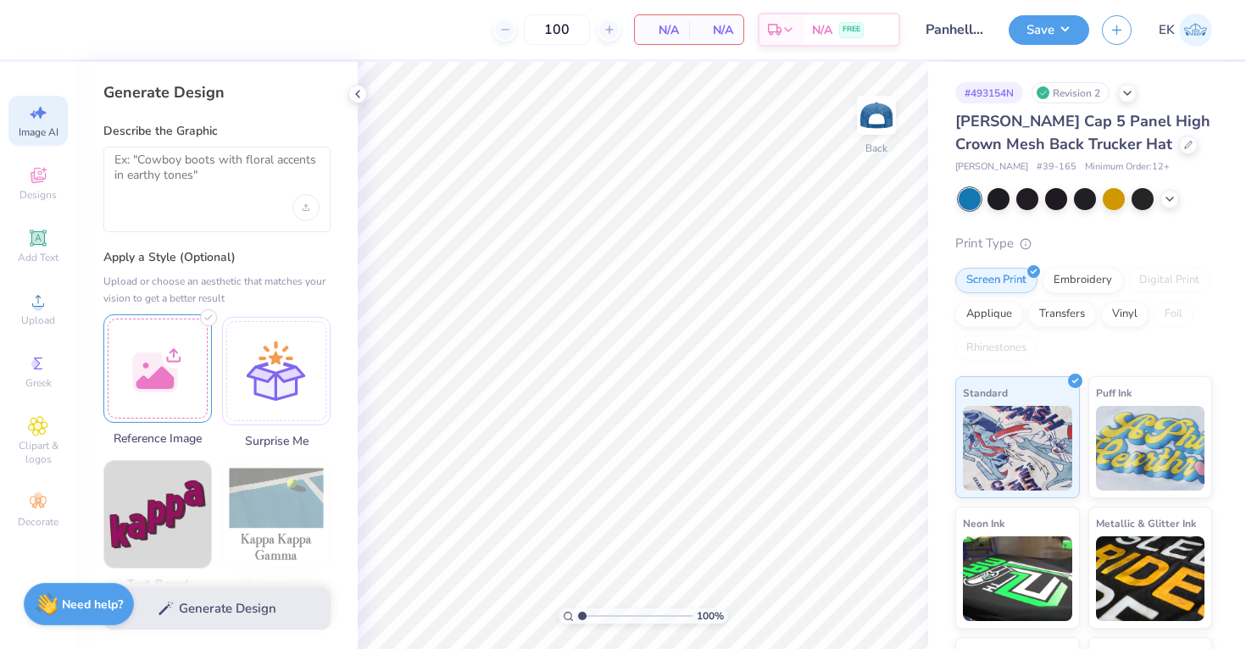
click at [169, 346] on div at bounding box center [157, 368] width 108 height 108
click at [253, 190] on textarea at bounding box center [216, 174] width 205 height 42
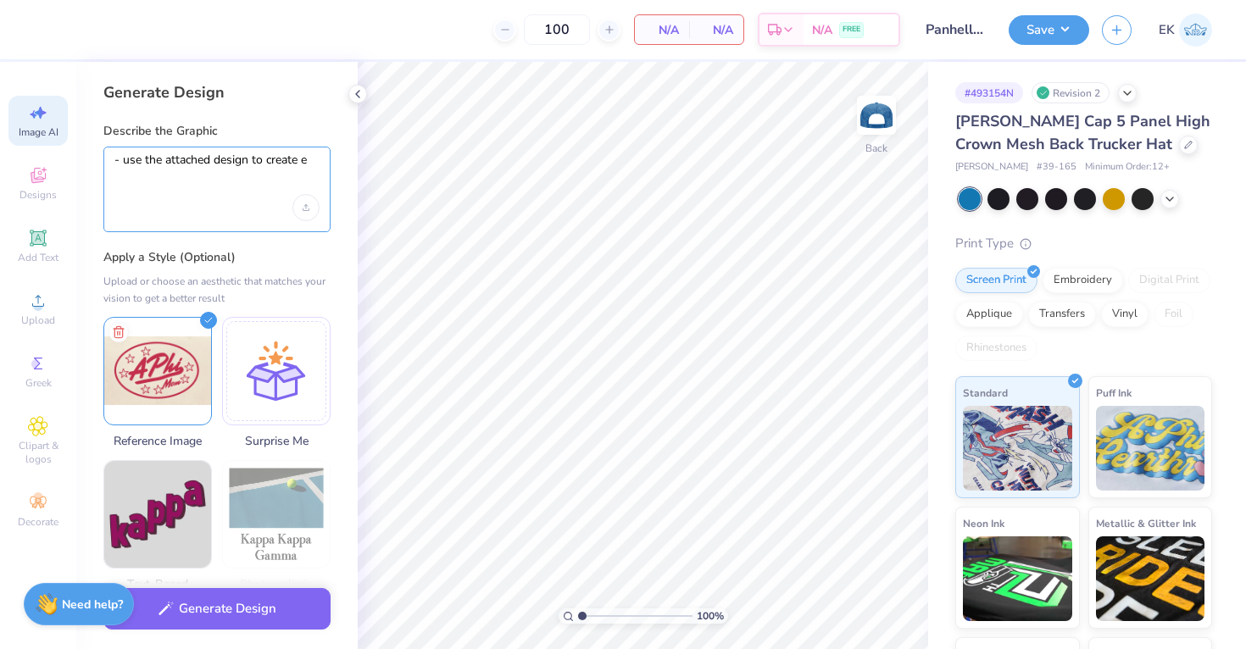
click at [403, 155] on div "100 N/A Per Item N/A Total Est. Delivery N/A FREE Design Title Panhellenic Fall…" at bounding box center [623, 324] width 1246 height 649
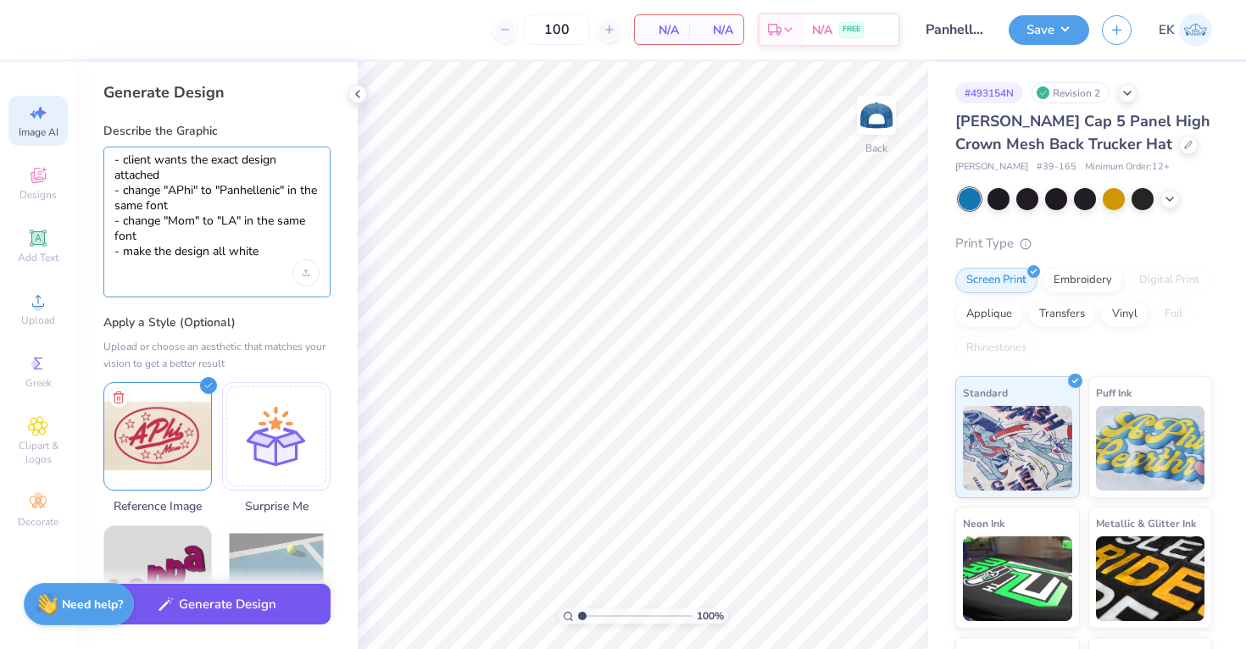
type textarea "- client wants the exact design attached - change "APhi" to "Panhellenic" in th…"
click at [255, 588] on button "Generate Design" at bounding box center [216, 605] width 227 height 42
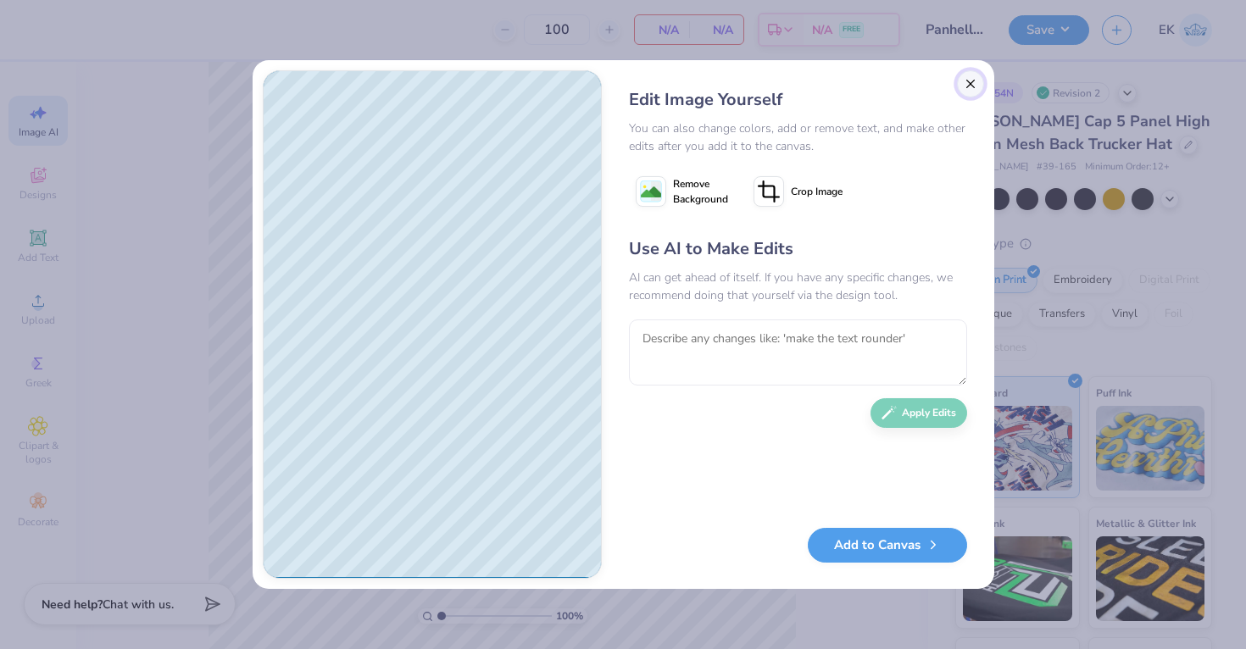
click at [968, 84] on button "Close" at bounding box center [970, 83] width 27 height 27
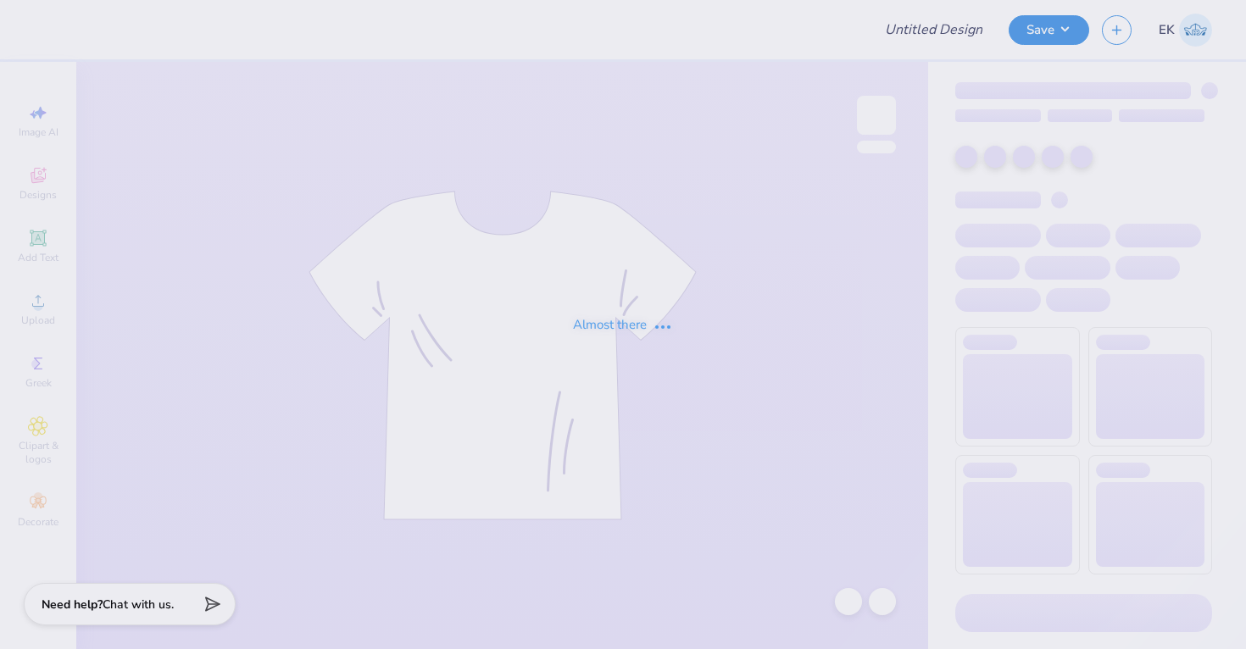
type input "WISCO Alpha Phi Fall PR Merch 2025"
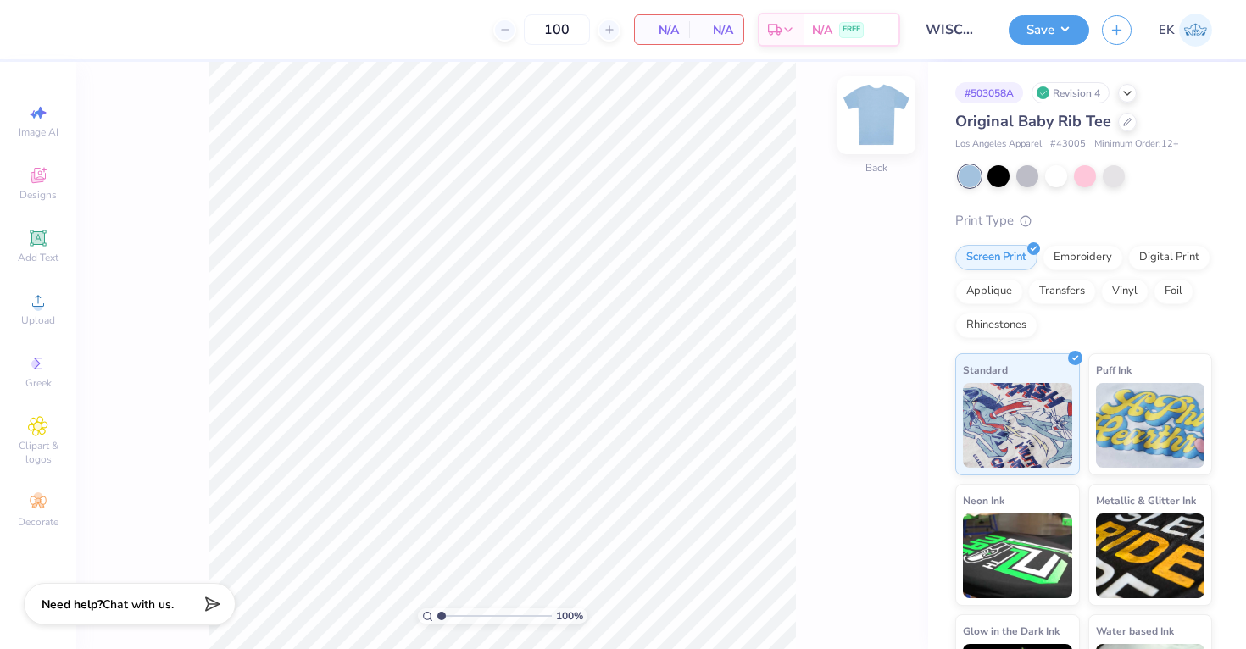
click at [886, 106] on img at bounding box center [876, 115] width 68 height 68
click at [884, 108] on img at bounding box center [876, 115] width 68 height 68
click at [1132, 125] on div at bounding box center [1127, 120] width 19 height 19
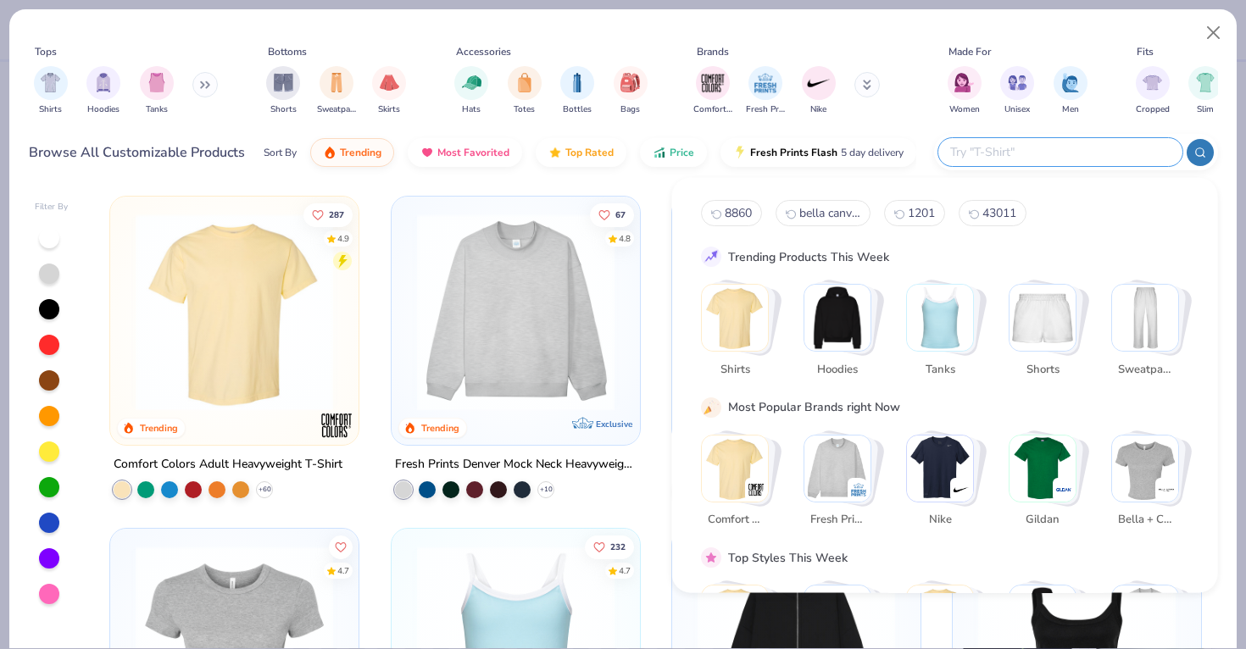
click at [1062, 150] on input "text" at bounding box center [1059, 151] width 222 height 19
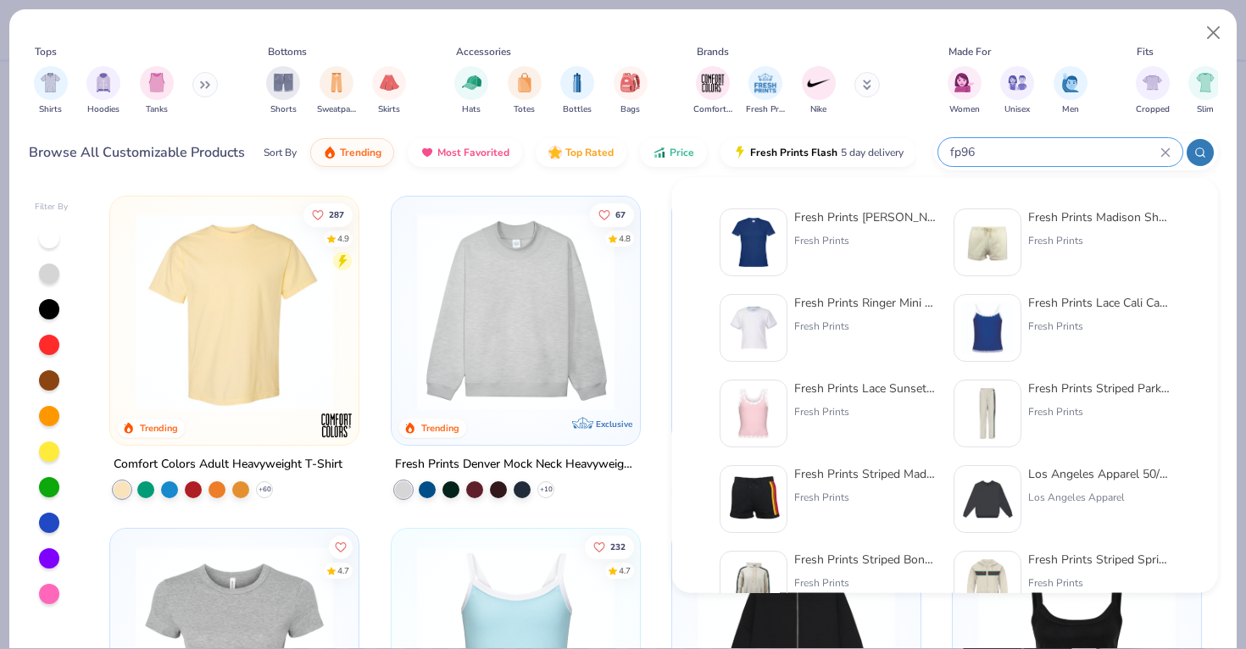
type input "fp96"
click at [765, 250] on img at bounding box center [753, 242] width 53 height 53
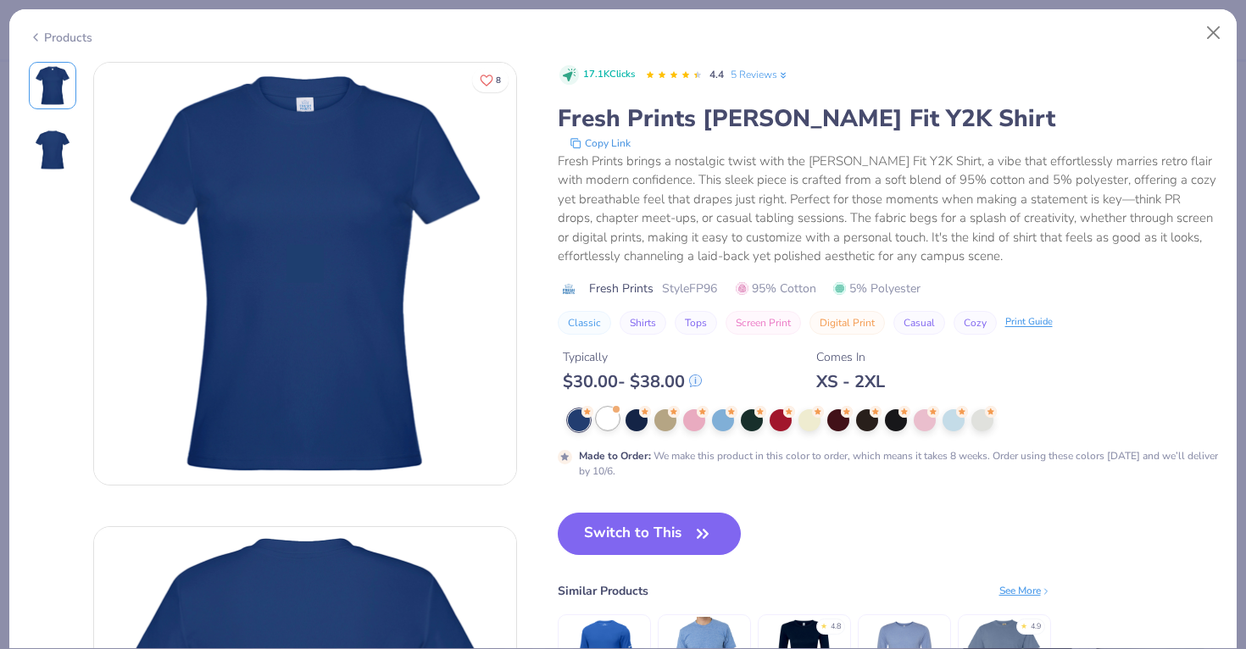
click at [608, 417] on div at bounding box center [608, 419] width 22 height 22
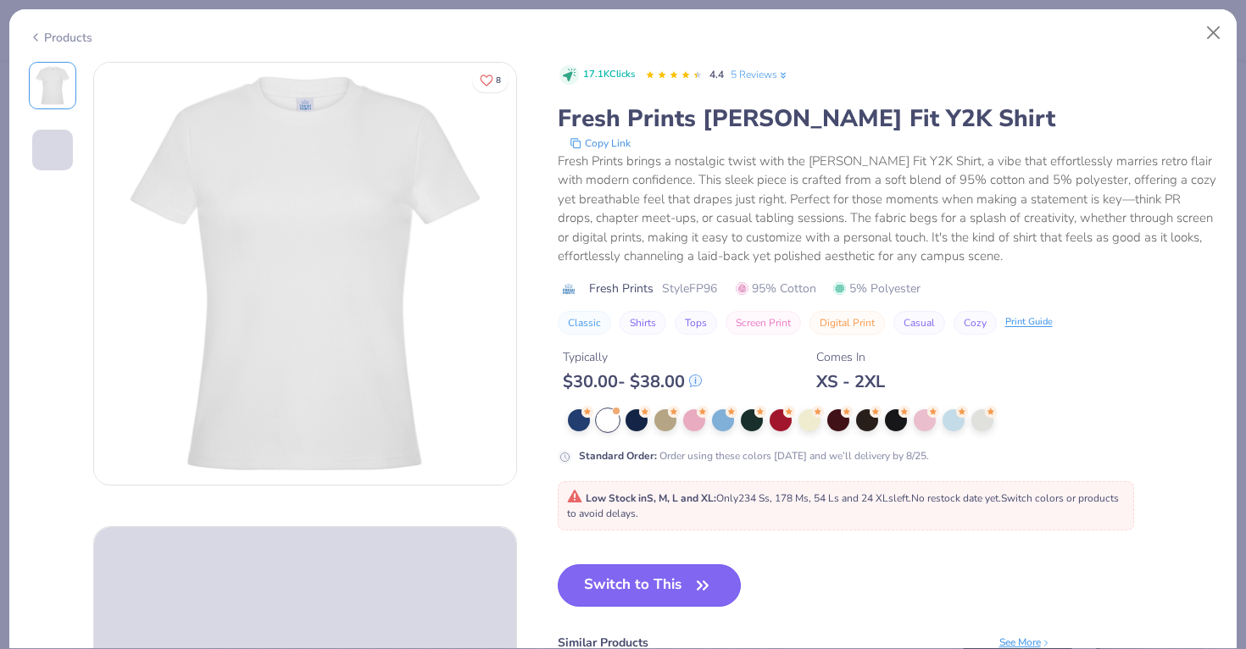
click at [625, 590] on button "Switch to This" at bounding box center [650, 585] width 184 height 42
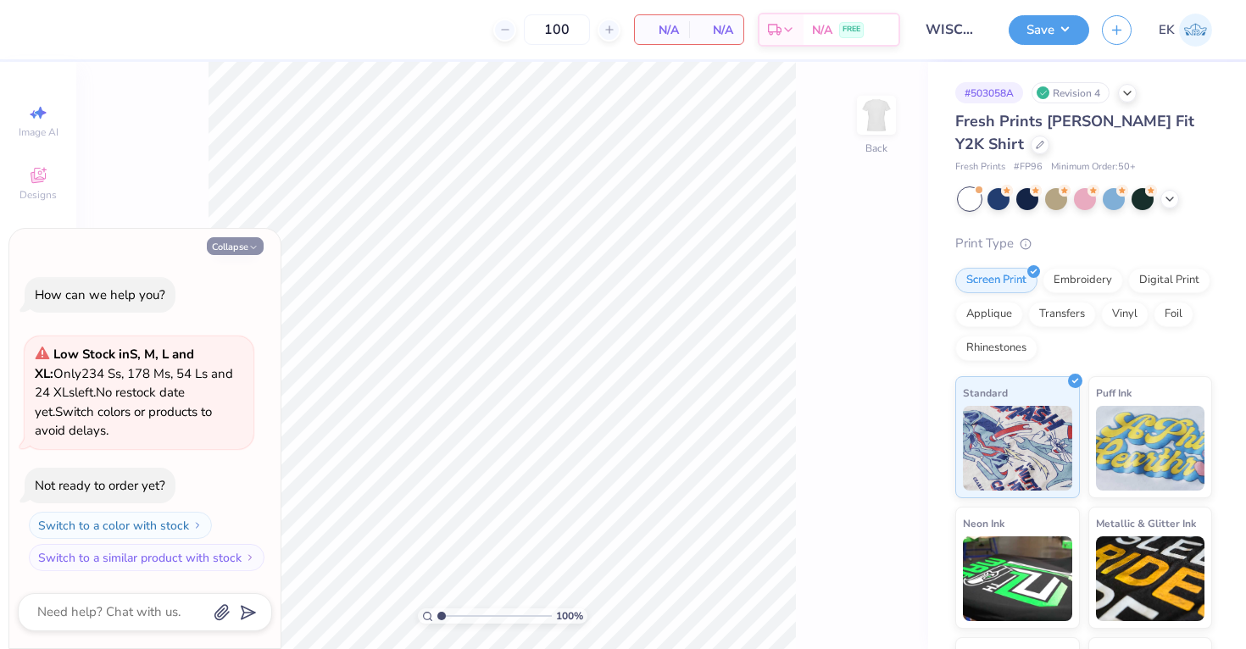
click at [253, 246] on icon "button" at bounding box center [253, 247] width 10 height 10
type textarea "x"
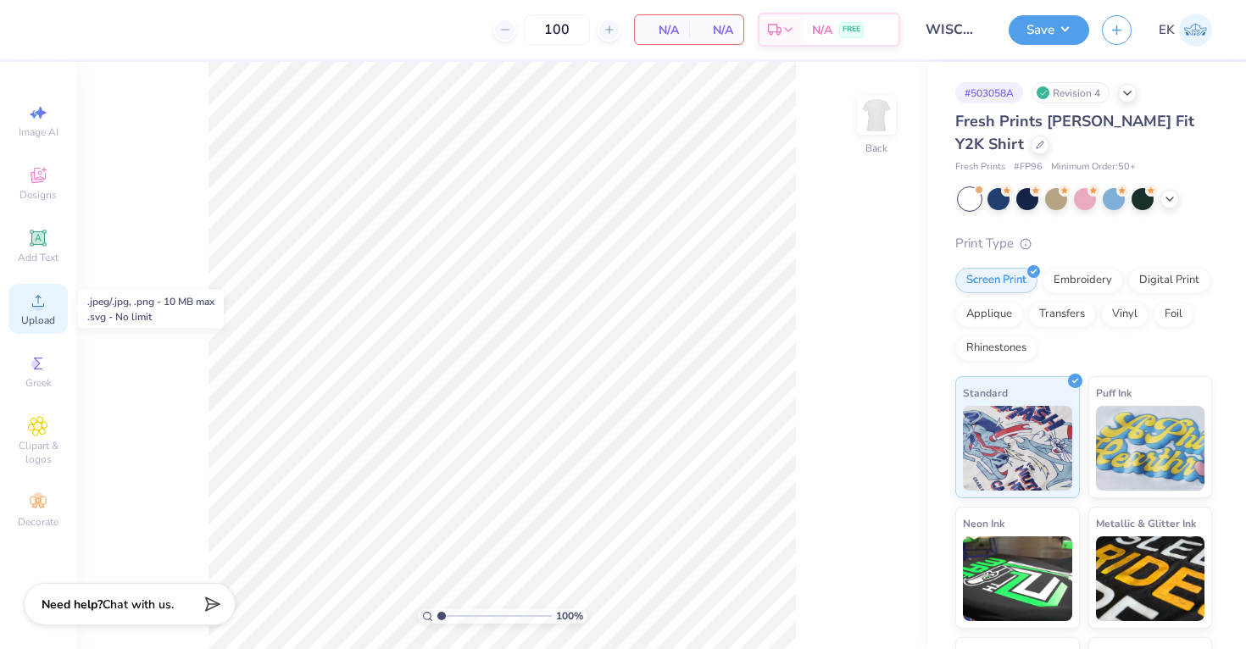
click at [36, 305] on circle at bounding box center [37, 306] width 9 height 9
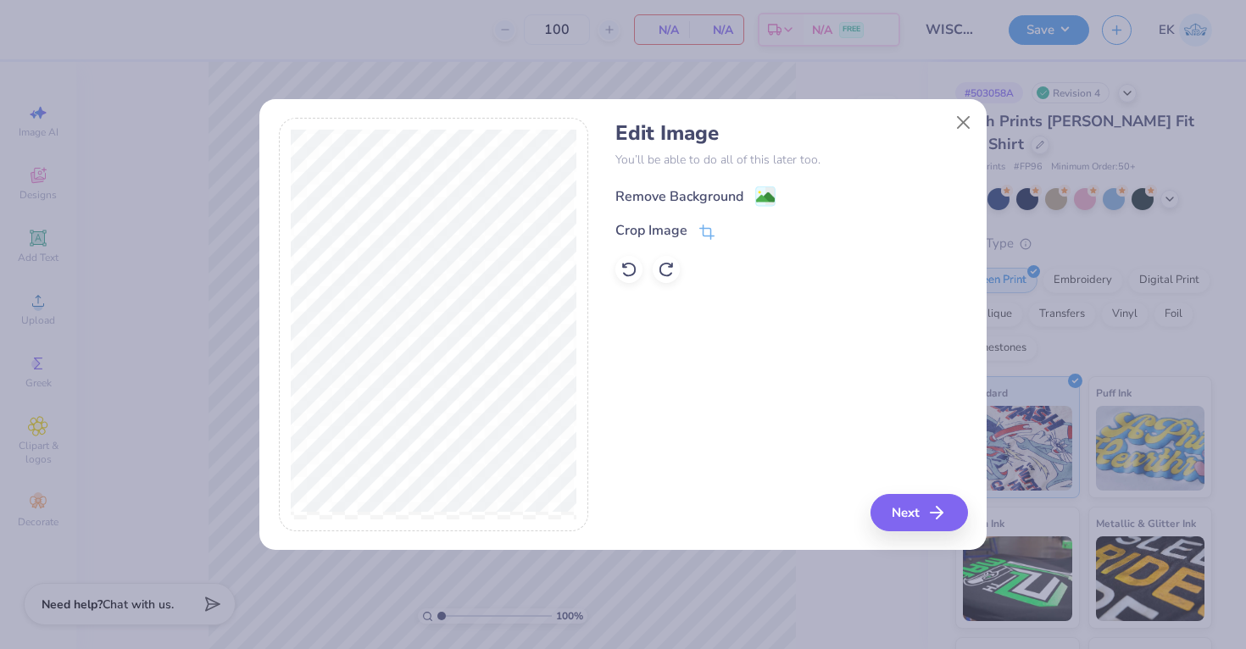
click at [770, 202] on image at bounding box center [765, 197] width 19 height 19
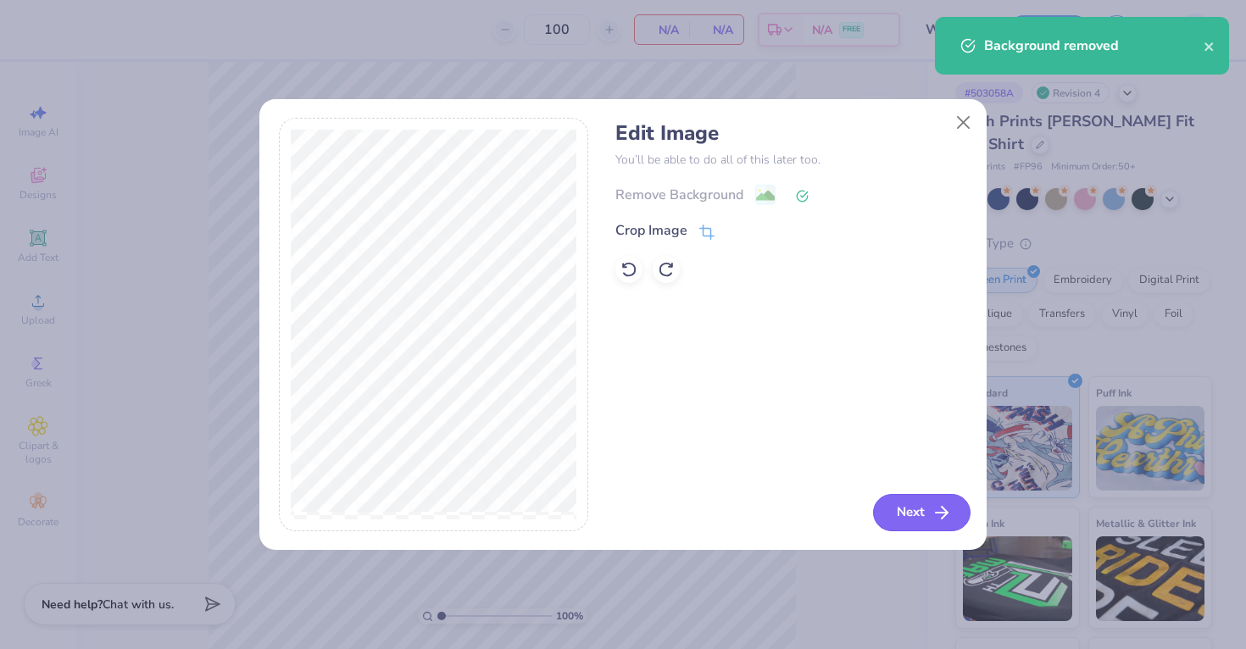
click at [899, 501] on button "Next" at bounding box center [921, 512] width 97 height 37
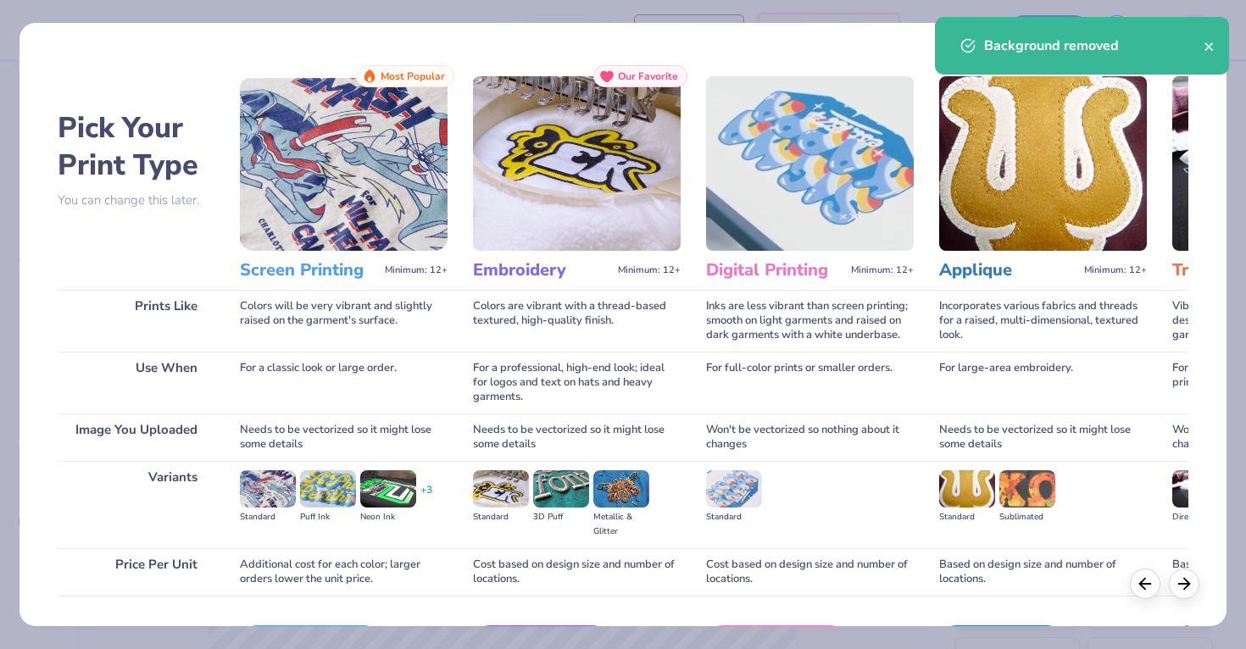
scroll to position [111, 0]
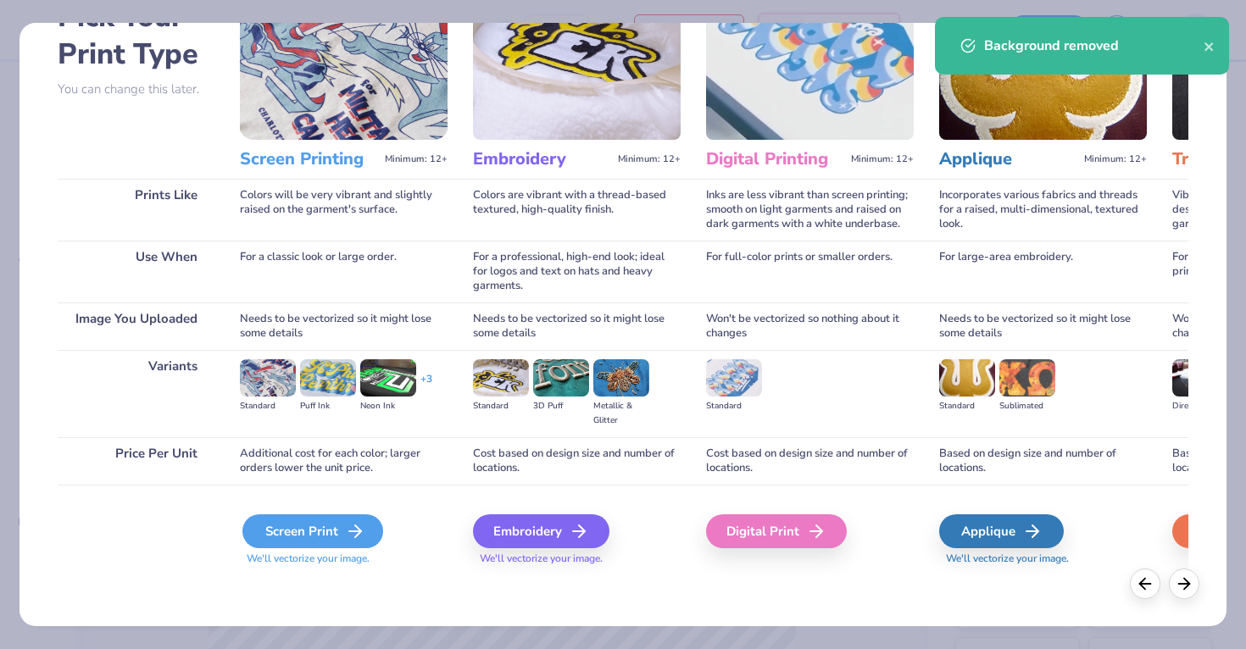
click at [330, 519] on div "Screen Print" at bounding box center [312, 531] width 141 height 34
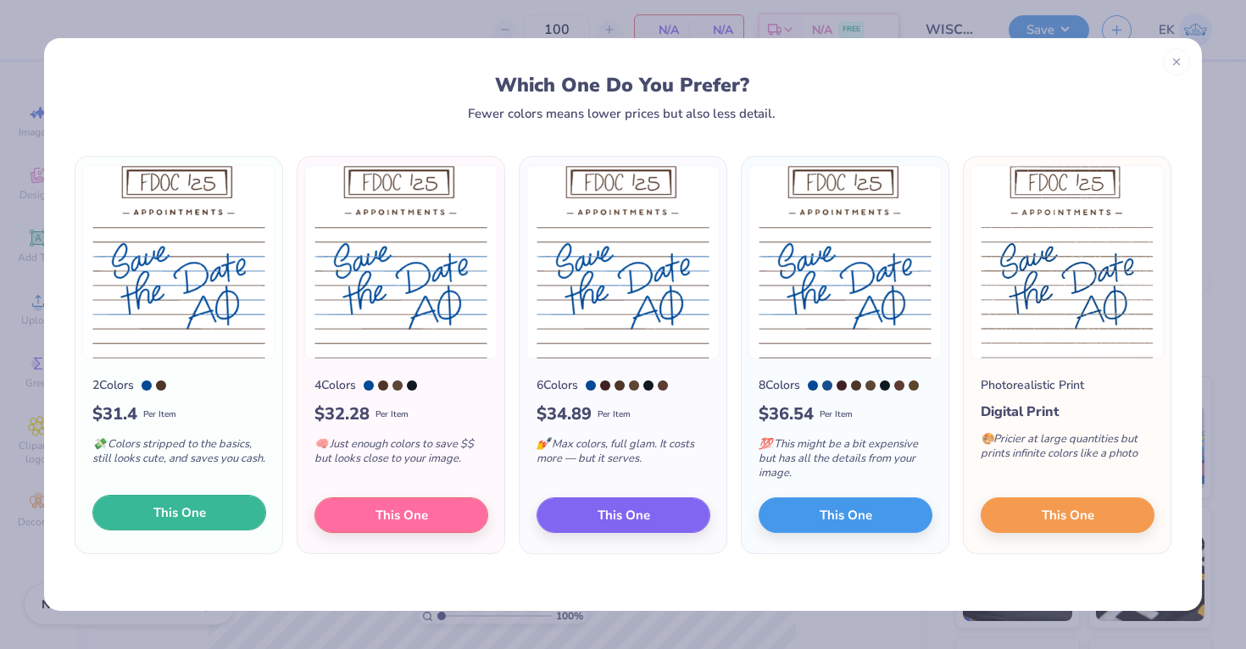
click at [209, 528] on button "This One" at bounding box center [179, 513] width 174 height 36
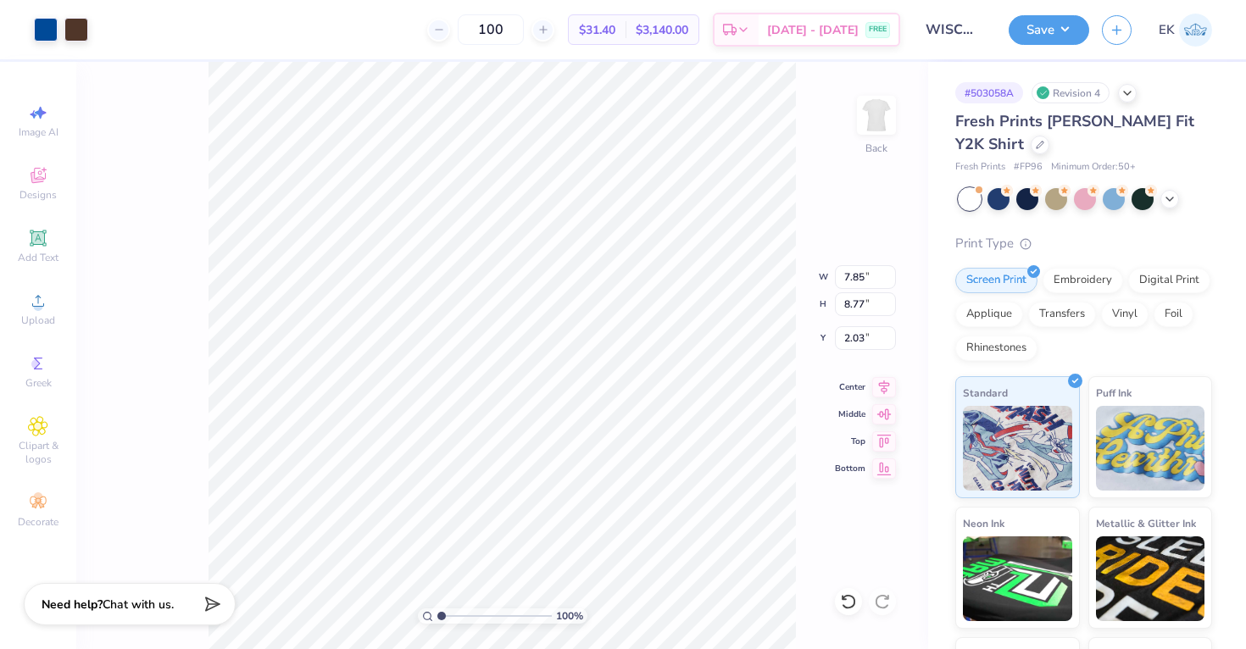
type input "1.50"
click at [863, 305] on input "8.77" at bounding box center [865, 304] width 61 height 24
type input "8"
type input "7"
type input "6.27"
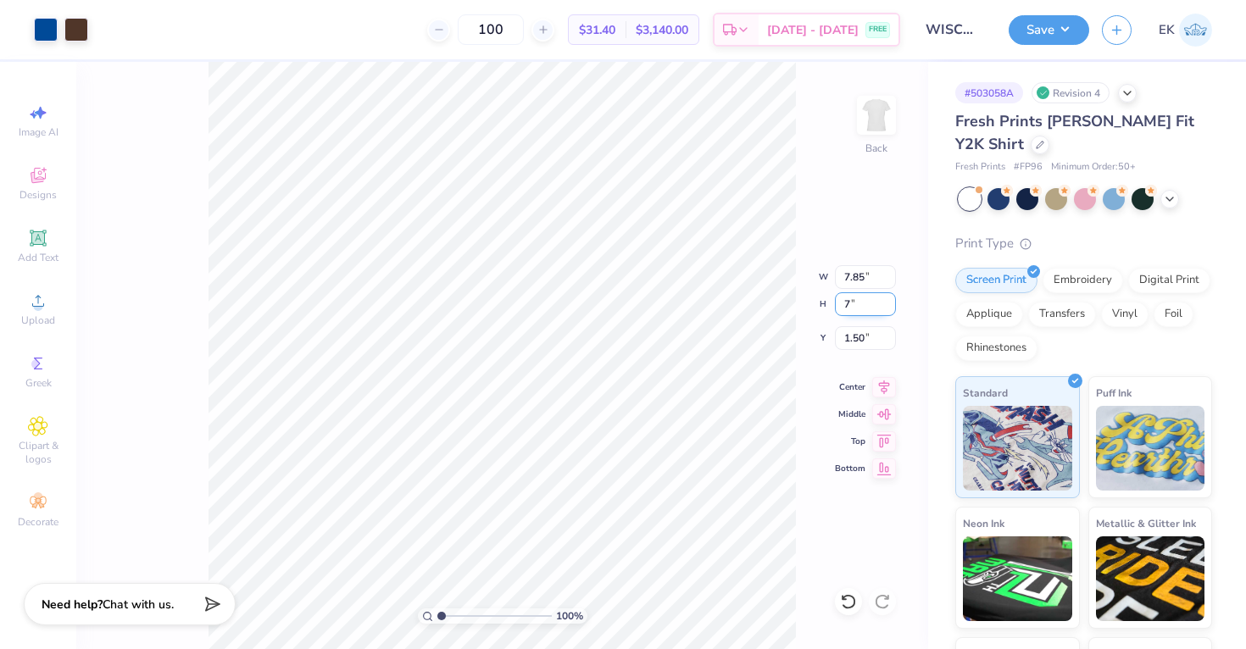
type input "7.00"
type input "2.38"
click at [885, 382] on icon at bounding box center [884, 385] width 24 height 20
click at [852, 338] on input "2.38" at bounding box center [865, 338] width 61 height 24
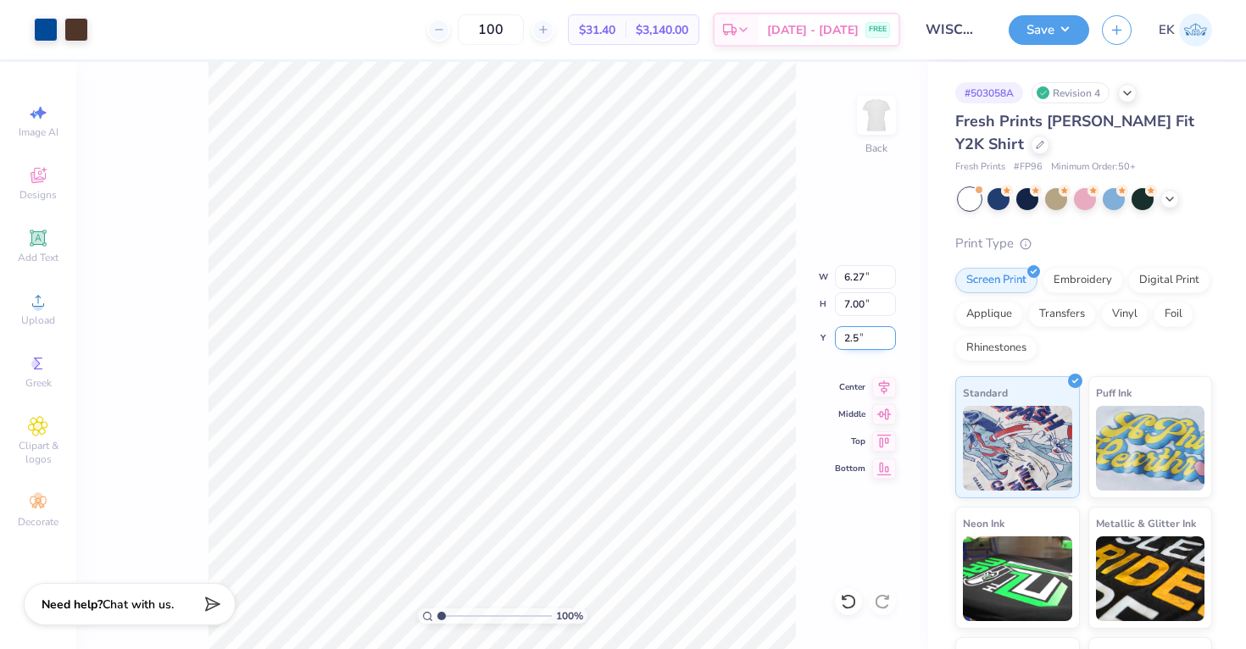
type input "2.50"
click at [862, 342] on input "2.50" at bounding box center [865, 338] width 61 height 24
type input "2.25"
click at [1044, 19] on button "Save" at bounding box center [1049, 28] width 81 height 30
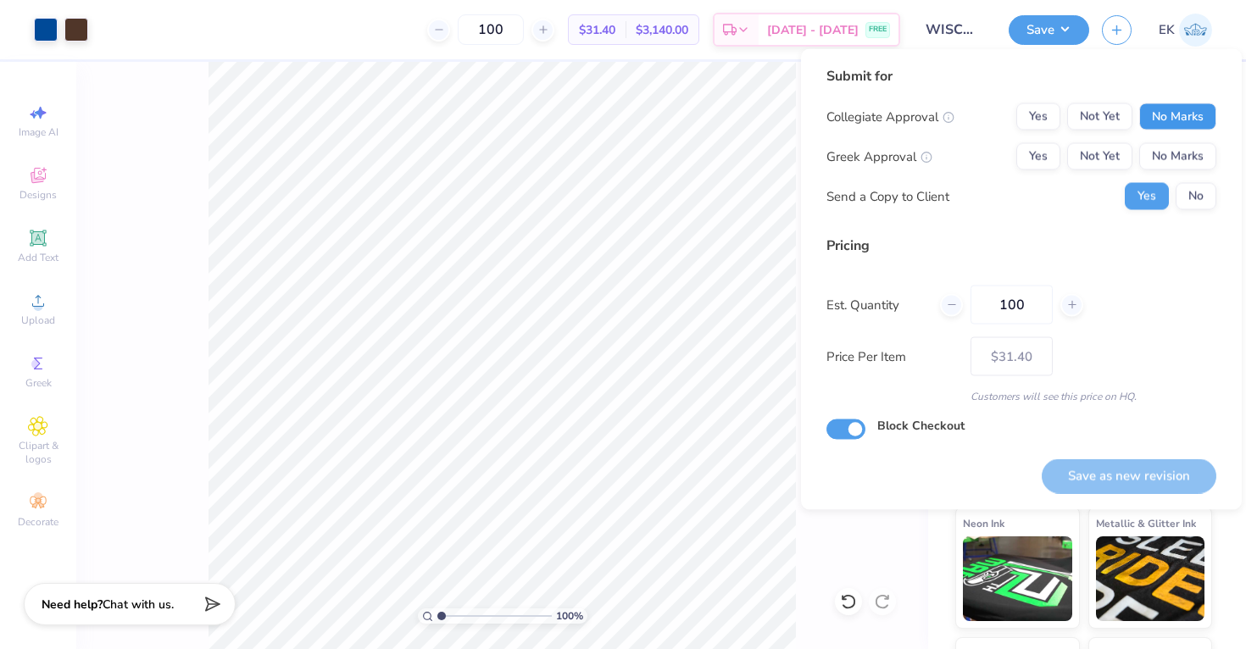
click at [1201, 110] on button "No Marks" at bounding box center [1177, 116] width 77 height 27
click at [1044, 157] on button "Yes" at bounding box center [1038, 156] width 44 height 27
click at [1172, 176] on div "Collegiate Approval Yes Not Yet No Marks Greek Approval Yes Not Yet No Marks Se…" at bounding box center [1021, 156] width 390 height 107
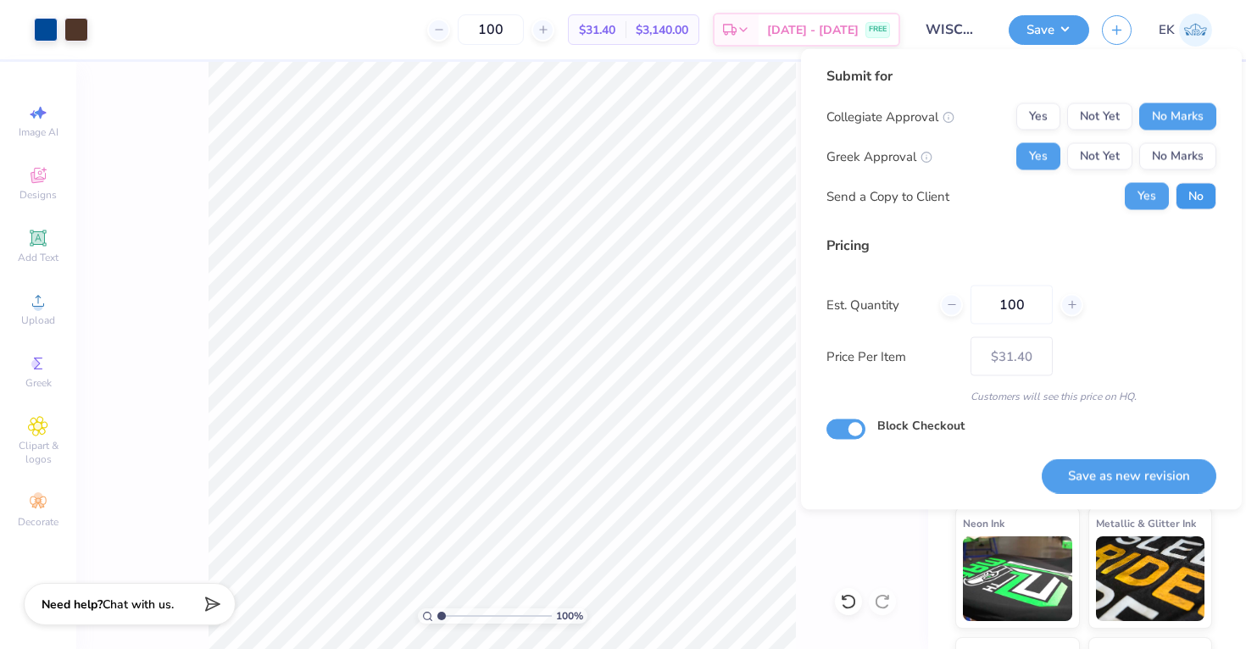
click at [1188, 203] on button "No" at bounding box center [1196, 196] width 41 height 27
click at [1104, 486] on button "Save as new revision" at bounding box center [1129, 476] width 175 height 35
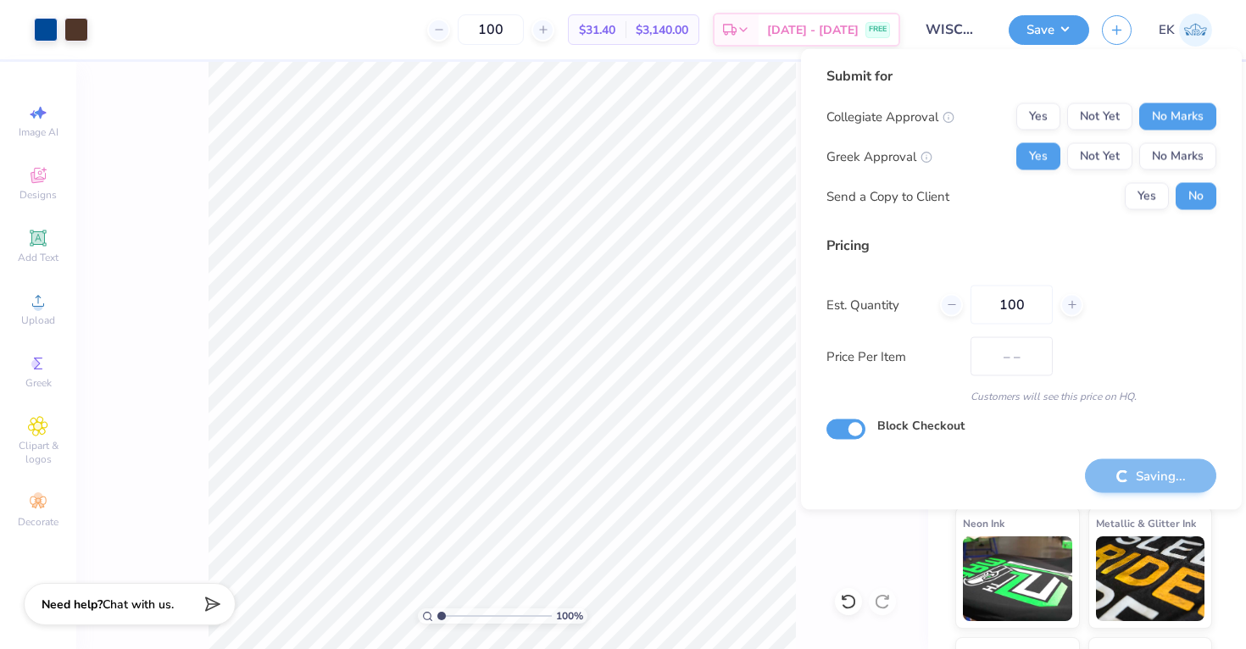
type input "$31.40"
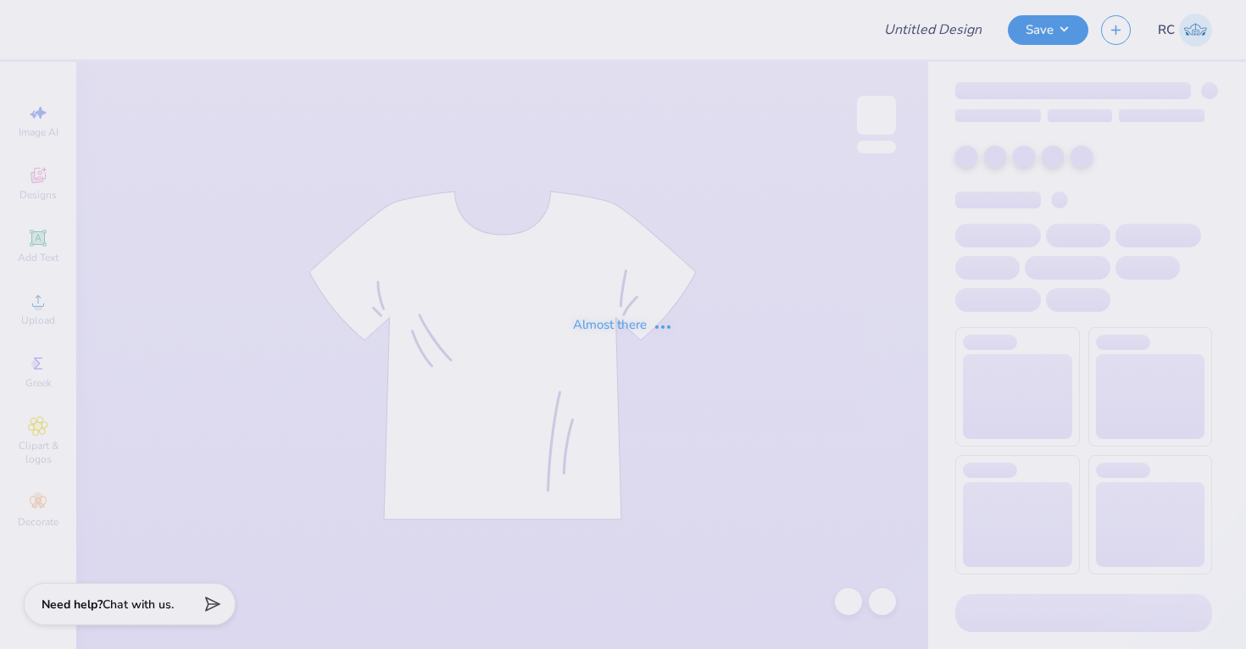
type input "WISCO Alpha Phi Fall PR Merch 2025"
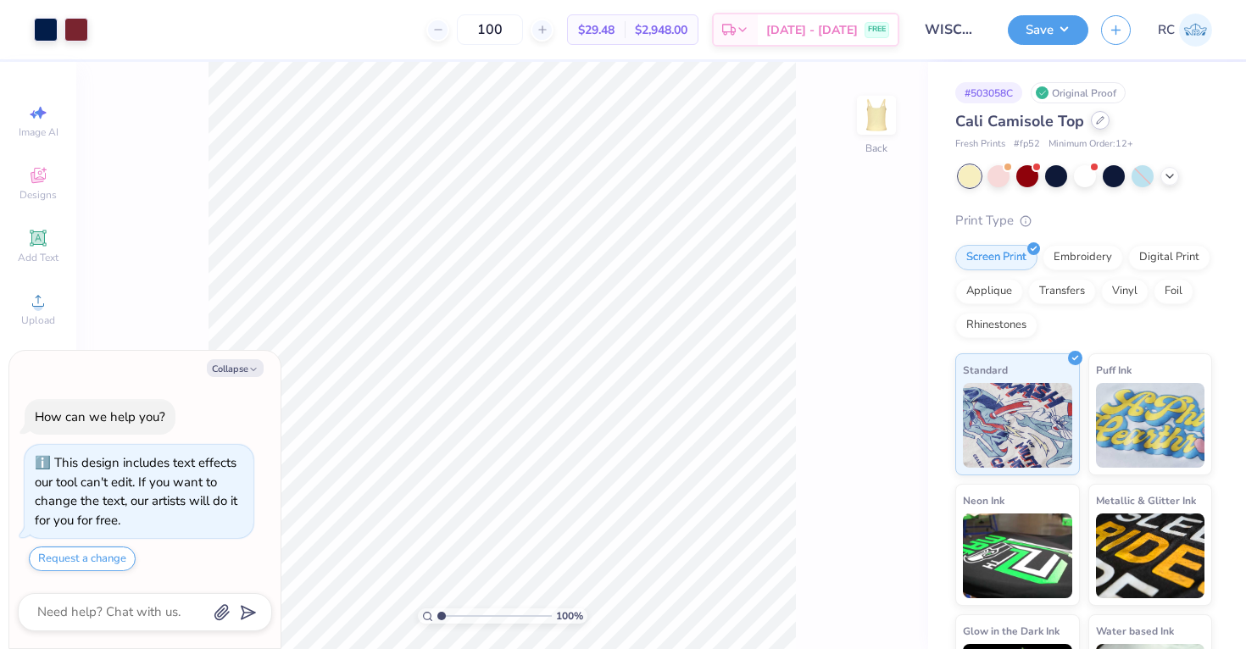
click at [1099, 120] on icon at bounding box center [1100, 120] width 8 height 8
type textarea "x"
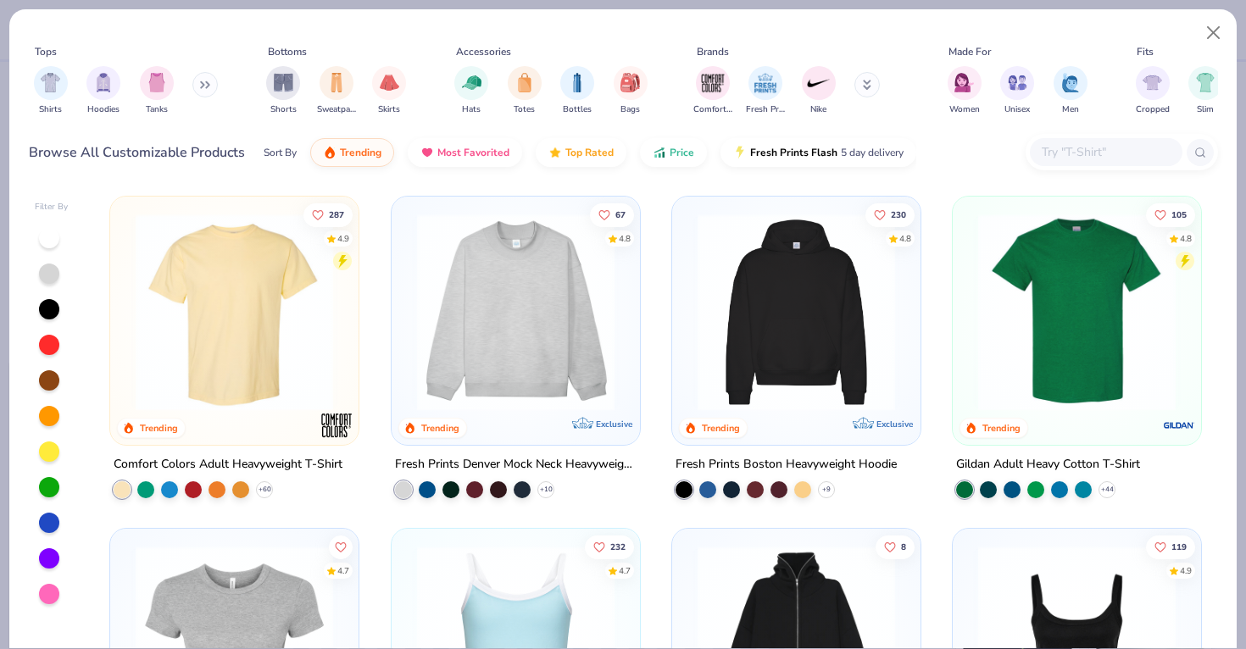
click at [1076, 167] on div at bounding box center [1122, 152] width 192 height 36
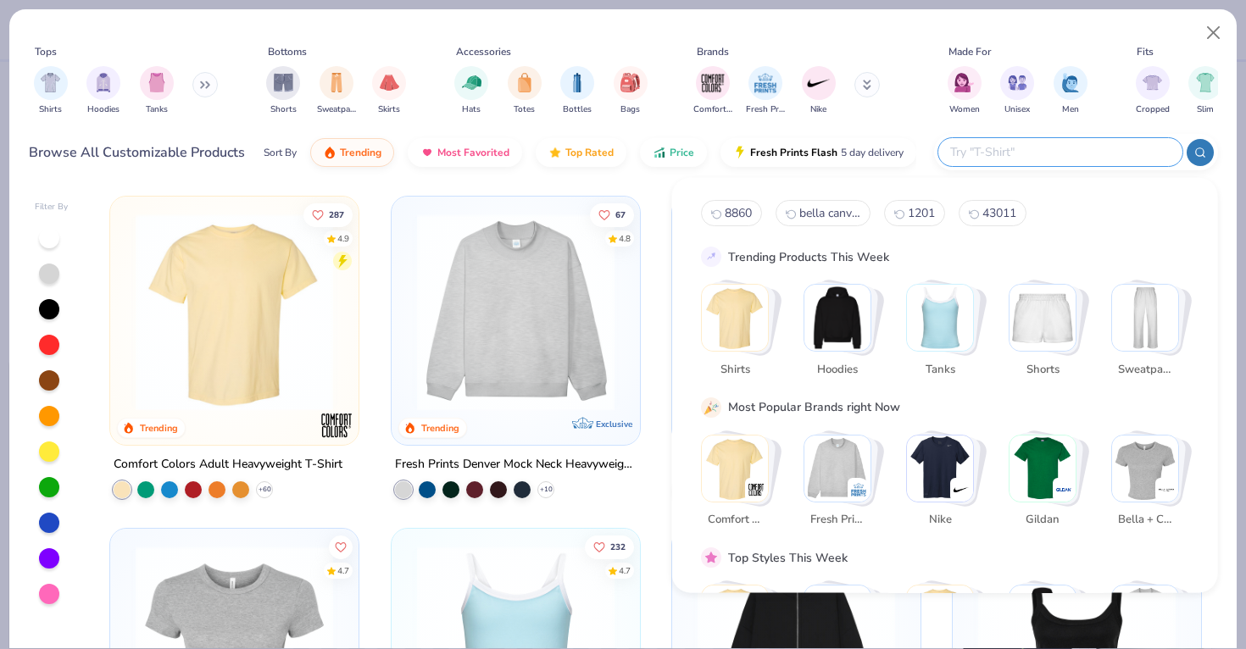
click at [1076, 167] on div at bounding box center [1076, 152] width 284 height 36
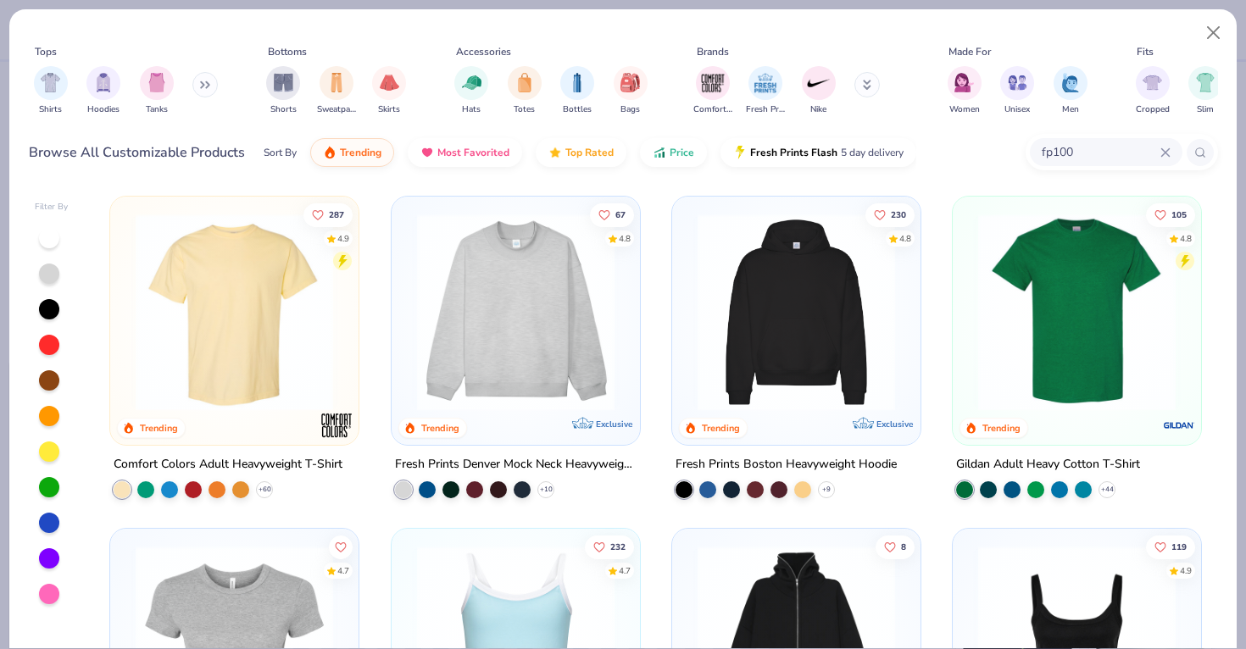
type input "fp100"
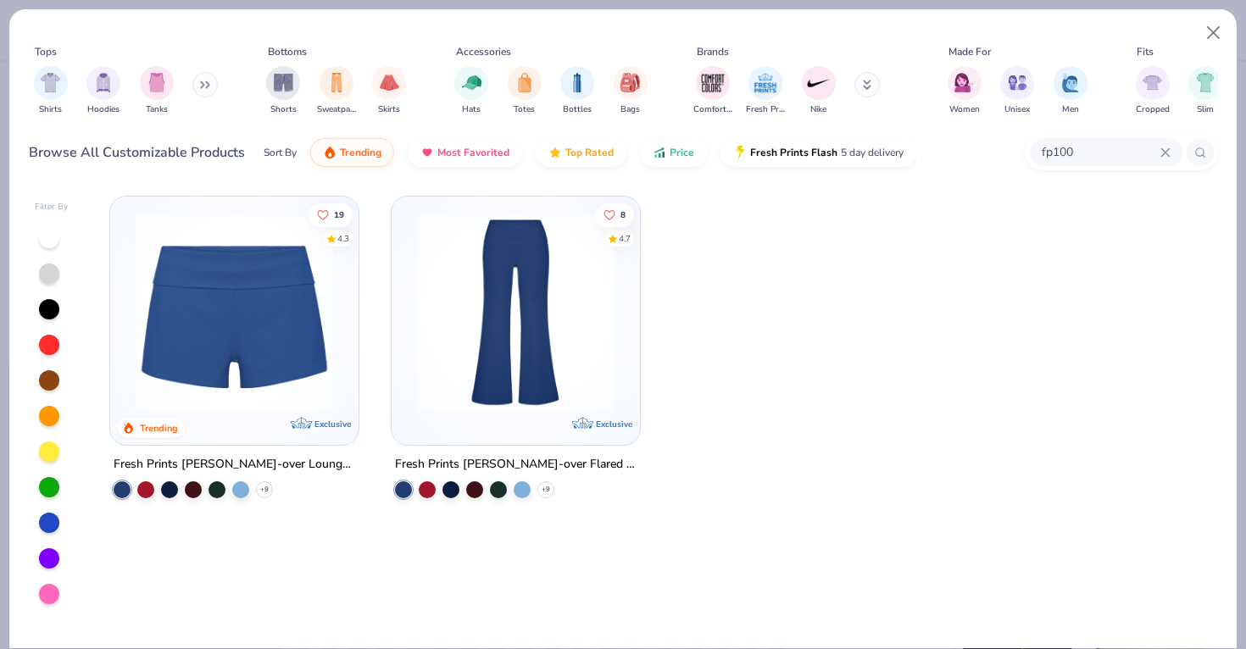
click at [1092, 155] on input "fp100" at bounding box center [1100, 151] width 120 height 19
click at [303, 308] on img at bounding box center [234, 312] width 214 height 197
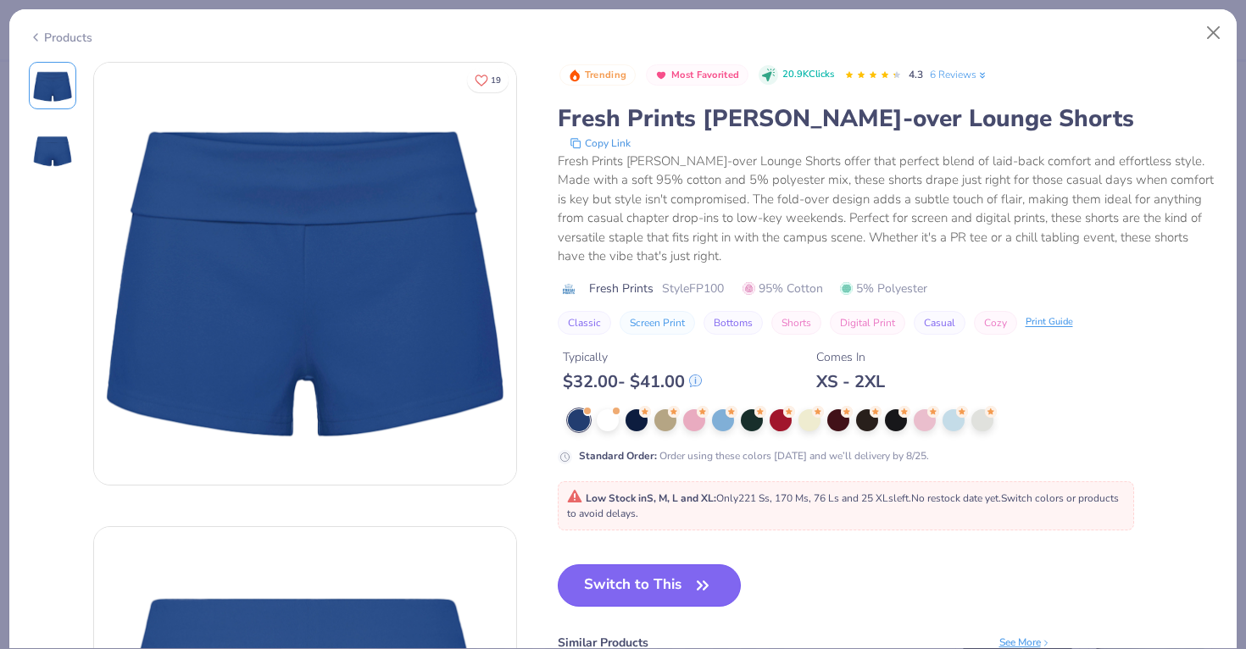
click at [606, 595] on button "Switch to This" at bounding box center [650, 585] width 184 height 42
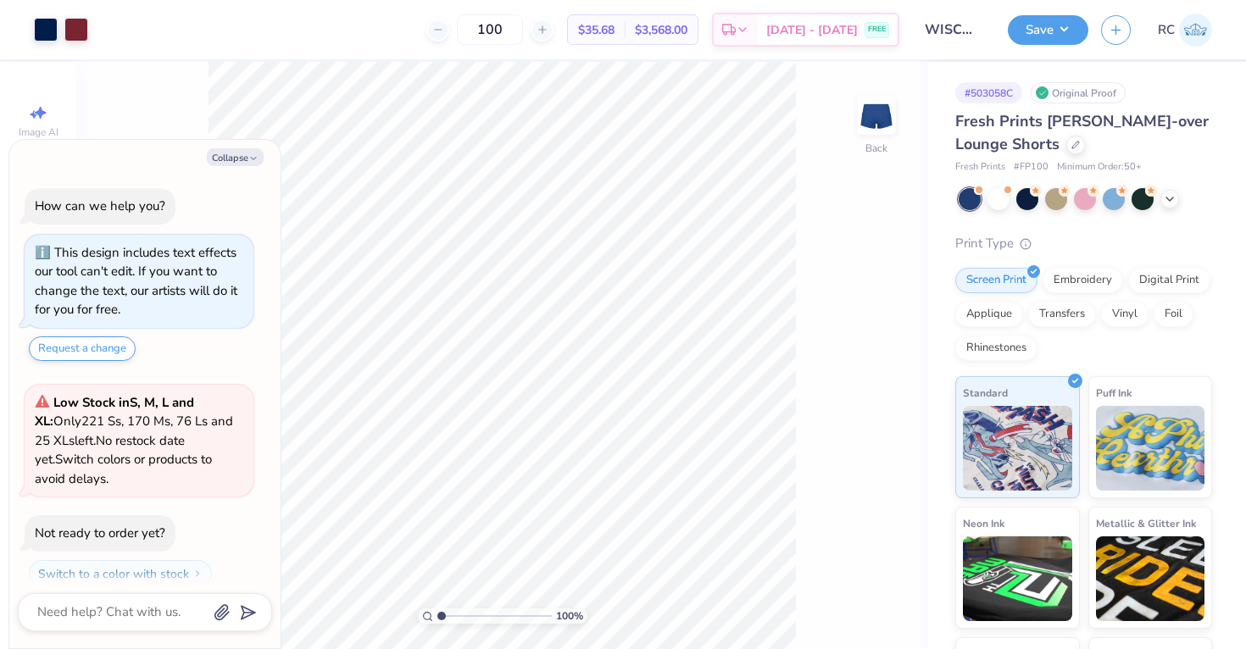
scroll to position [47, 0]
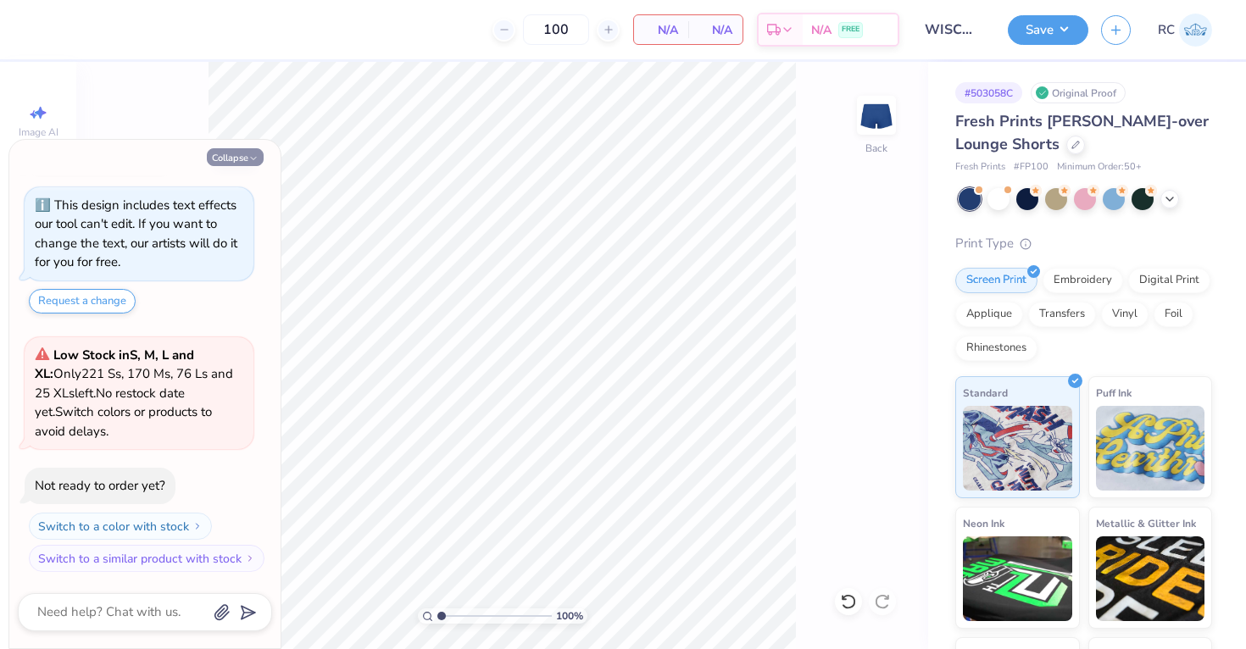
click at [247, 149] on button "Collapse" at bounding box center [235, 157] width 57 height 18
type textarea "x"
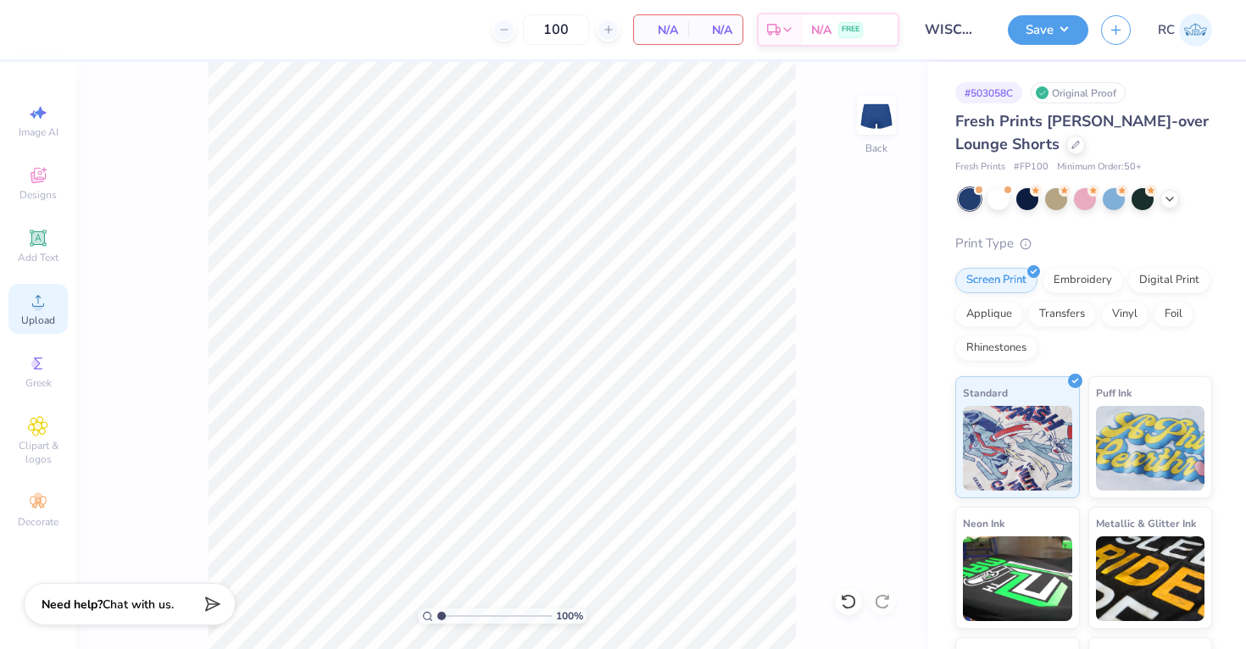
click at [44, 311] on div "Upload" at bounding box center [37, 309] width 59 height 50
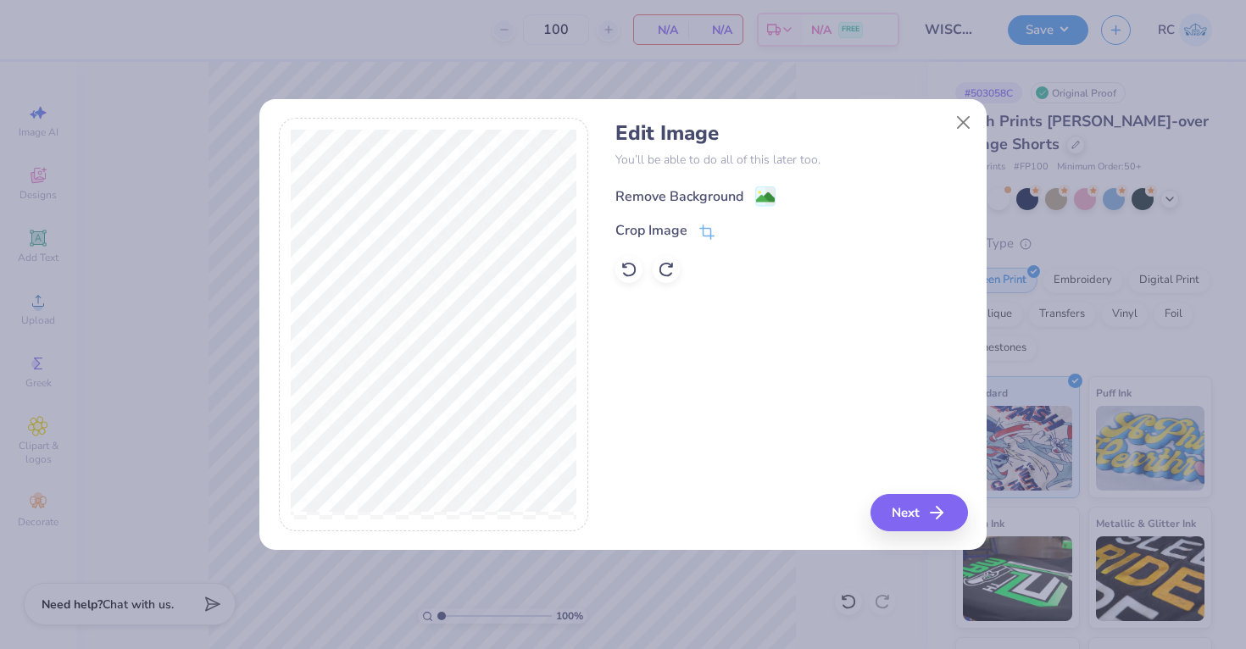
click at [772, 193] on image at bounding box center [765, 197] width 19 height 19
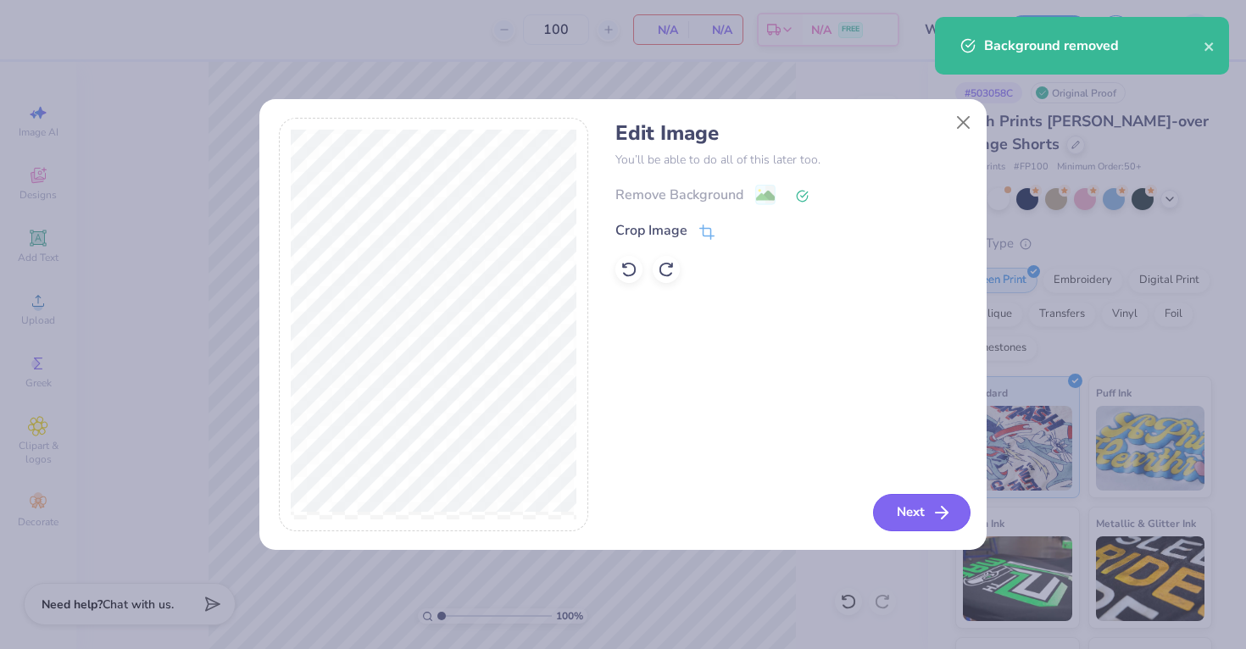
click at [899, 498] on button "Next" at bounding box center [921, 512] width 97 height 37
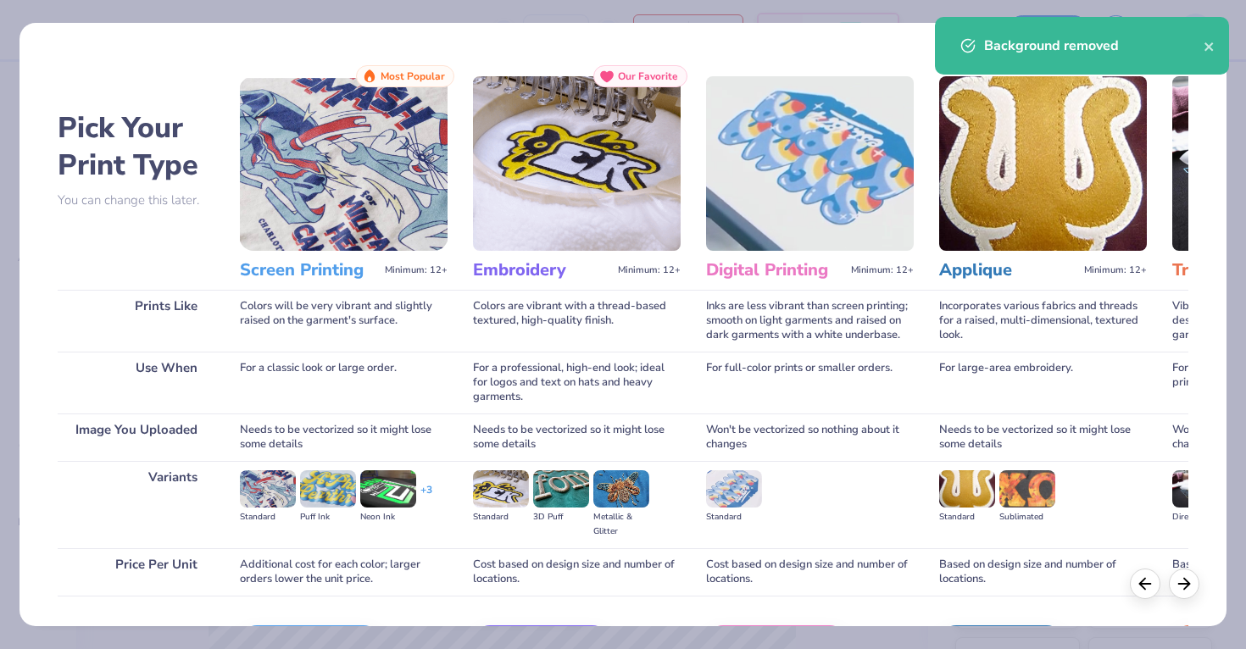
scroll to position [111, 0]
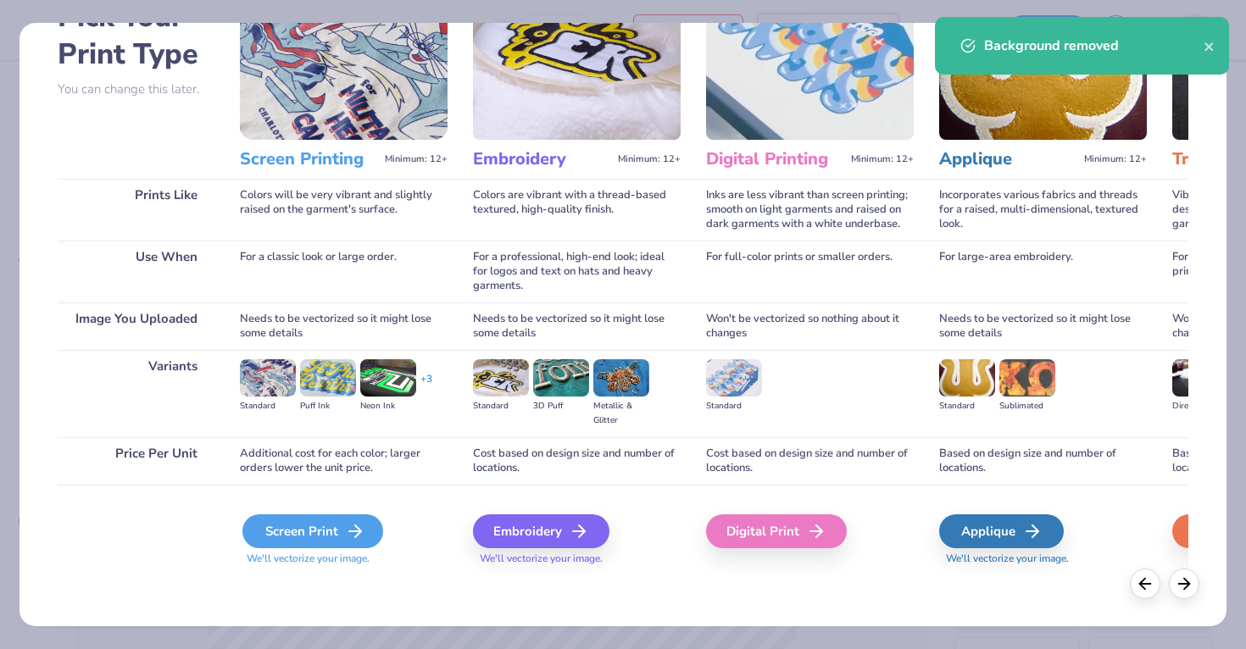
click at [320, 537] on div "Screen Print" at bounding box center [312, 531] width 141 height 34
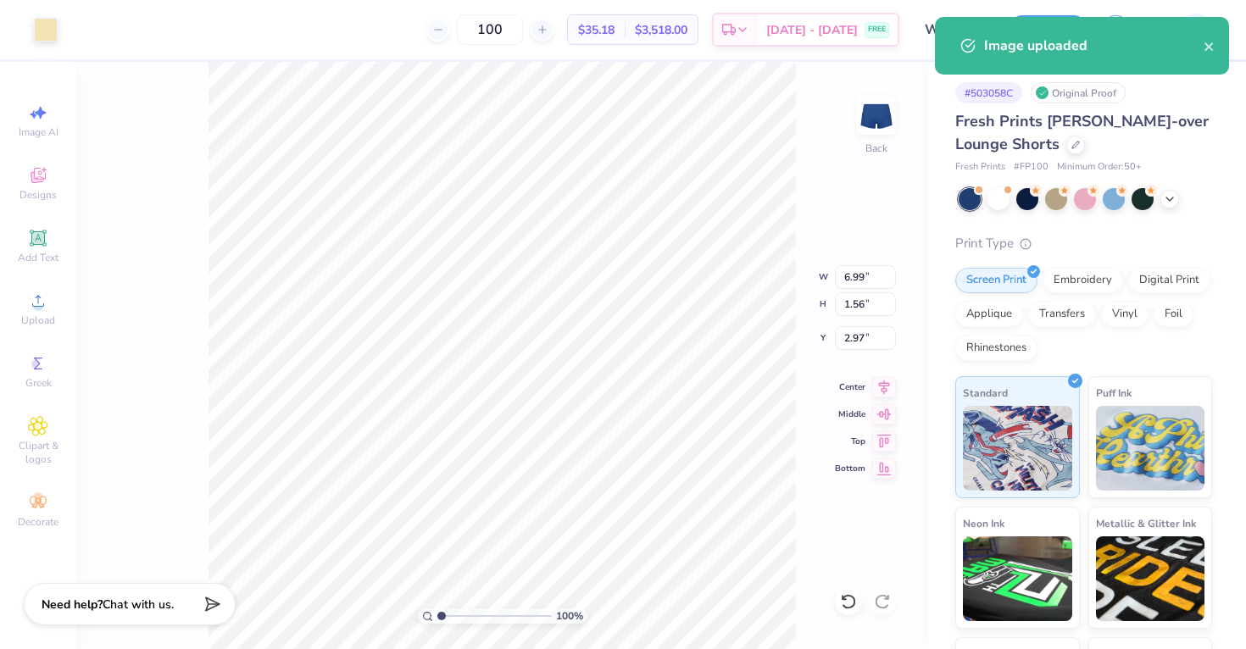
type input "4.09"
type input "0.91"
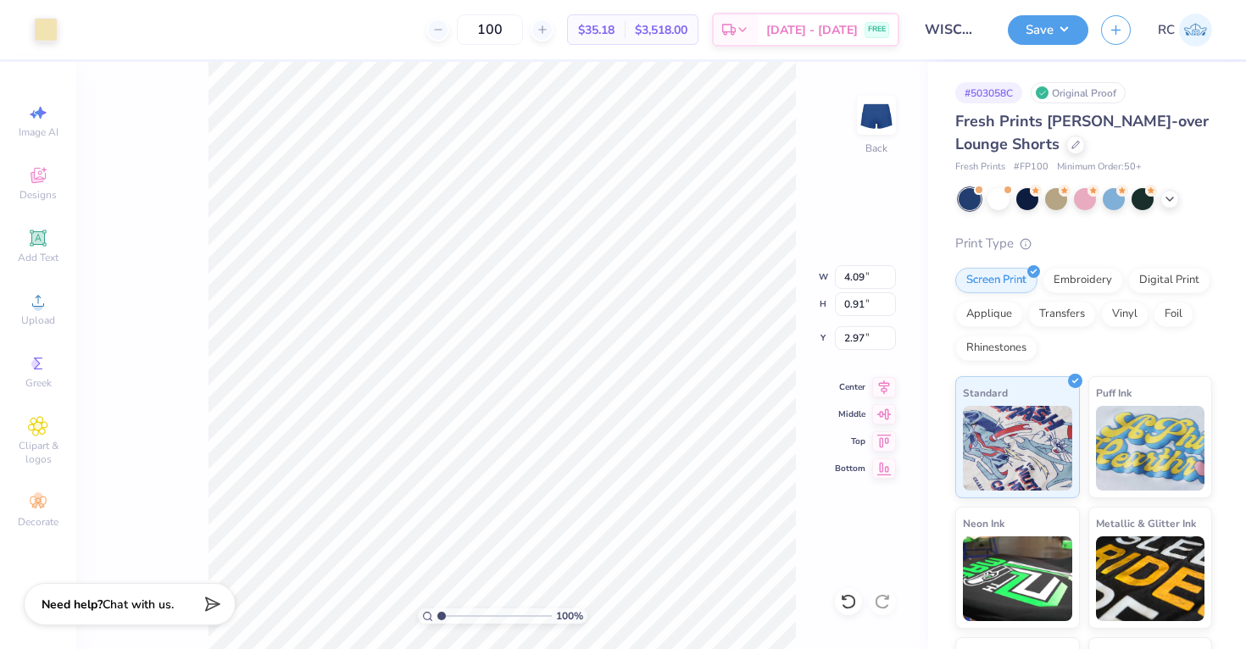
type input "5.13"
click at [864, 282] on input "4.09" at bounding box center [865, 277] width 61 height 24
type input "4.00"
type input "0.89"
type input "0.50"
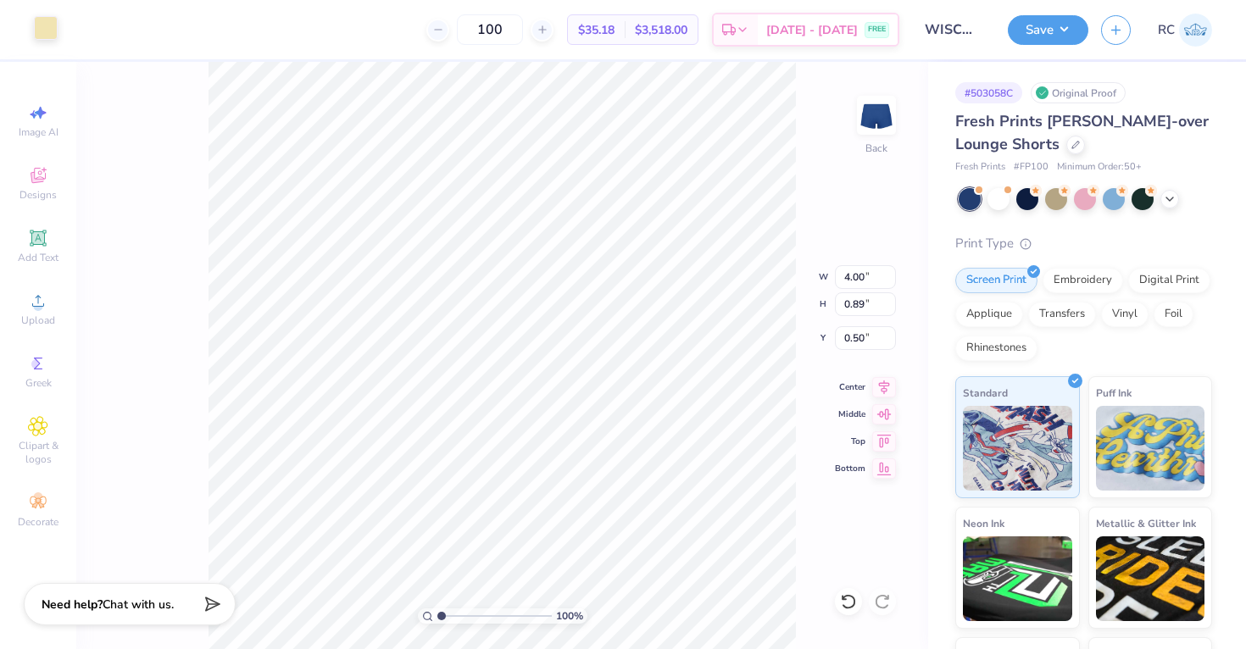
click at [55, 38] on div at bounding box center [46, 28] width 24 height 24
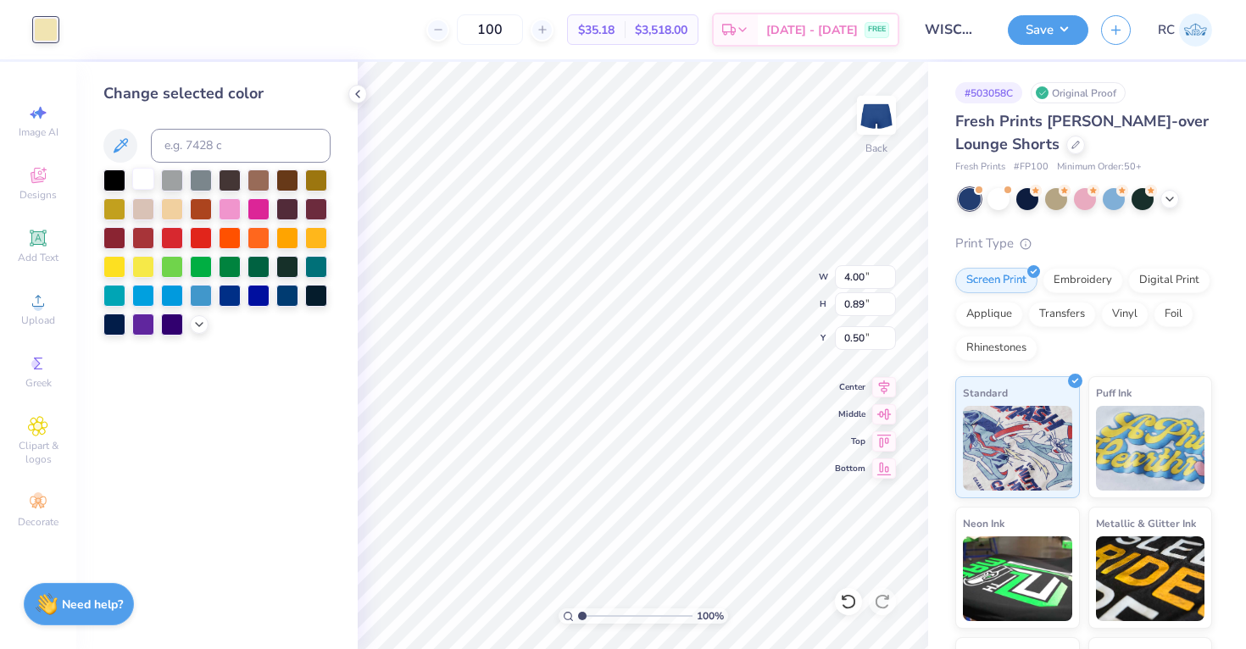
click at [142, 174] on div at bounding box center [143, 179] width 22 height 22
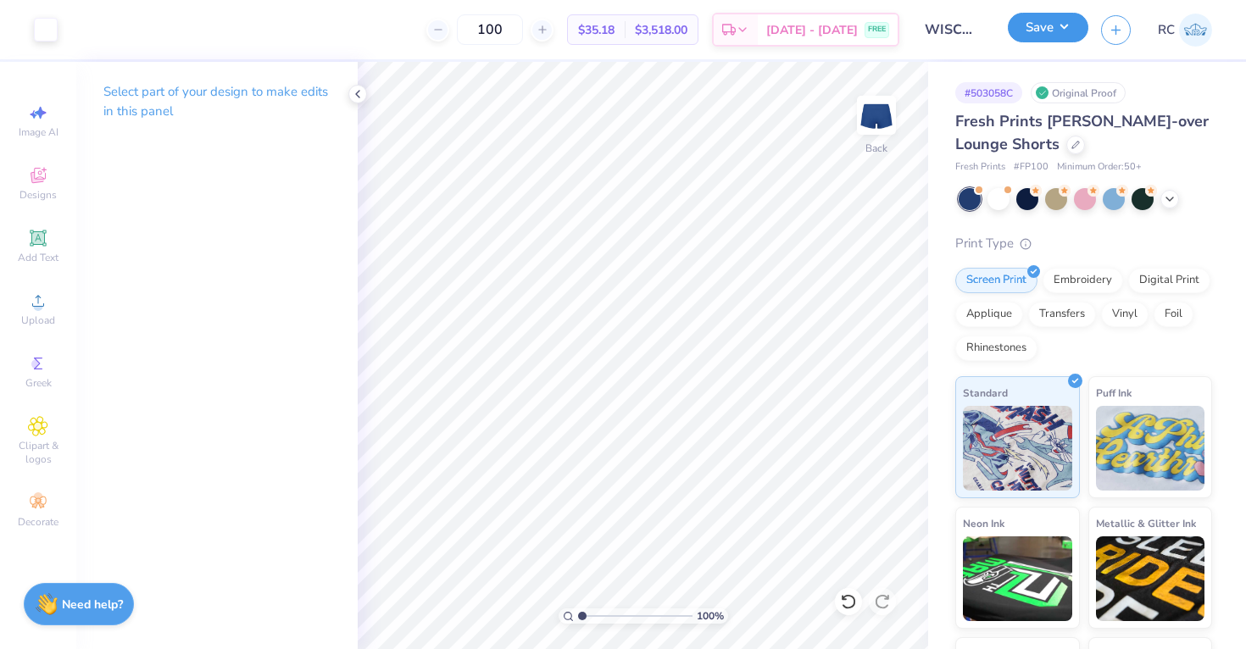
click at [1032, 37] on button "Save" at bounding box center [1048, 28] width 81 height 30
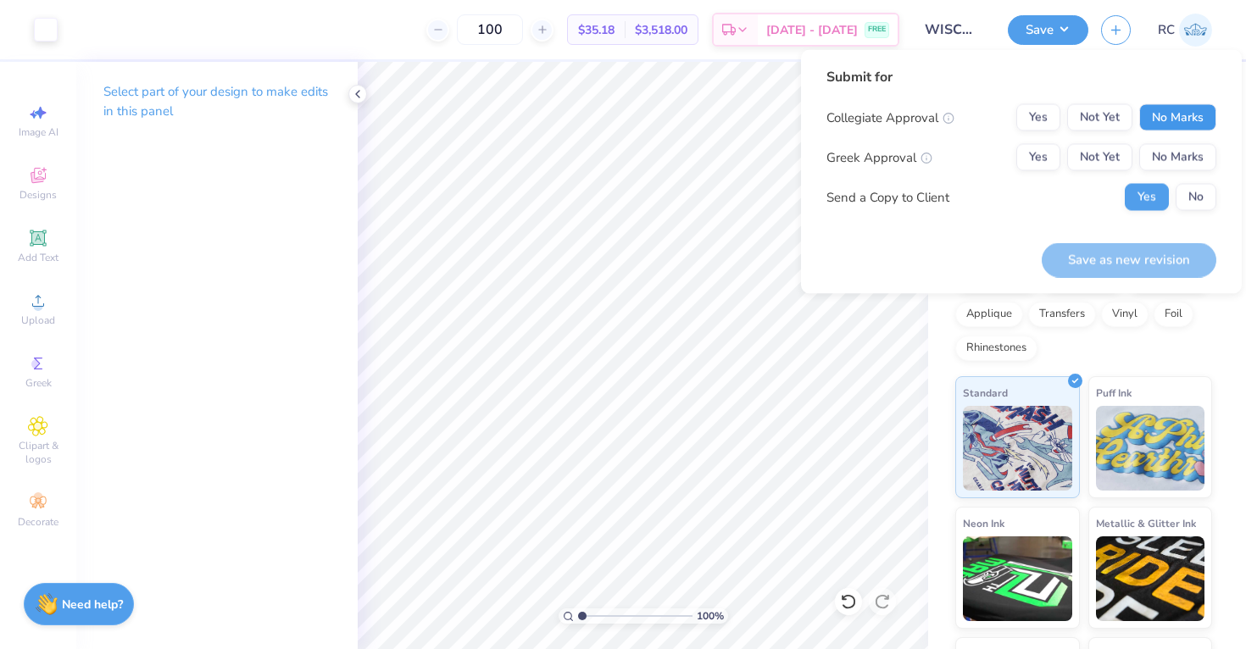
click at [1184, 124] on button "No Marks" at bounding box center [1177, 117] width 77 height 27
click at [1049, 158] on button "Yes" at bounding box center [1038, 157] width 44 height 27
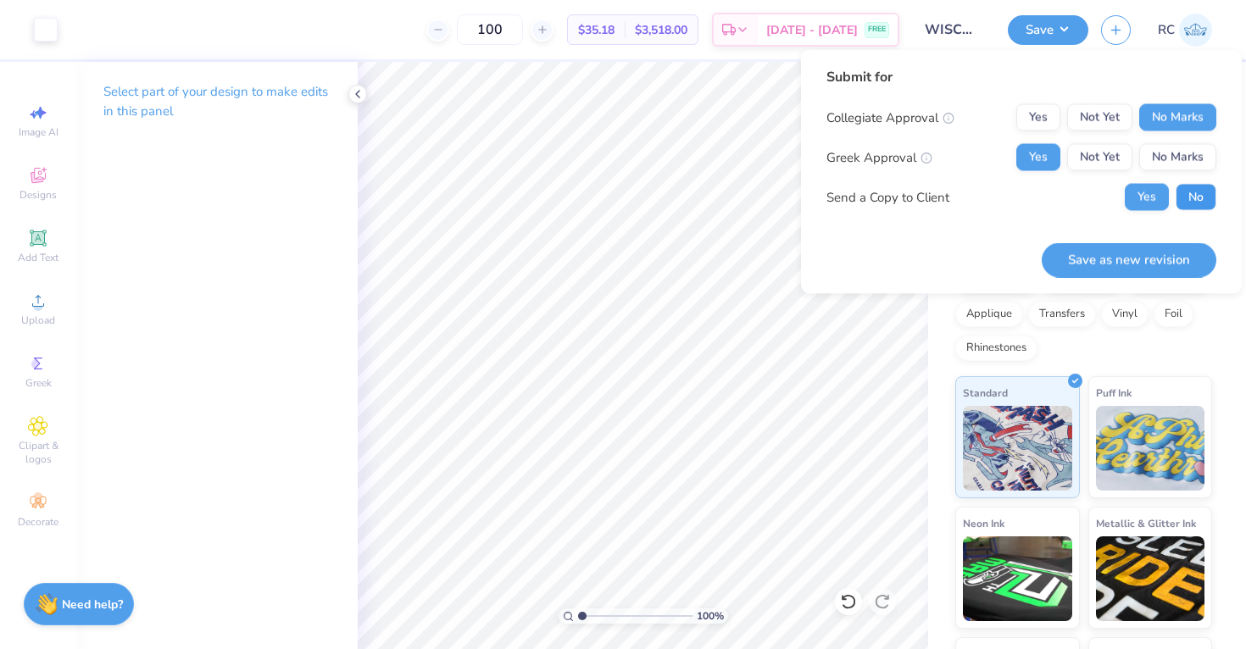
click at [1212, 208] on button "No" at bounding box center [1196, 197] width 41 height 27
click at [1107, 162] on button "Not Yet" at bounding box center [1099, 157] width 65 height 27
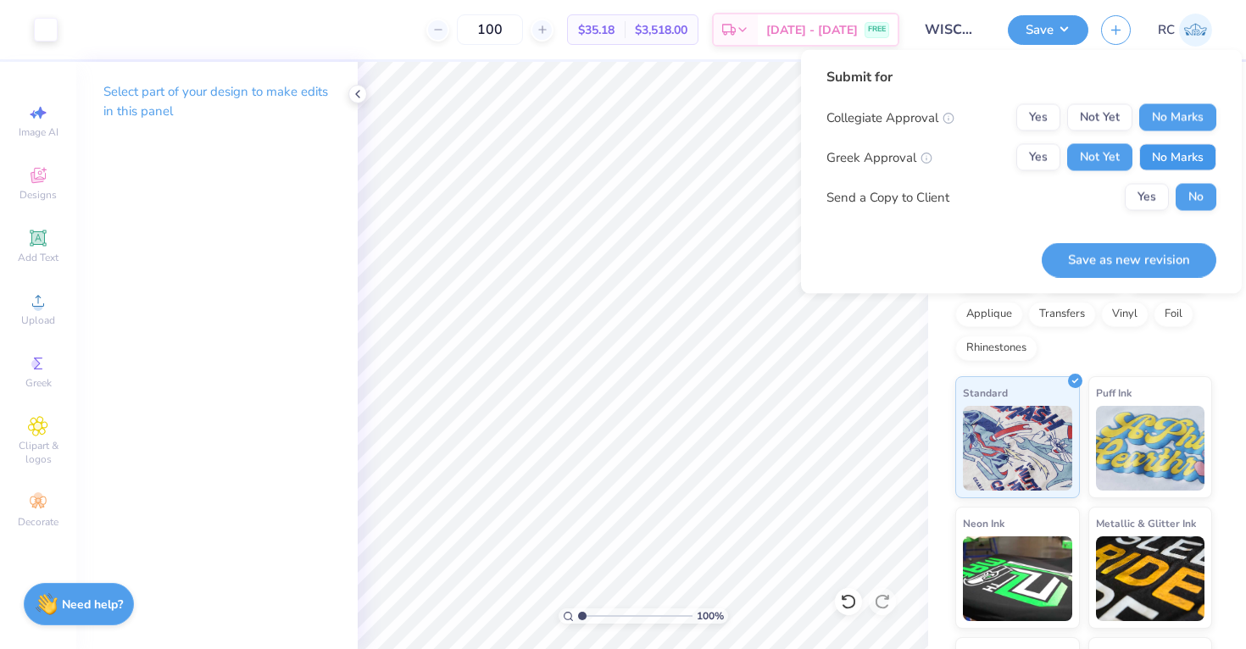
click at [1167, 162] on button "No Marks" at bounding box center [1177, 157] width 77 height 27
click at [1150, 263] on button "Save as new revision" at bounding box center [1129, 259] width 175 height 35
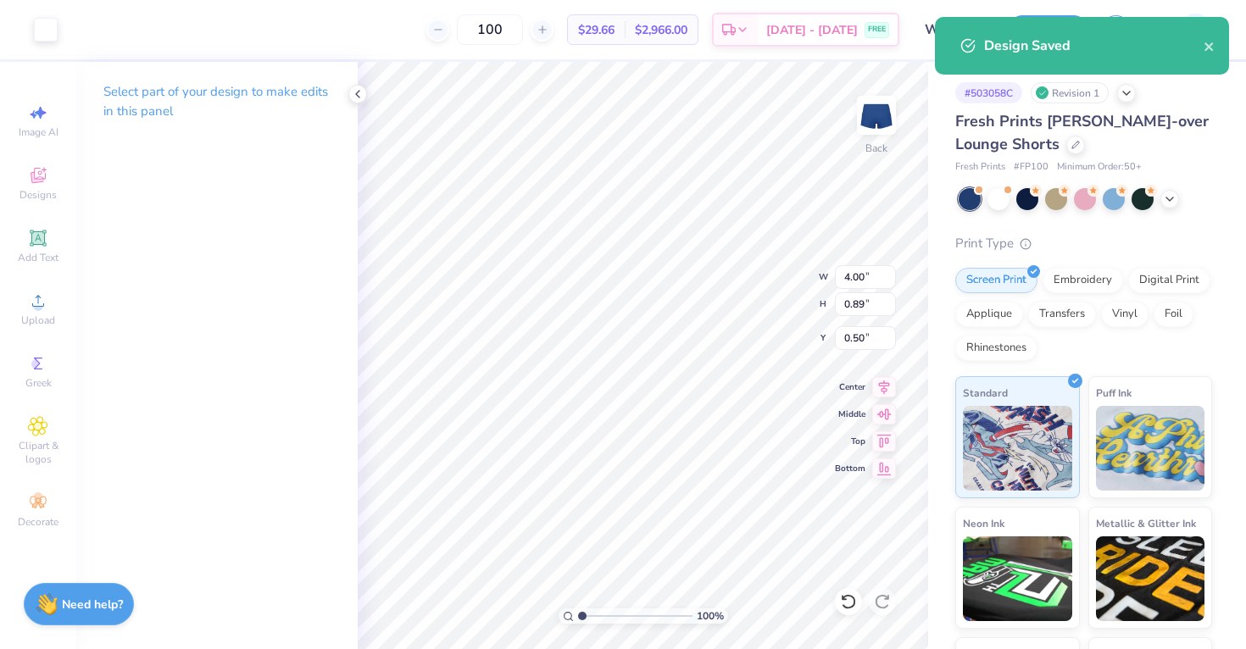
type input "5.55"
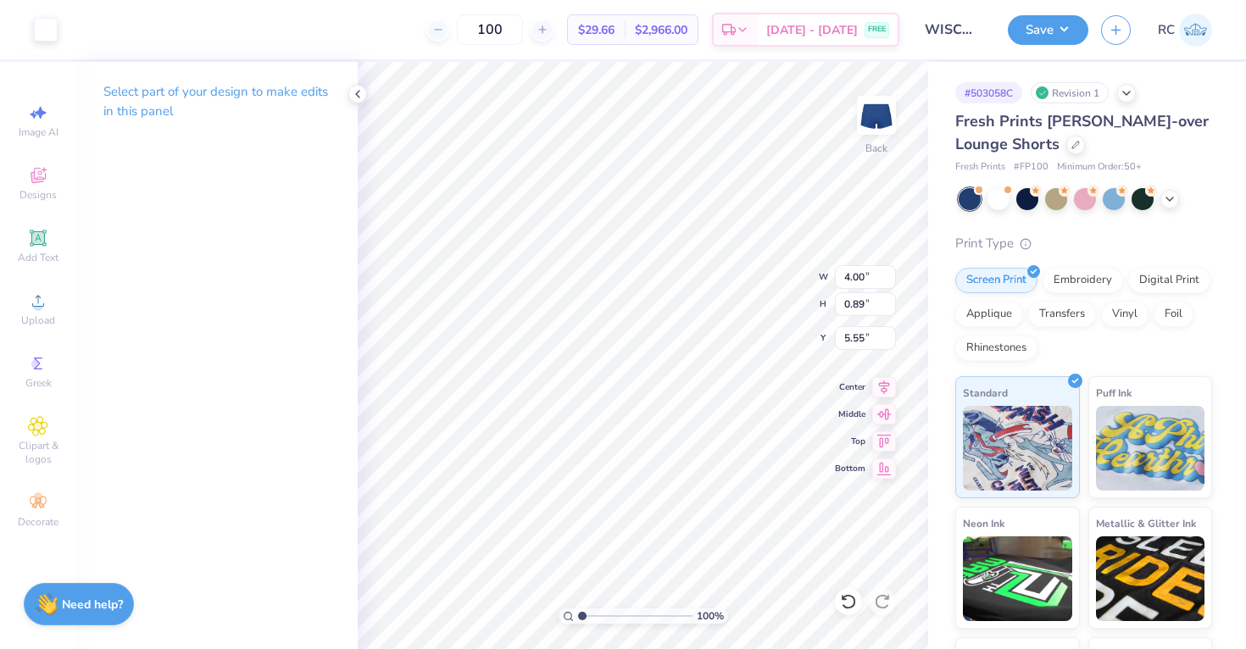
type input "5.48"
type input "5.26"
click at [1030, 29] on button "Save" at bounding box center [1048, 28] width 81 height 30
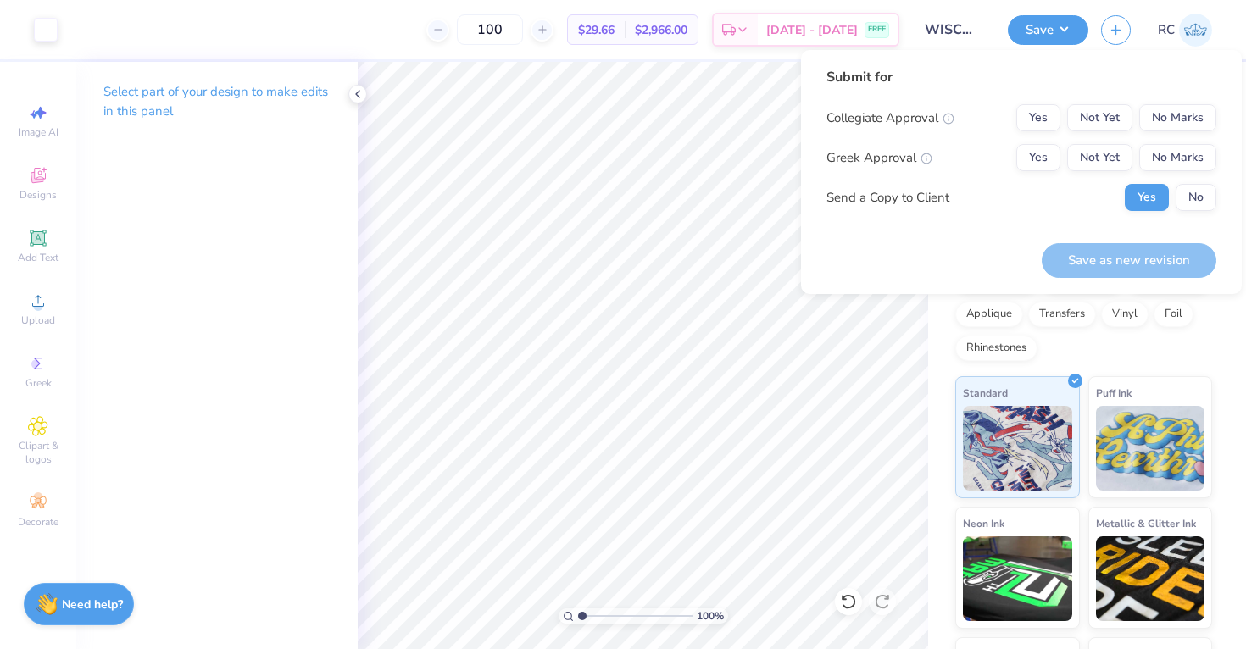
click at [1182, 88] on div "Submit for Collegiate Approval Yes Not Yet No Marks Greek Approval Yes Not Yet …" at bounding box center [1021, 145] width 390 height 157
click at [1181, 123] on button "No Marks" at bounding box center [1177, 117] width 77 height 27
click at [1184, 151] on button "No Marks" at bounding box center [1177, 157] width 77 height 27
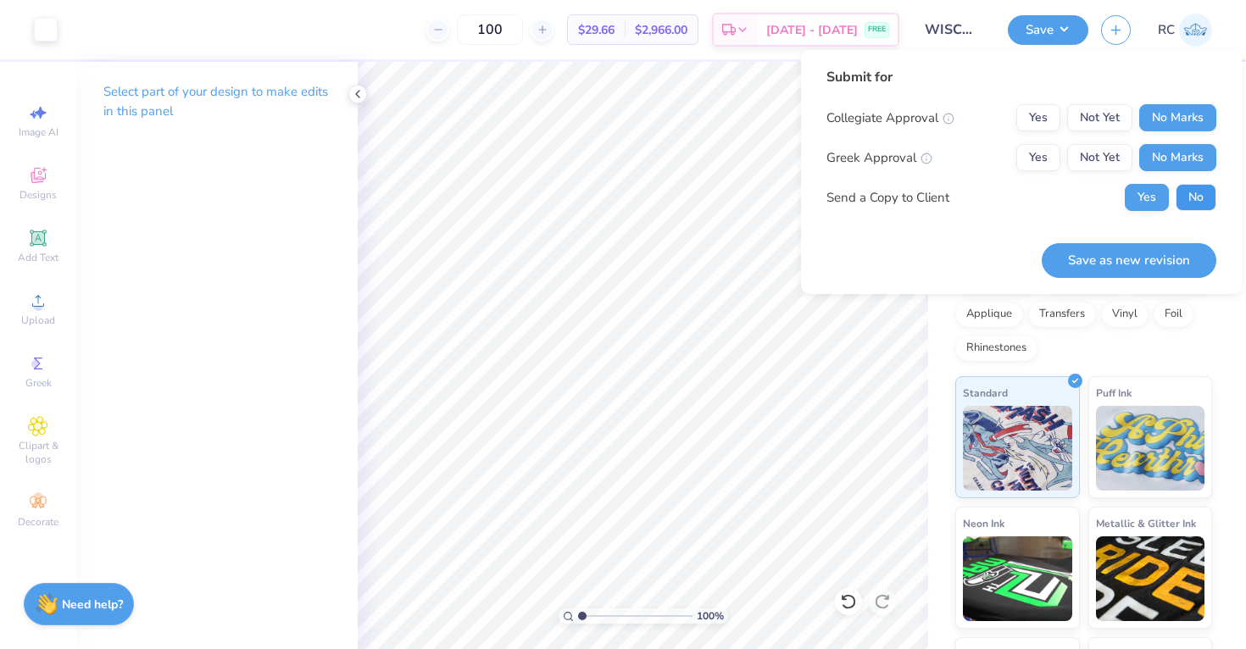
click at [1198, 194] on button "No" at bounding box center [1196, 197] width 41 height 27
click at [1157, 253] on button "Save as new revision" at bounding box center [1129, 260] width 175 height 35
